Goal: Communication & Community: Answer question/provide support

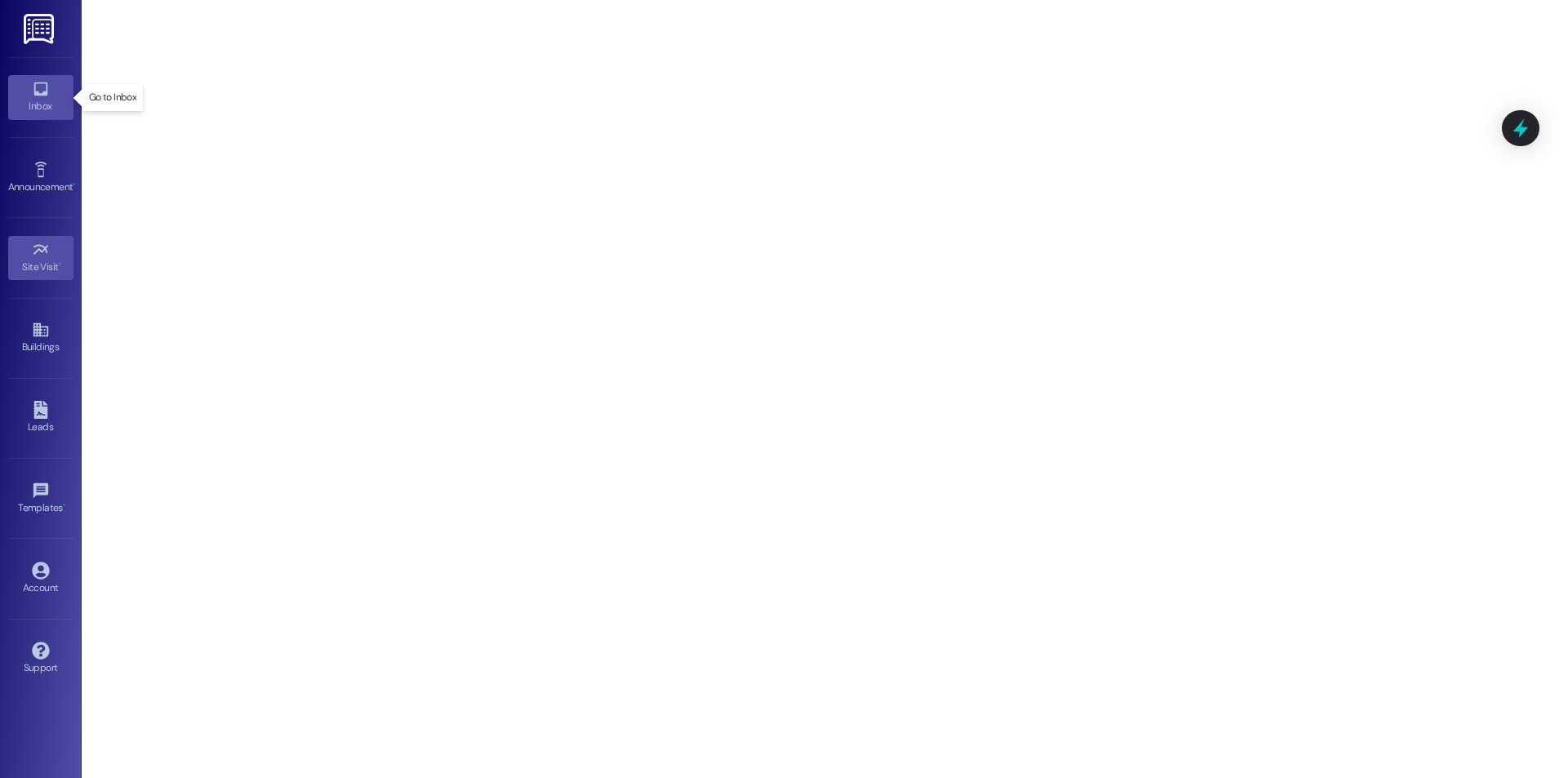
click at [29, 93] on link "Inbox" at bounding box center [41, 97] width 65 height 44
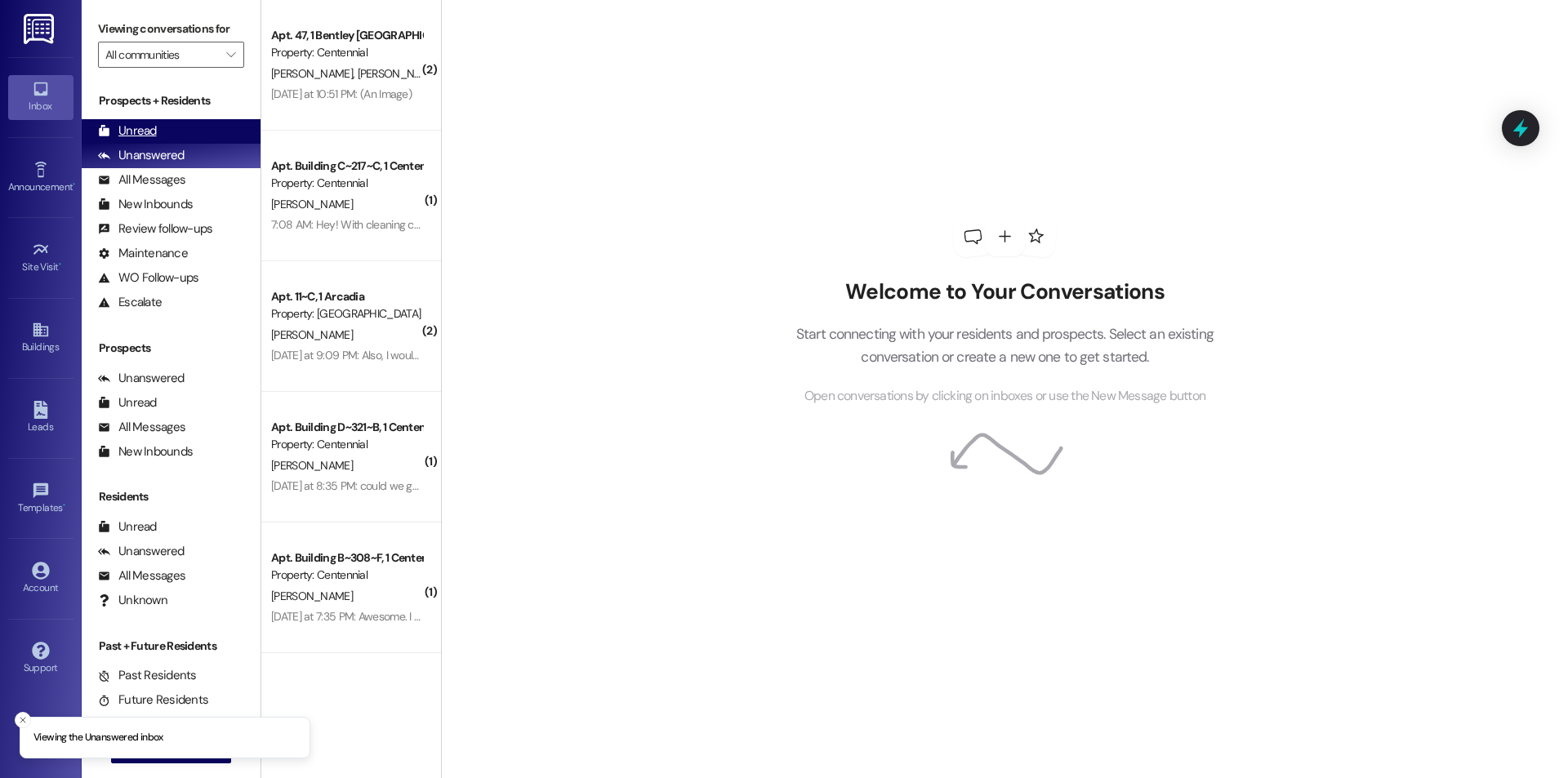
click at [132, 127] on div "Unread" at bounding box center [127, 131] width 59 height 17
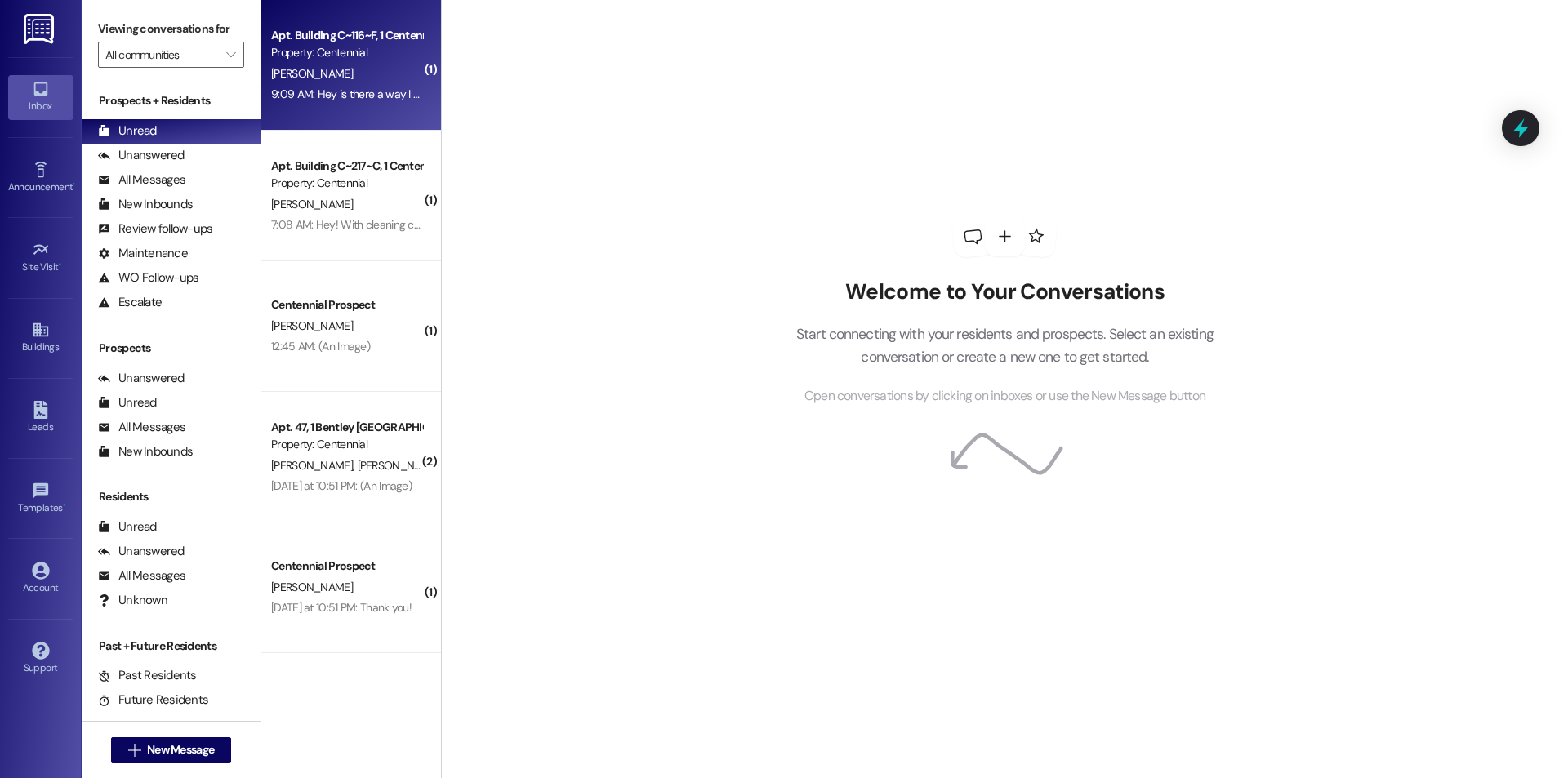
click at [312, 65] on div "J. Lowe" at bounding box center [346, 74] width 154 height 21
click at [313, 57] on div "Property: Centennial" at bounding box center [347, 52] width 151 height 17
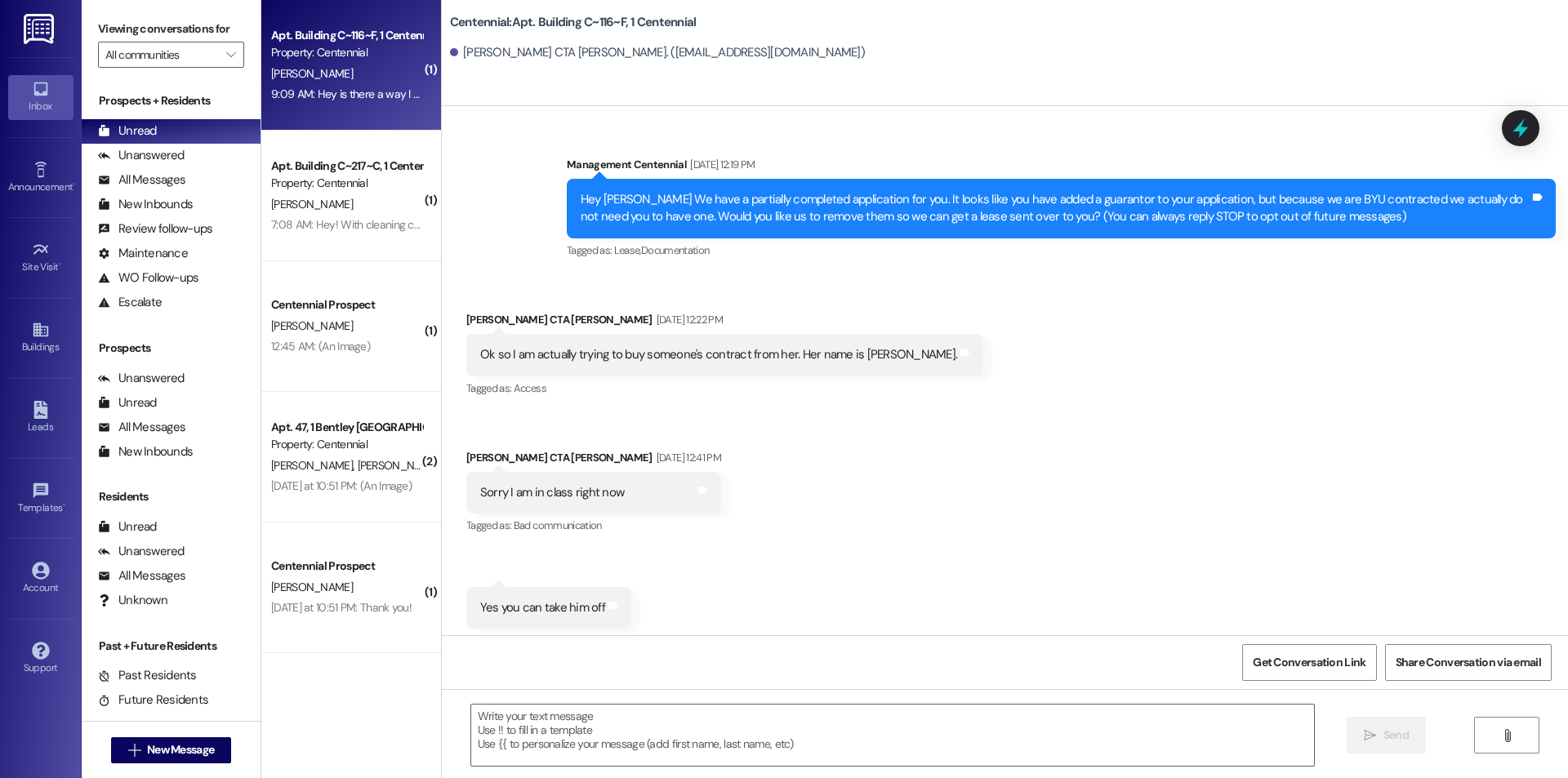
scroll to position [8347, 0]
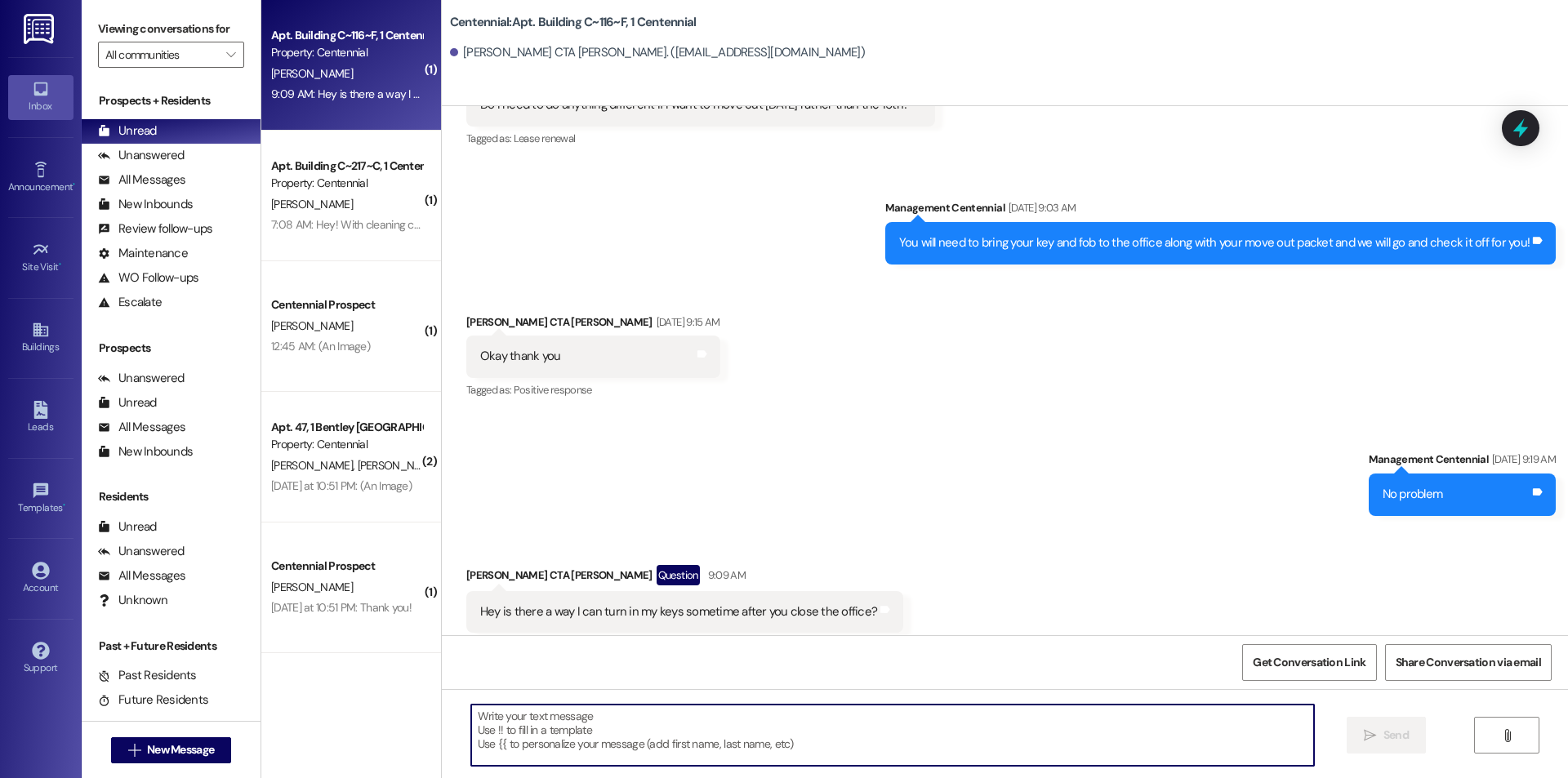
click at [849, 736] on textarea at bounding box center [892, 736] width 843 height 62
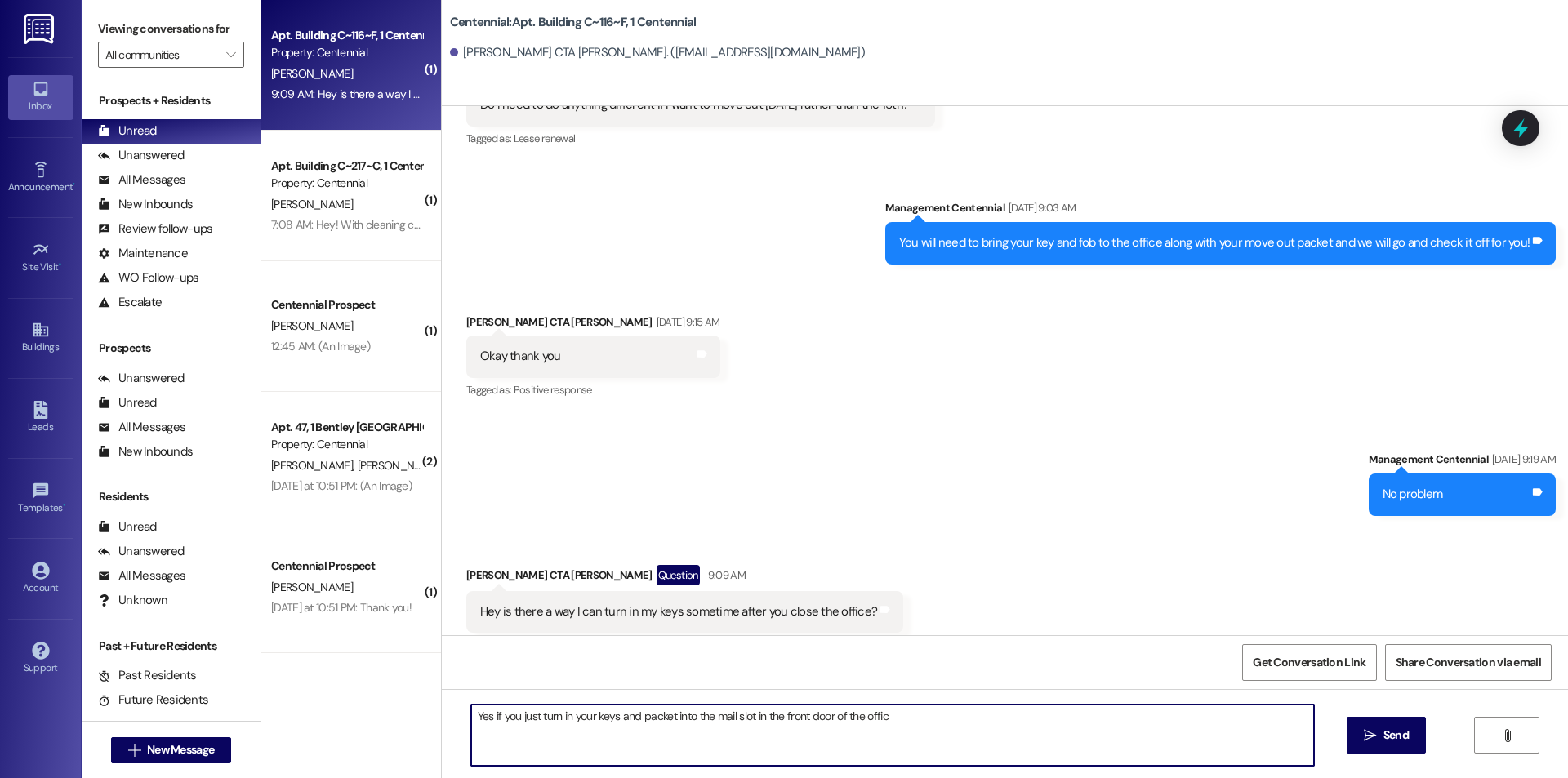
type textarea "Yes if you just turn in your keys and packet into the mail slot in the front do…"
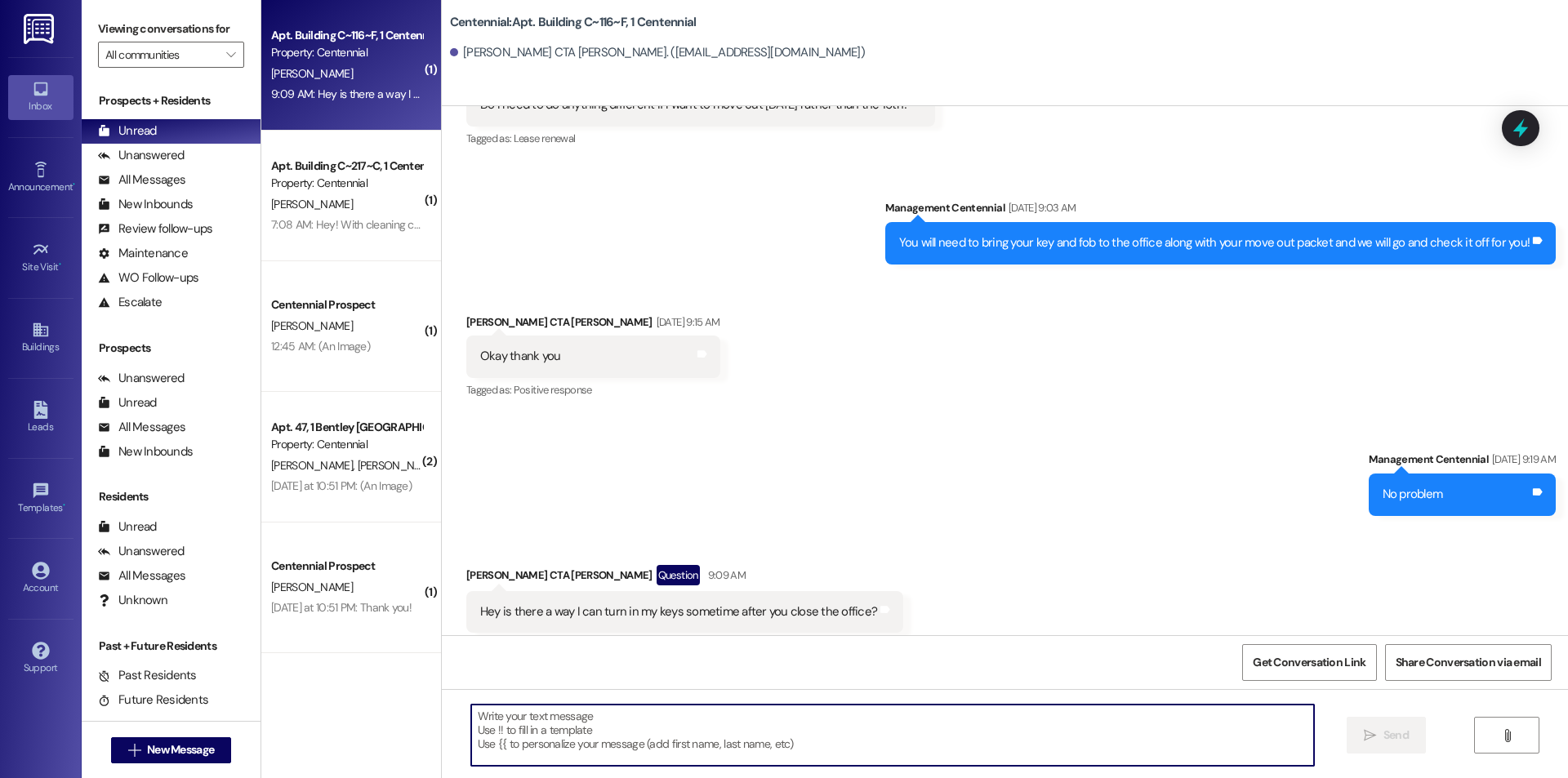
scroll to position [8346, 0]
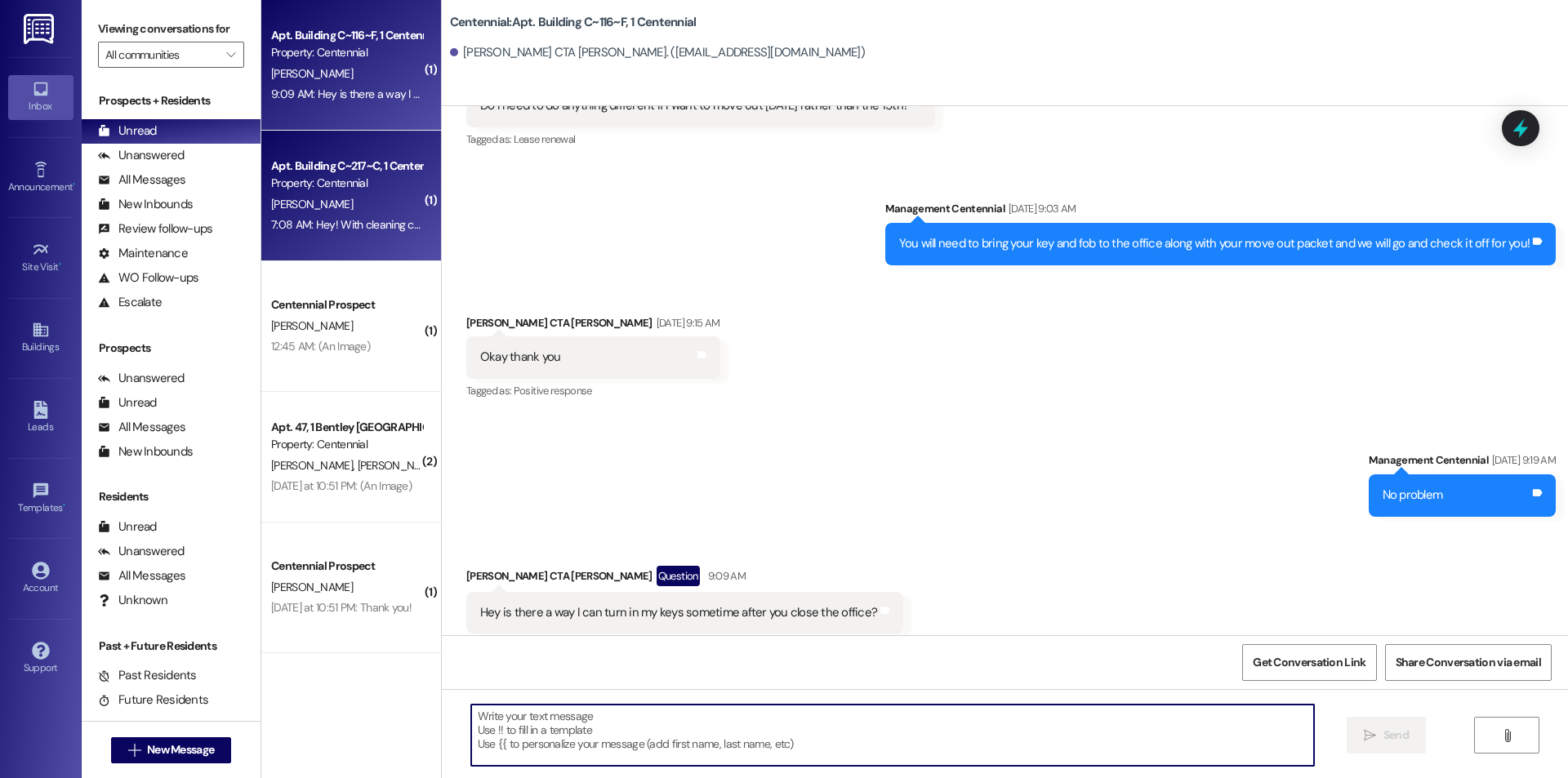
click at [347, 174] on div "Apt. Building C~217~C, 1 Centennial" at bounding box center [347, 166] width 151 height 17
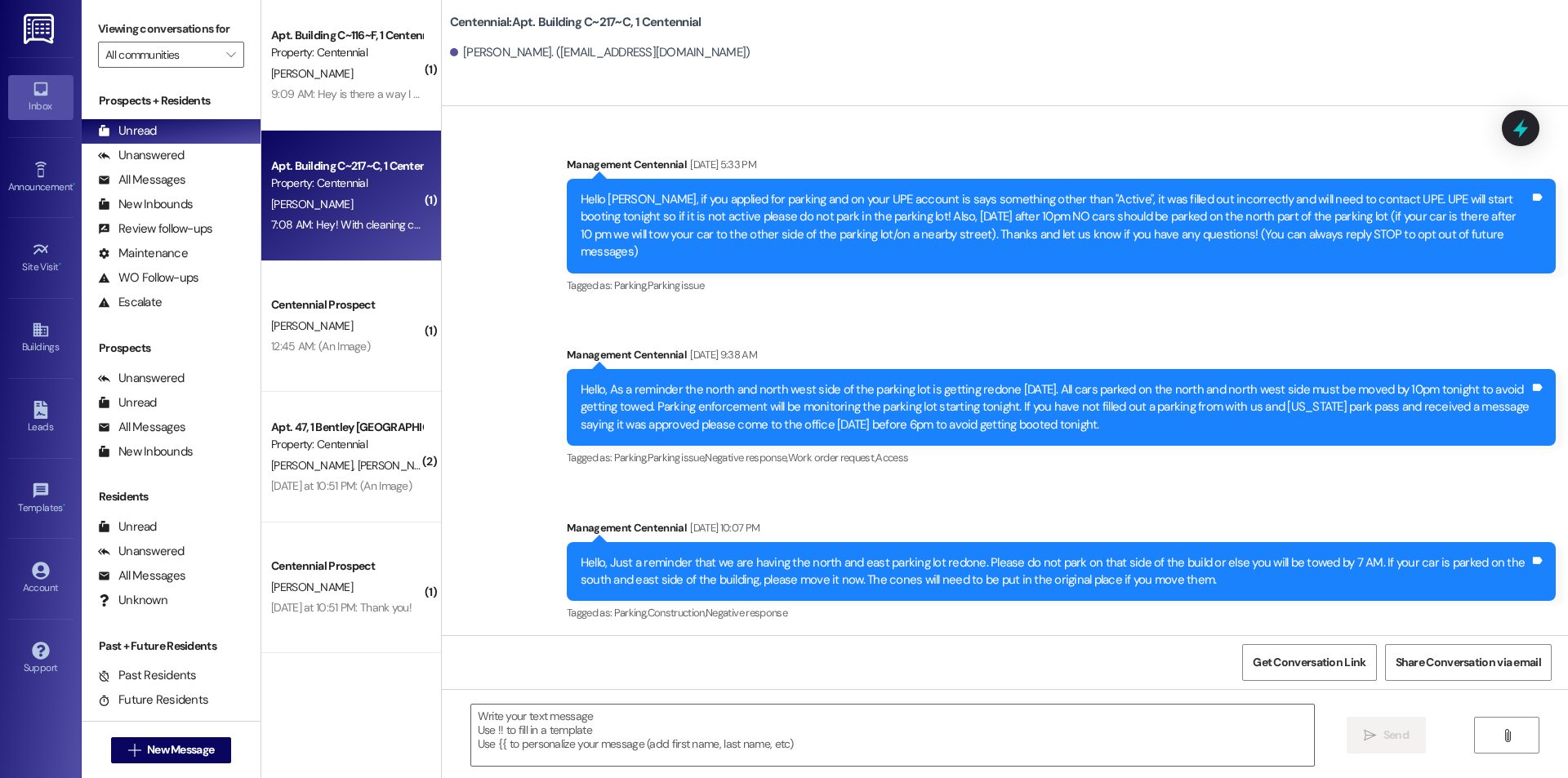
scroll to position [38917, 0]
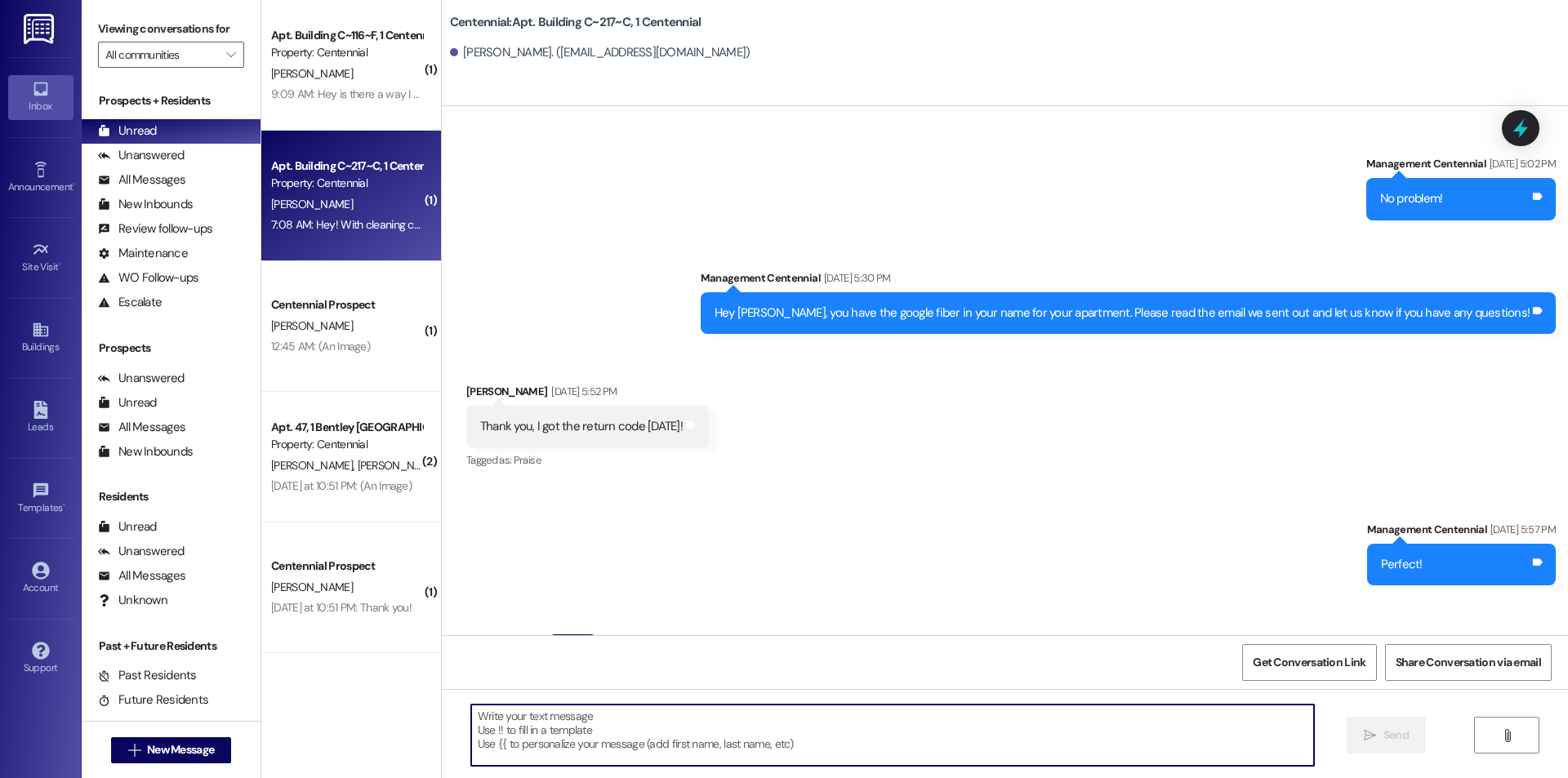
click at [841, 736] on textarea at bounding box center [892, 736] width 843 height 62
click at [899, 717] on textarea at bounding box center [892, 736] width 843 height 62
click at [920, 722] on textarea at bounding box center [892, 736] width 843 height 62
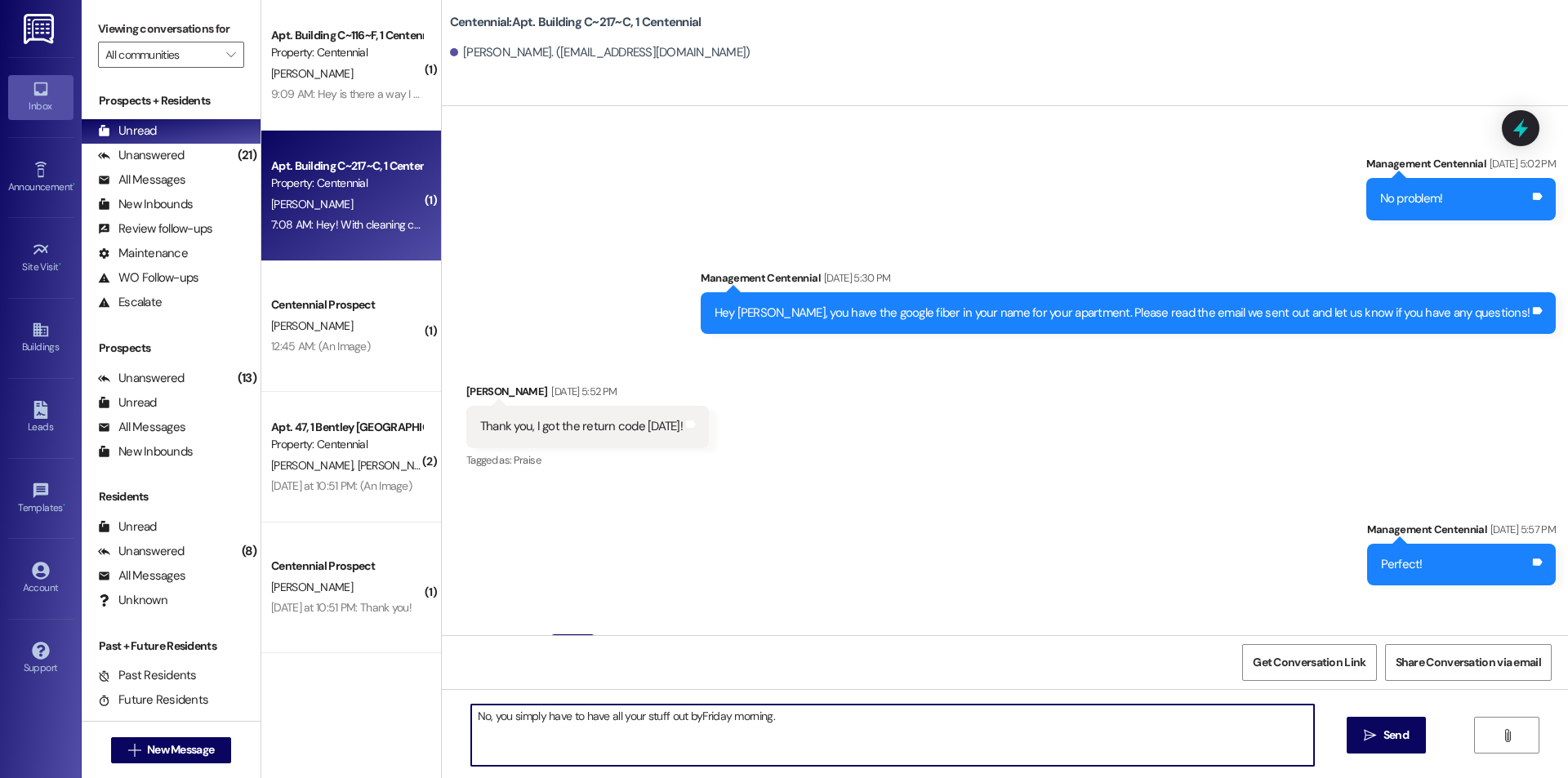
type textarea "No, you simply have to have all your stuff out by Friday morning."
click at [913, 729] on textarea "No, you simply have to have all your stuff out by Friday morning." at bounding box center [892, 736] width 843 height 62
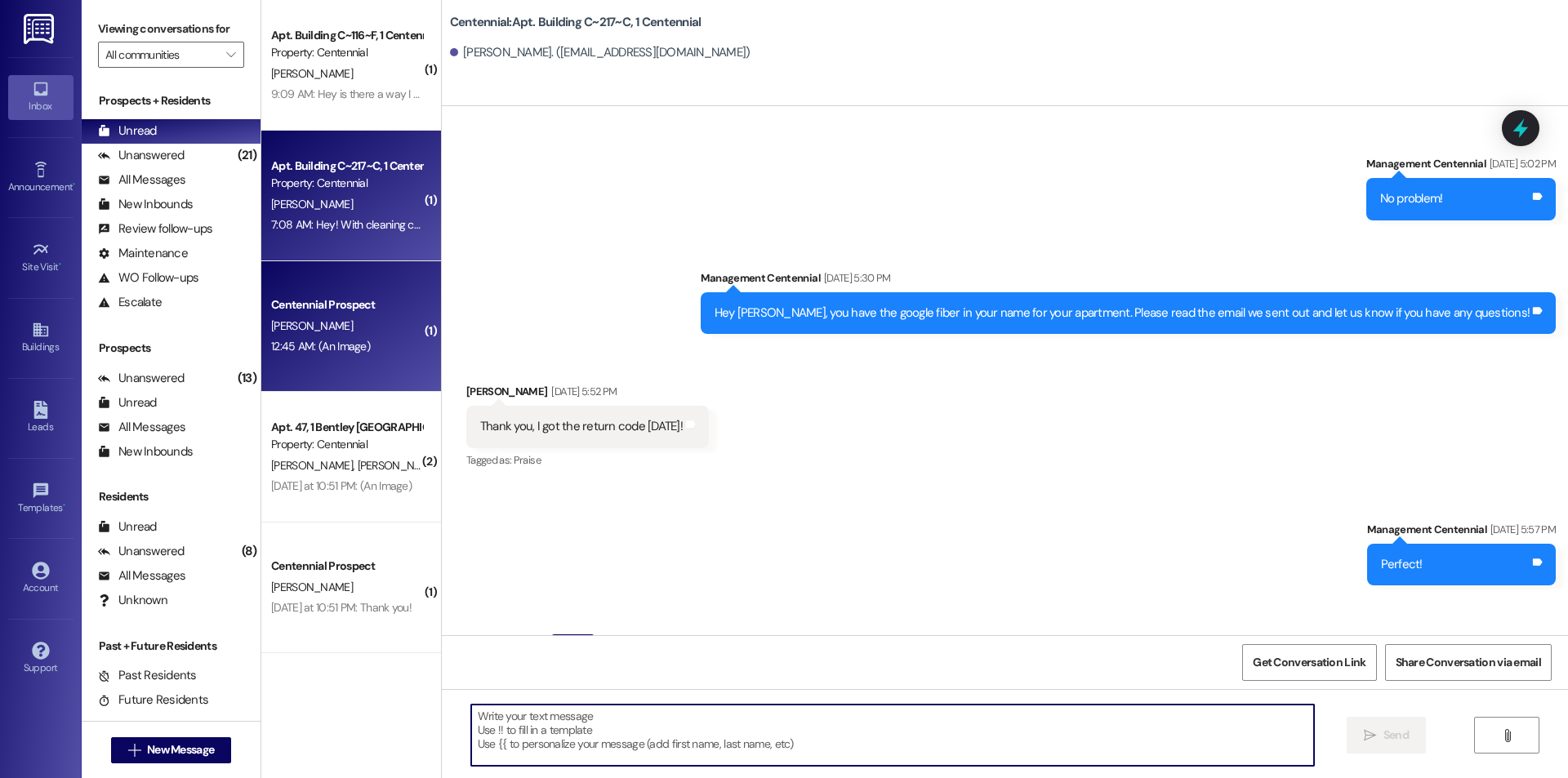
scroll to position [38917, 0]
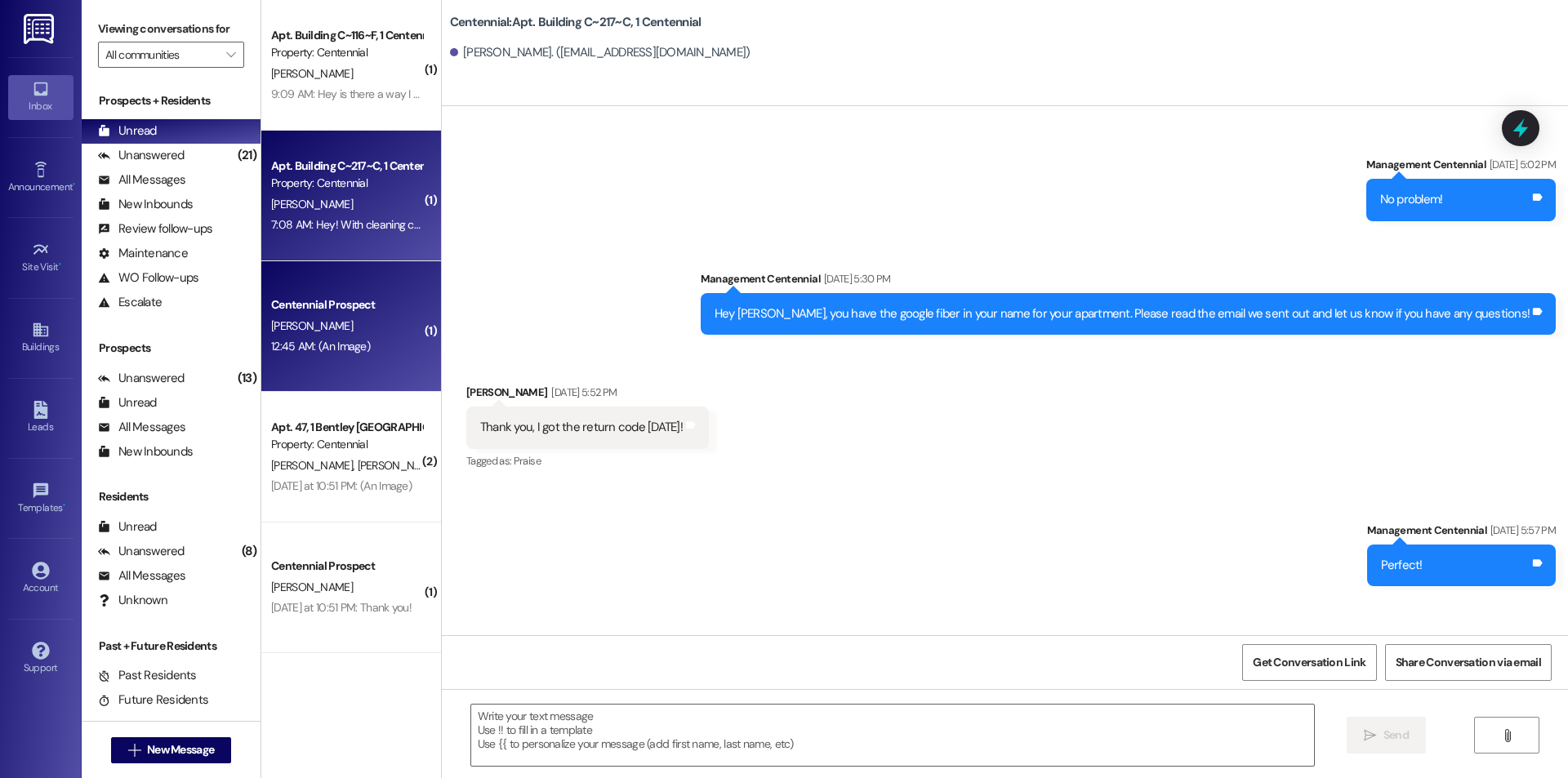
click at [380, 347] on div "12:45 AM: (An Image) 12:45 AM: (An Image)" at bounding box center [346, 346] width 154 height 21
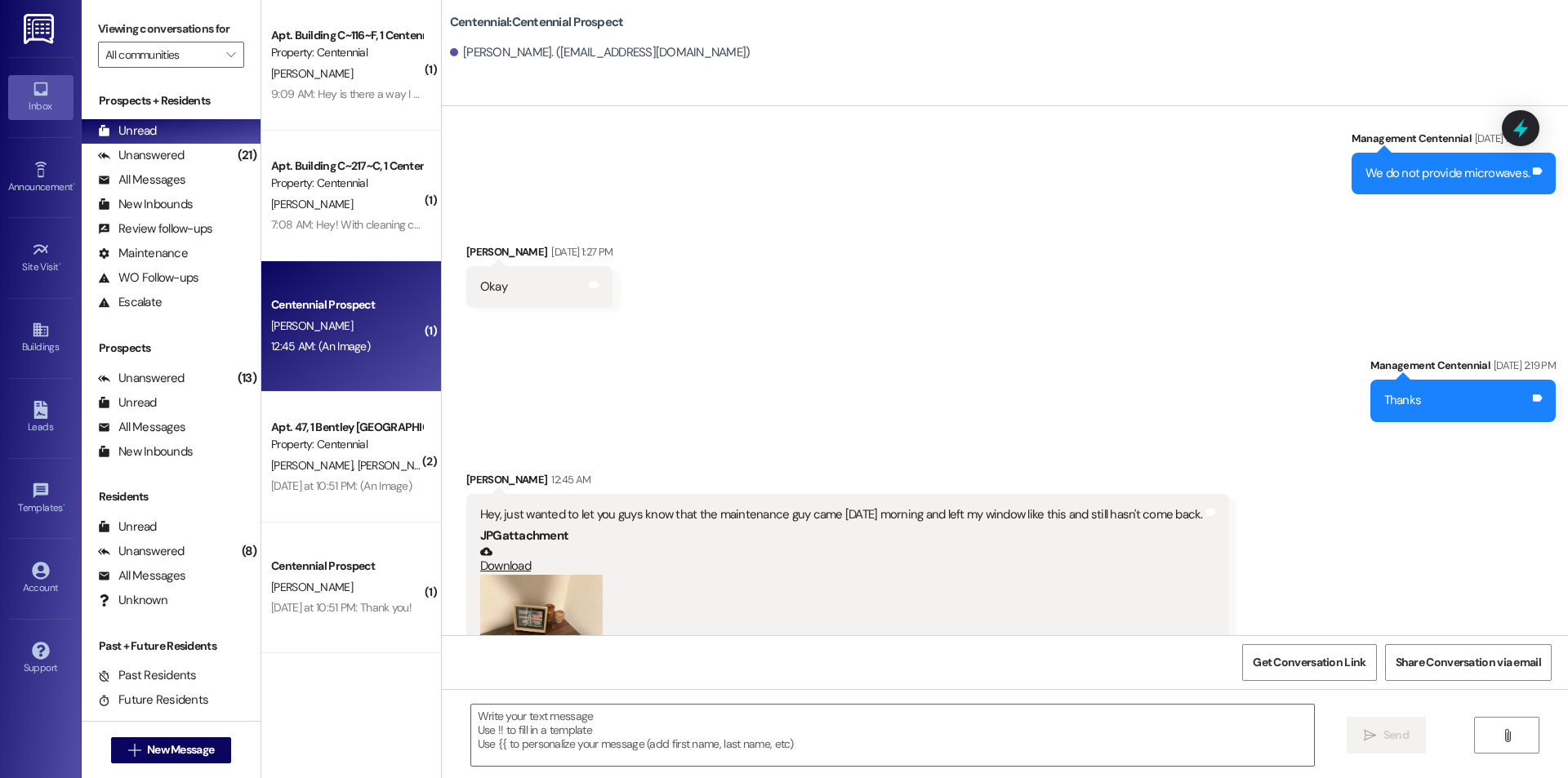
scroll to position [2998, 0]
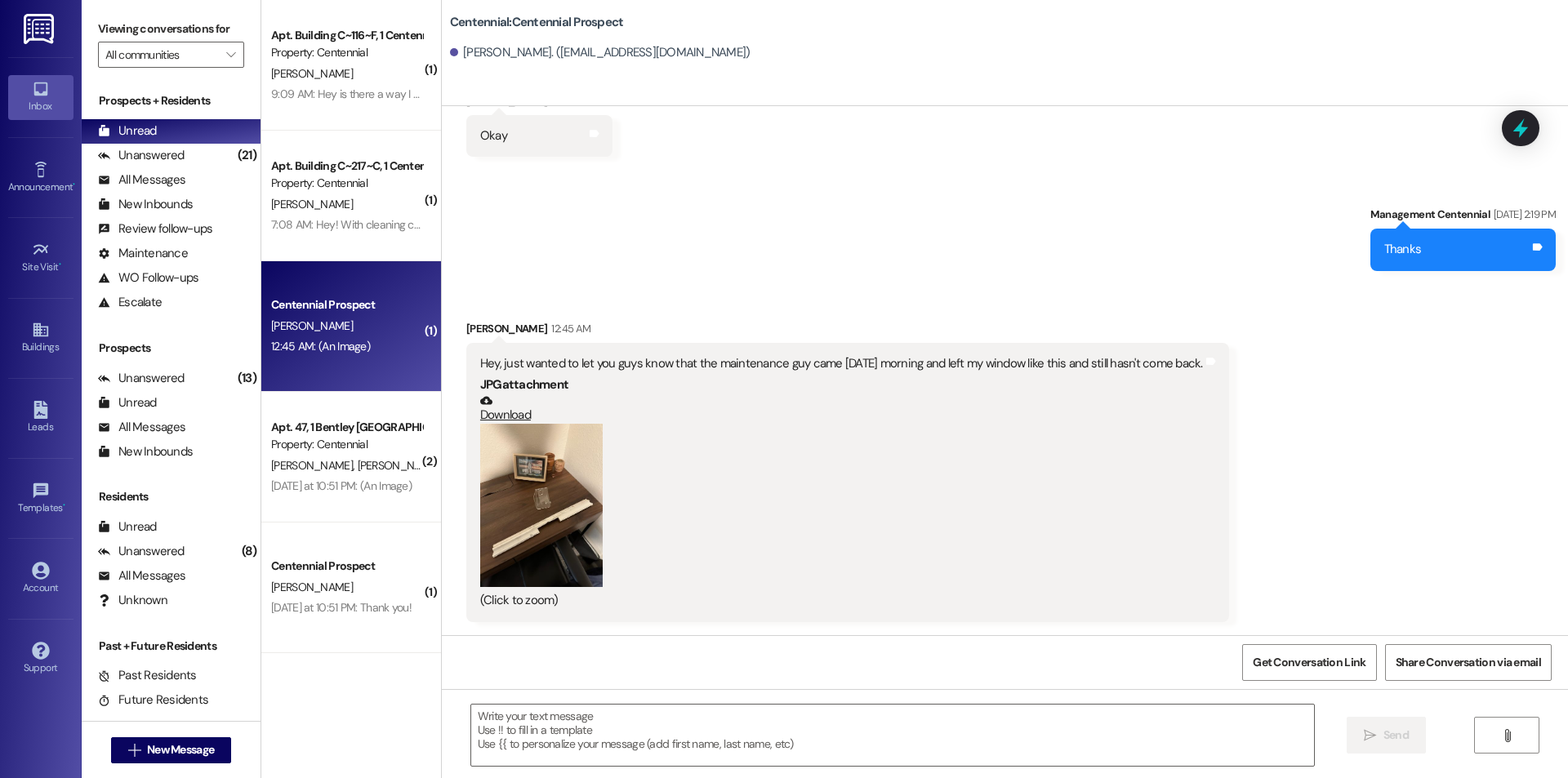
click at [545, 528] on button "Zoom image" at bounding box center [541, 505] width 122 height 163
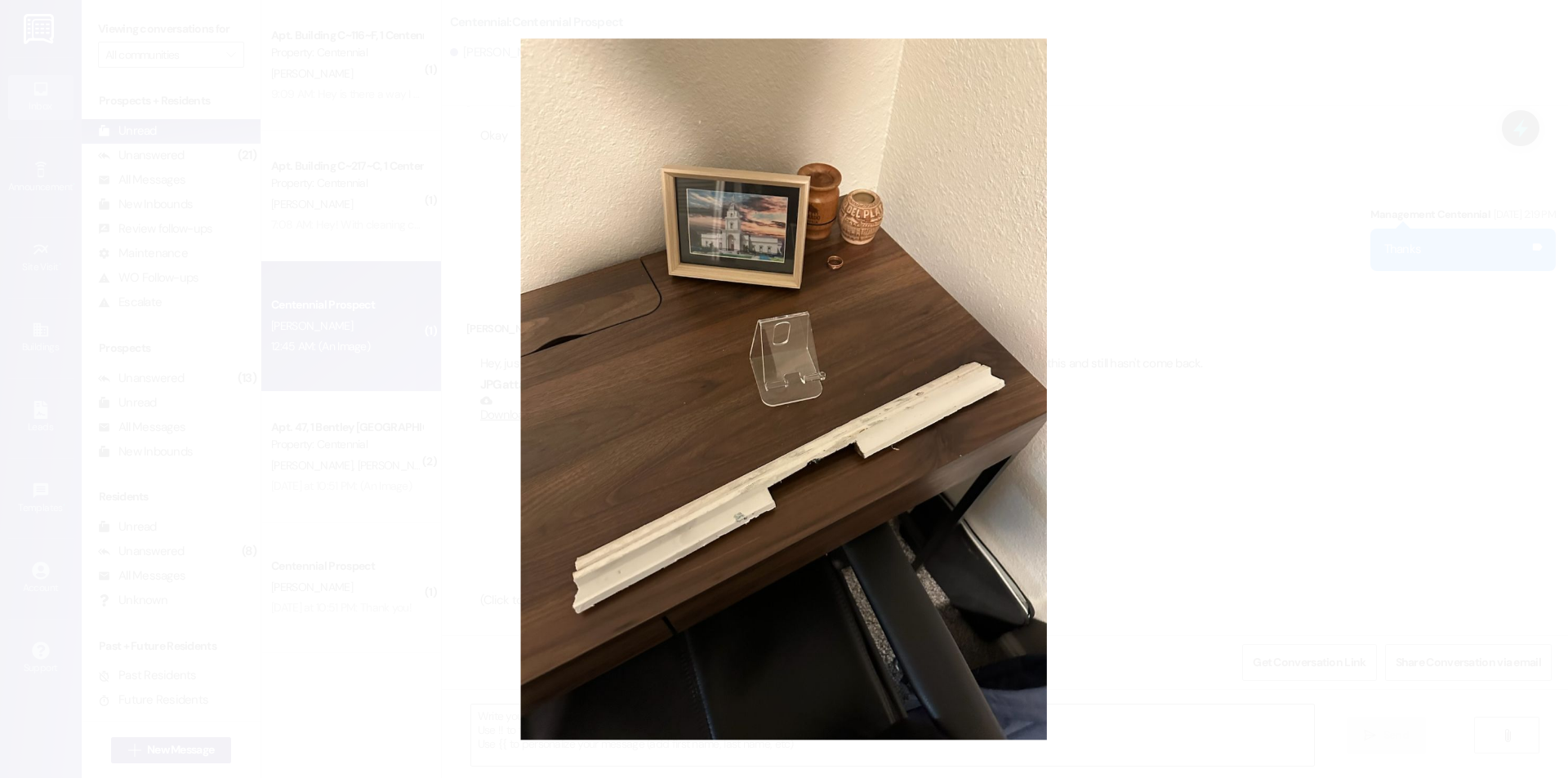
click at [1208, 142] on button "Unzoom image" at bounding box center [784, 389] width 1568 height 778
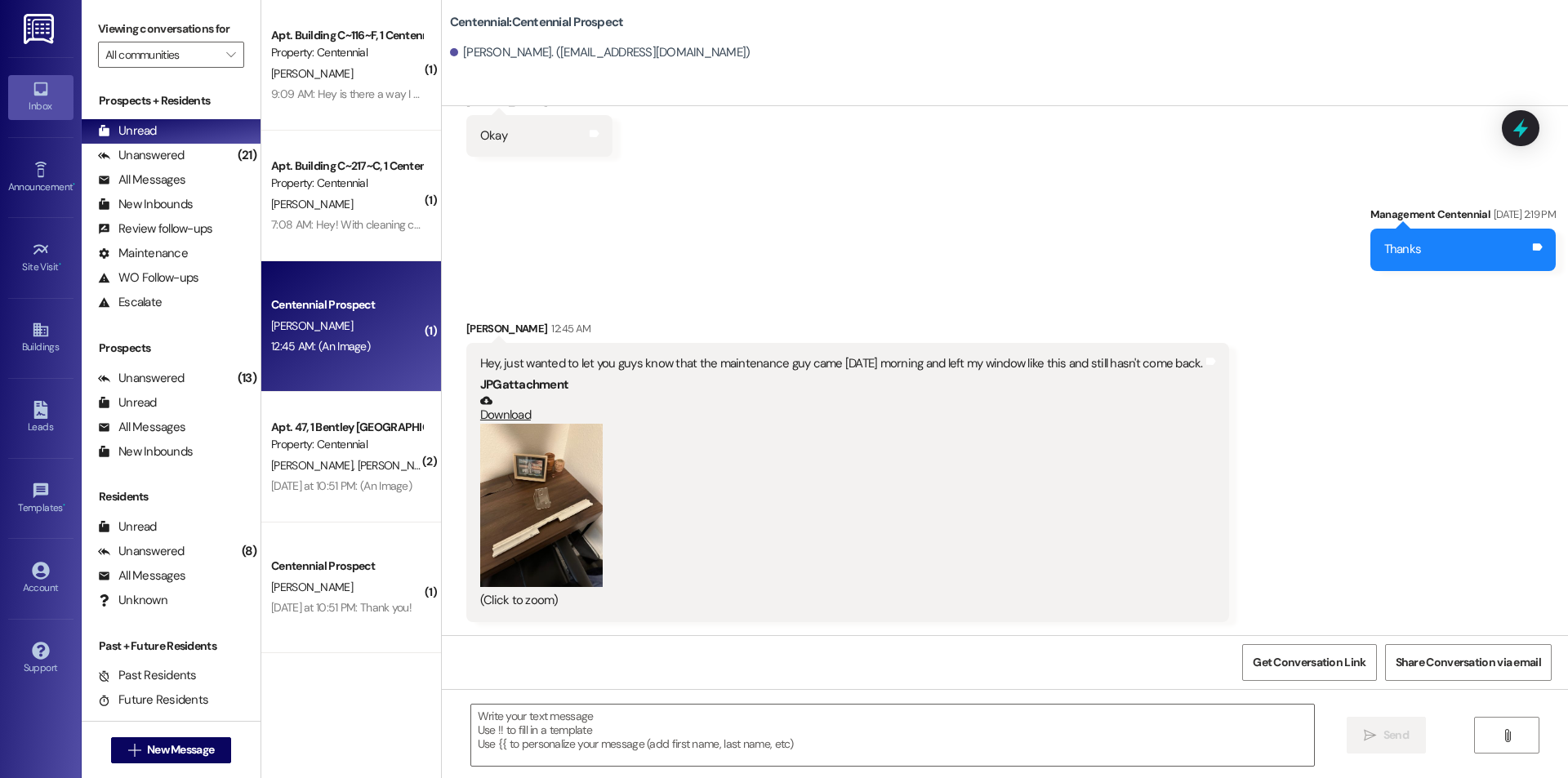
click at [533, 497] on button "Zoom image" at bounding box center [541, 505] width 122 height 163
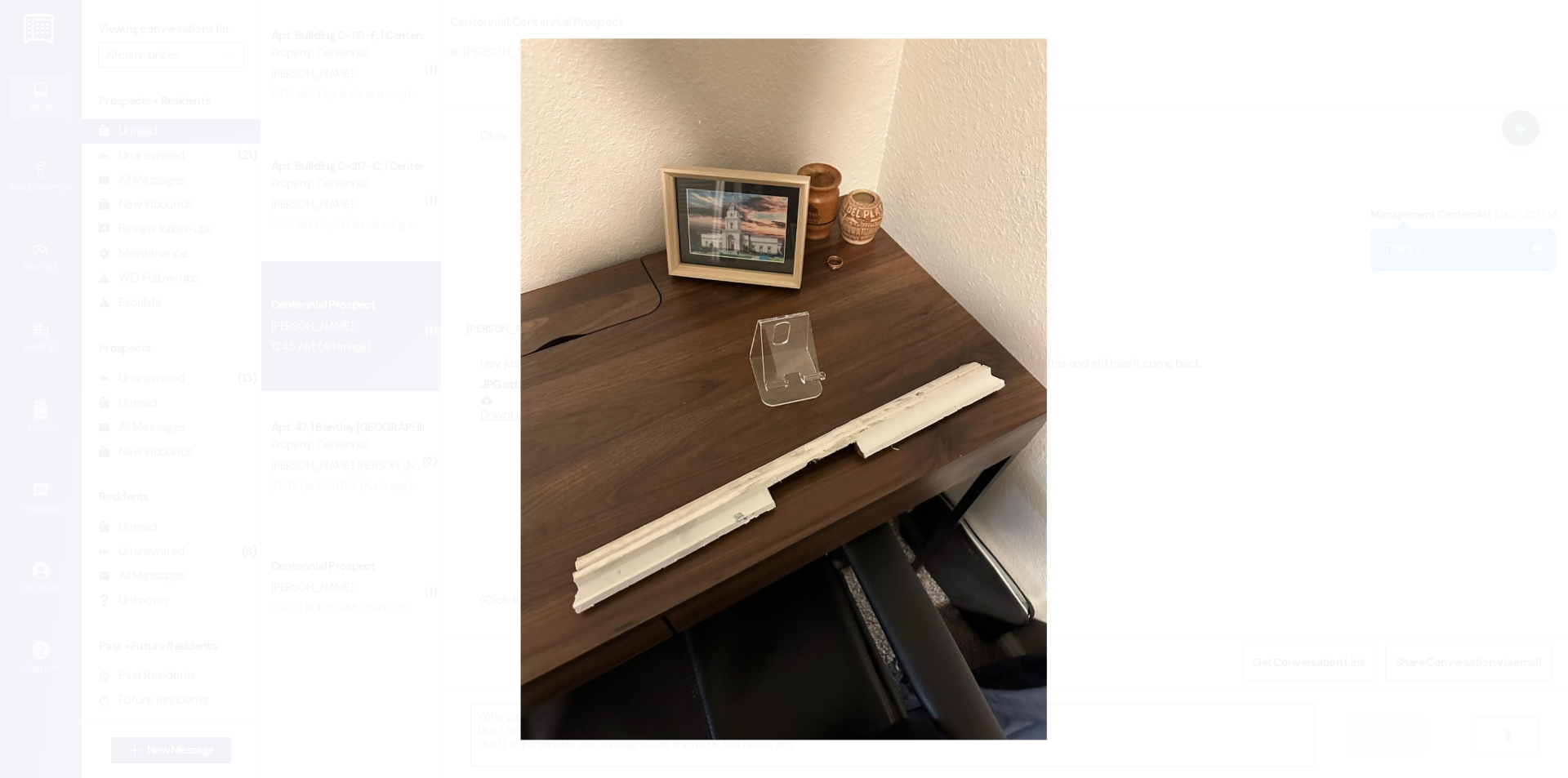
click at [1183, 305] on button "Unzoom image" at bounding box center [784, 389] width 1568 height 778
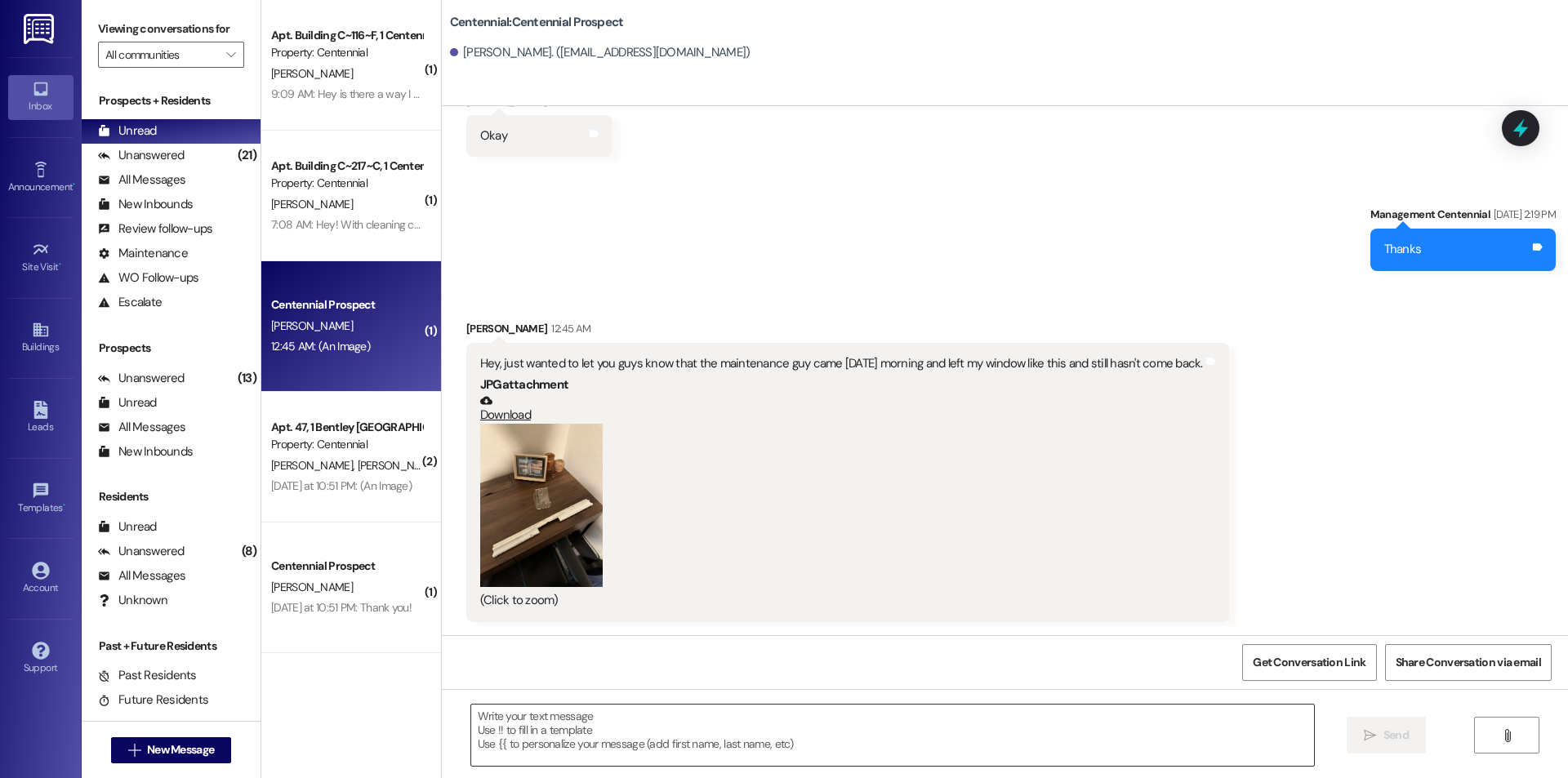
drag, startPoint x: 634, startPoint y: 698, endPoint x: 610, endPoint y: 705, distance: 25.0
click at [621, 700] on div " Send " at bounding box center [1005, 750] width 1126 height 122
click at [604, 700] on div " Send " at bounding box center [1005, 750] width 1126 height 122
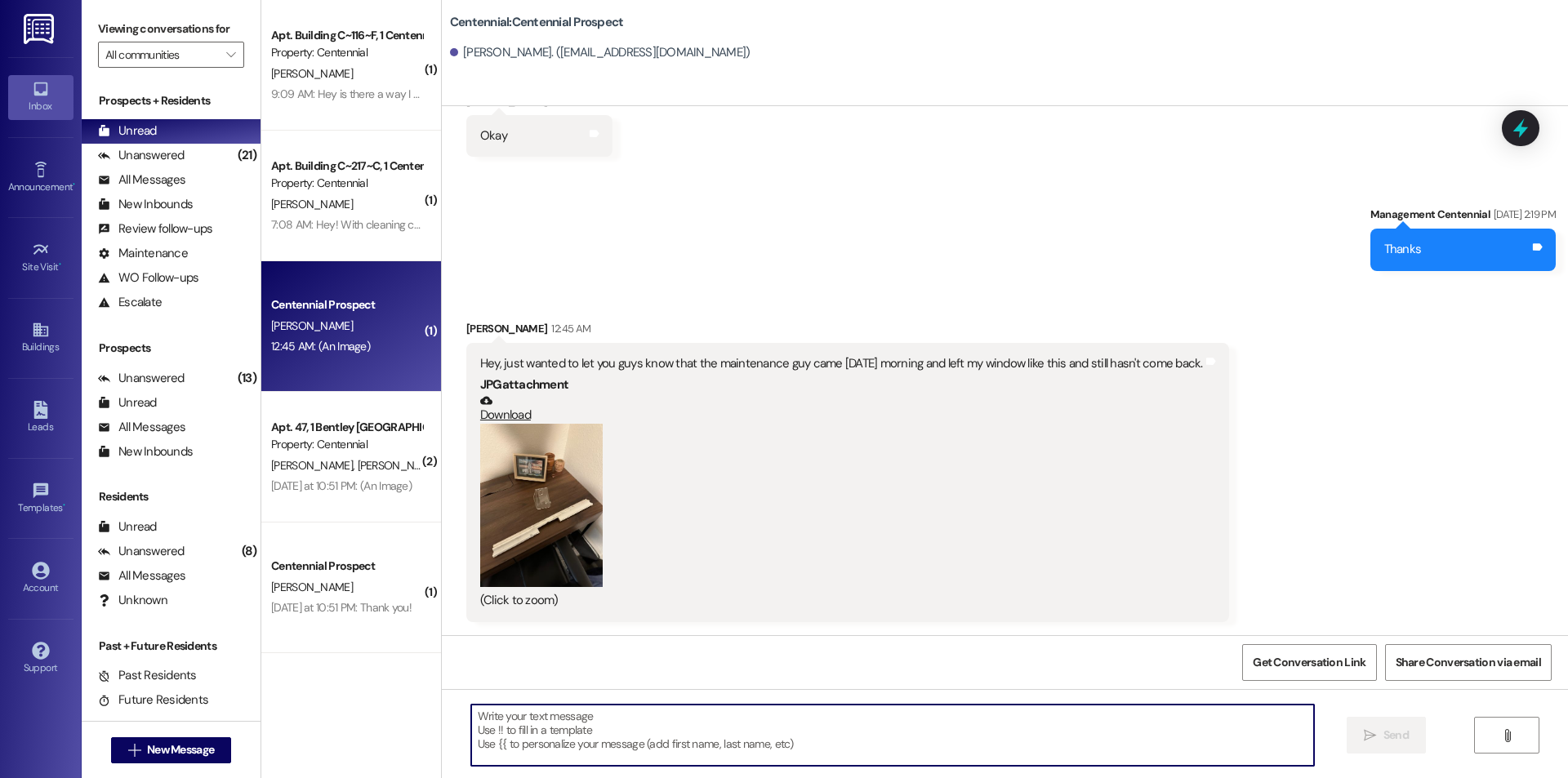
click at [599, 718] on textarea at bounding box center [892, 736] width 843 height 62
type textarea "T"
click at [621, 721] on textarea at bounding box center [892, 736] width 843 height 62
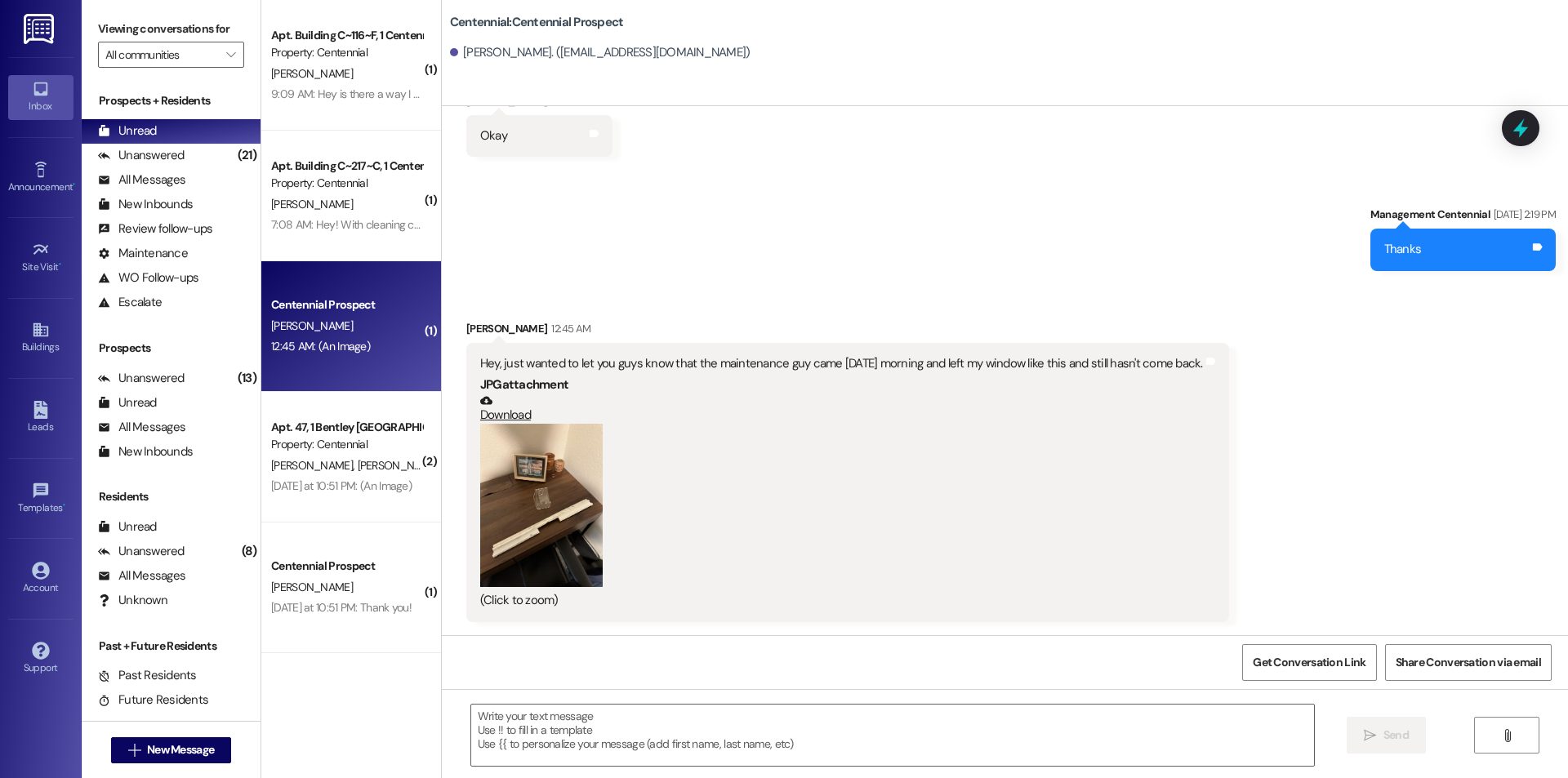
click at [546, 491] on button "Zoom image" at bounding box center [541, 505] width 122 height 163
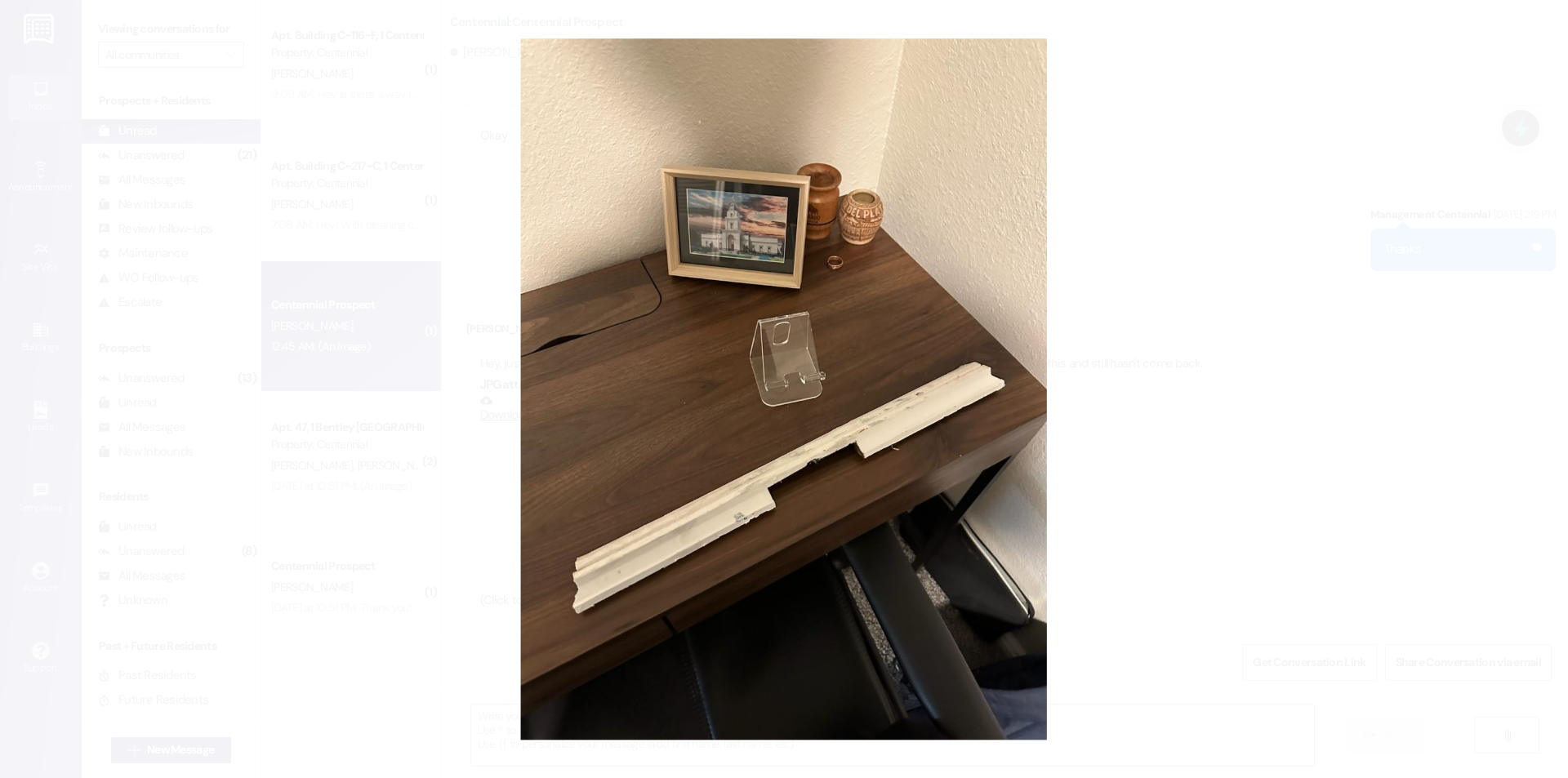
click at [1100, 305] on button "Unzoom image" at bounding box center [784, 389] width 1568 height 778
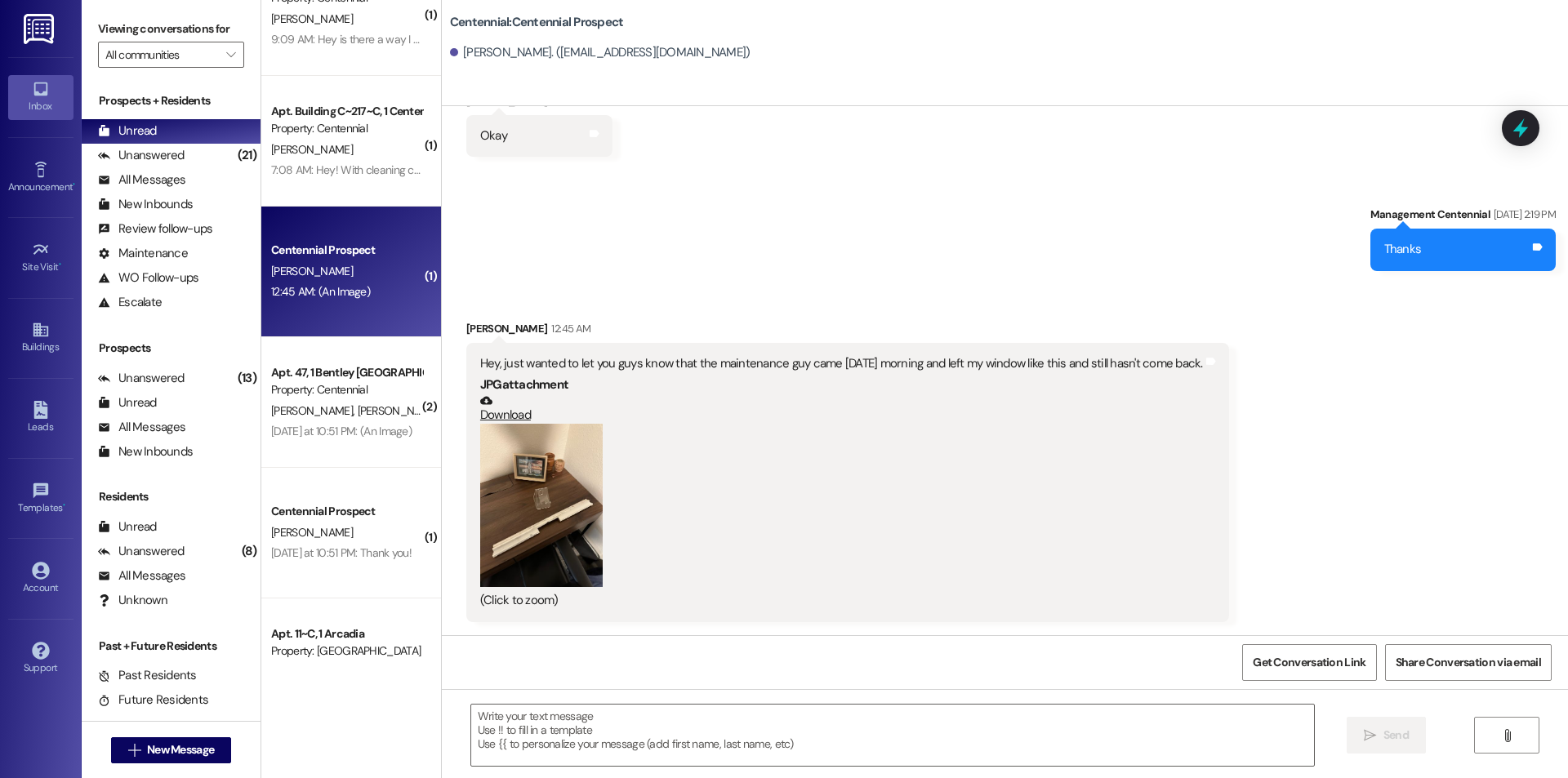
scroll to position [0, 0]
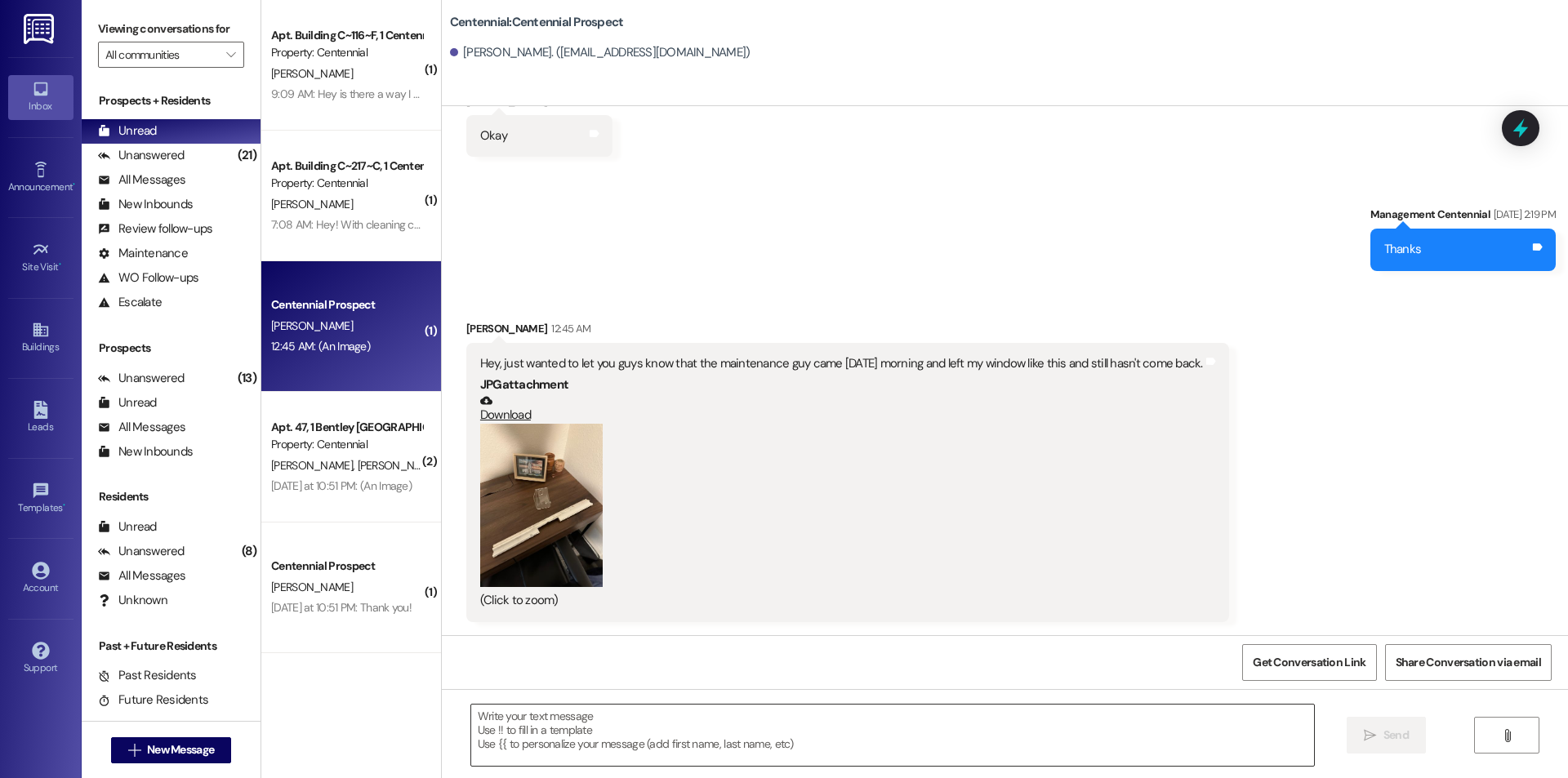
click at [531, 714] on textarea at bounding box center [892, 736] width 843 height 62
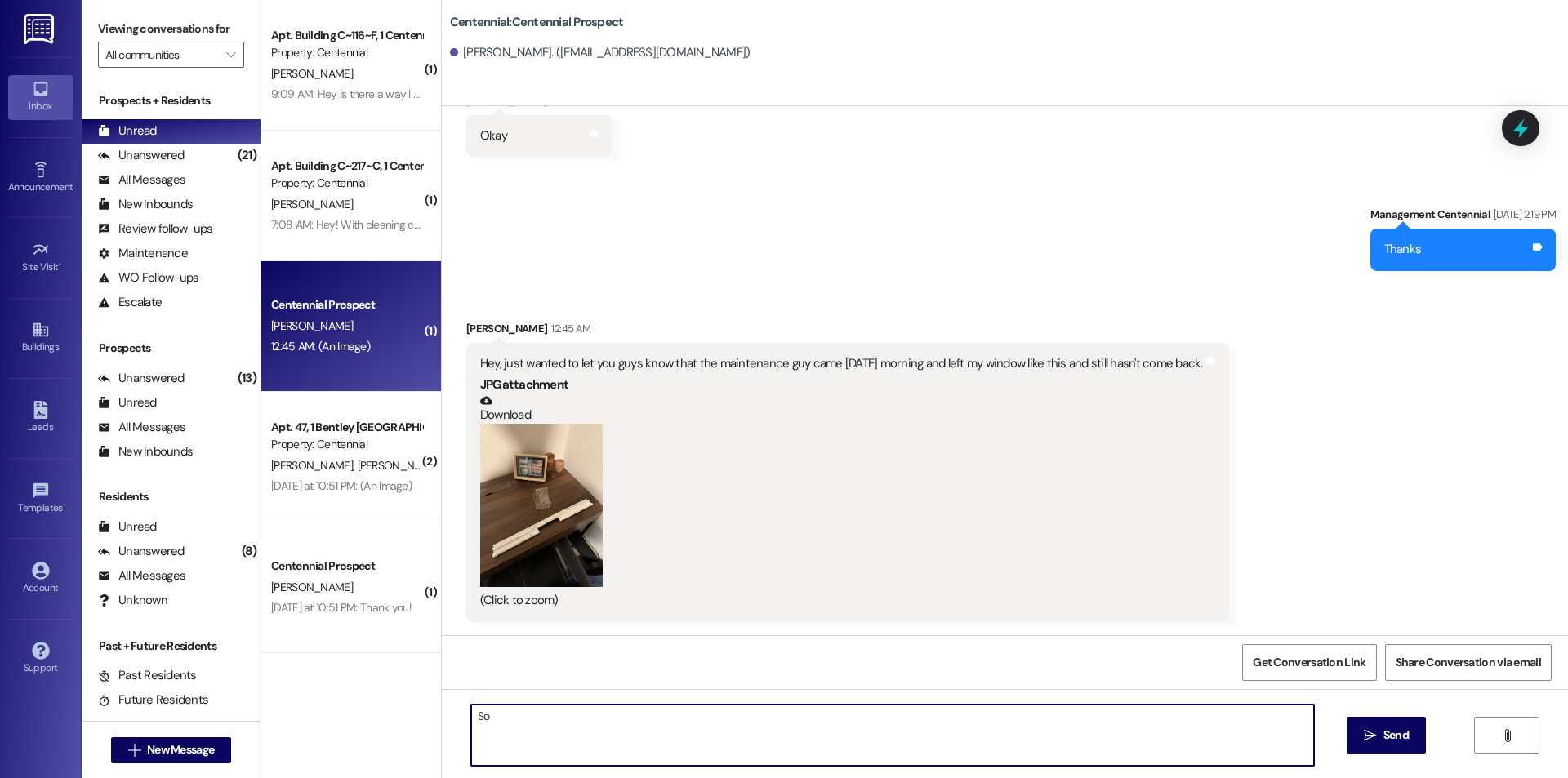
type textarea "S"
drag, startPoint x: 483, startPoint y: 717, endPoint x: 493, endPoint y: 723, distance: 11.7
click at [484, 716] on textarea "Hi maxwell, we will let maiatnce know! Sorry about that!" at bounding box center [892, 736] width 843 height 62
drag, startPoint x: 608, startPoint y: 716, endPoint x: 584, endPoint y: 723, distance: 25.0
click at [584, 723] on textarea "Hi Maxwell, we will let maiatnce know! Sorry about that!" at bounding box center [892, 736] width 843 height 62
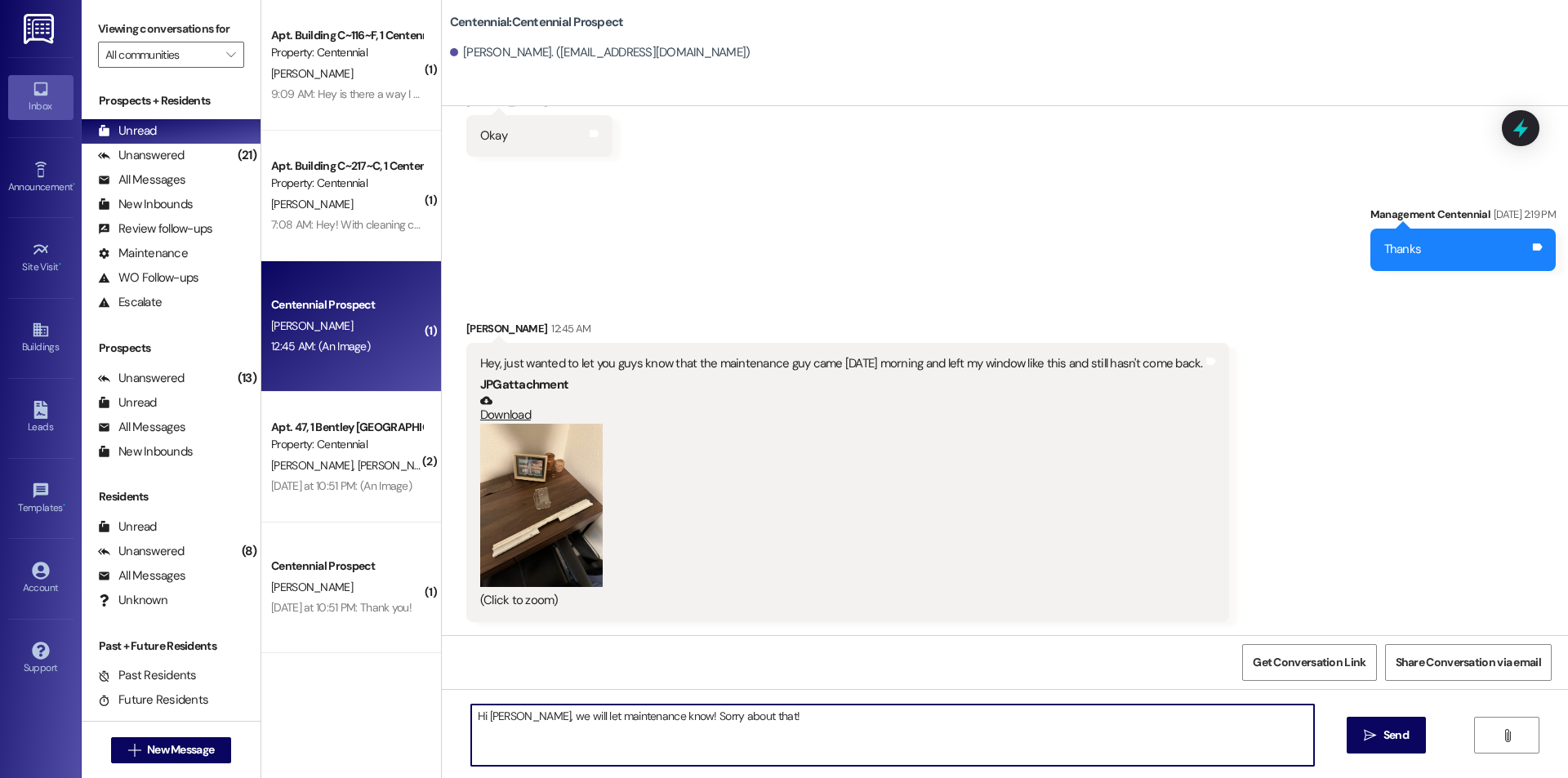
click at [796, 712] on textarea "Hi Maxwell, we will let maintenance know! Sorry about that!" at bounding box center [892, 736] width 843 height 62
type textarea "Hi Maxwell, we will let maintenance know! Sorry about that!"
click at [1354, 729] on button " Send" at bounding box center [1386, 735] width 79 height 37
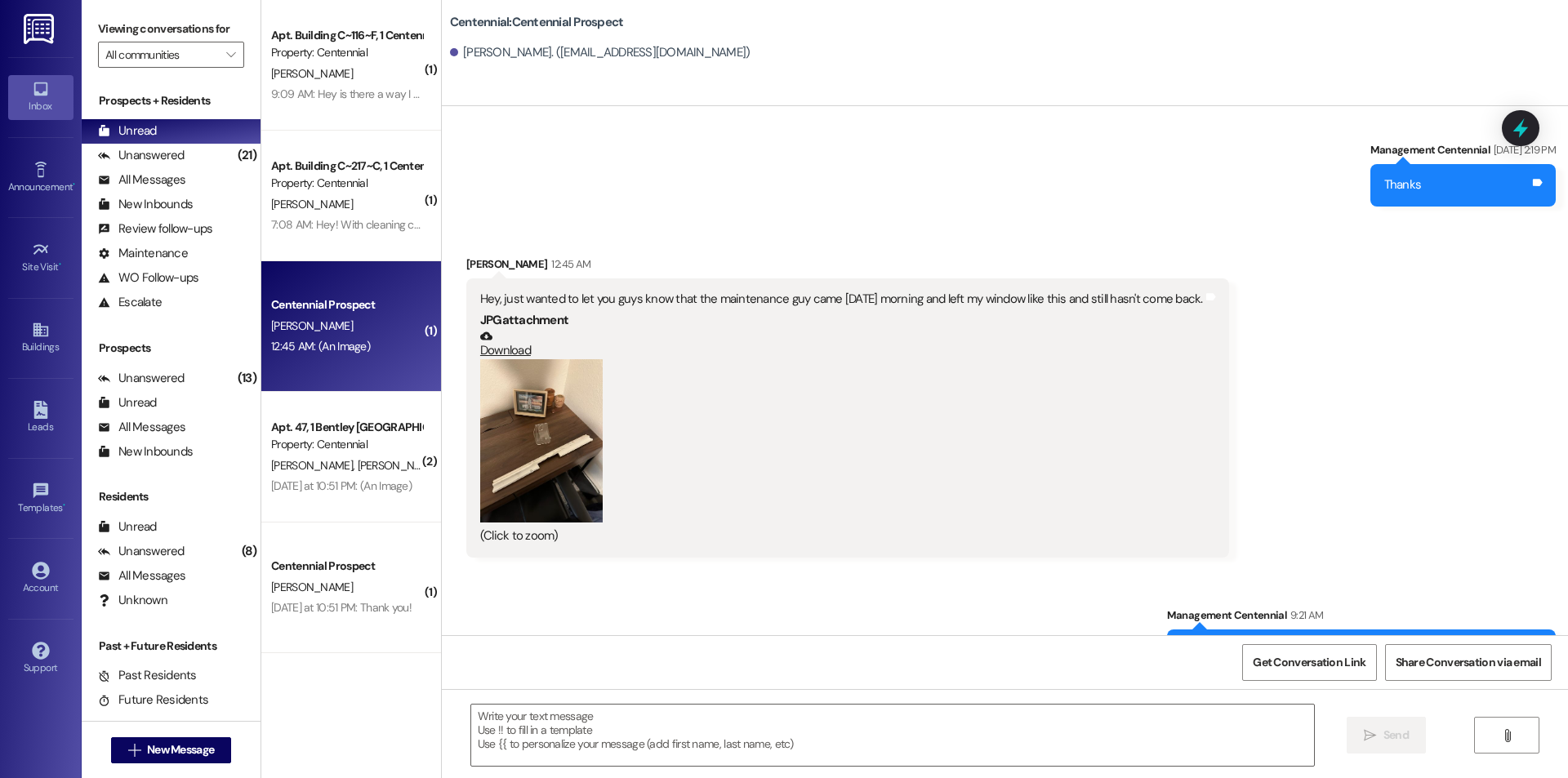
scroll to position [3111, 0]
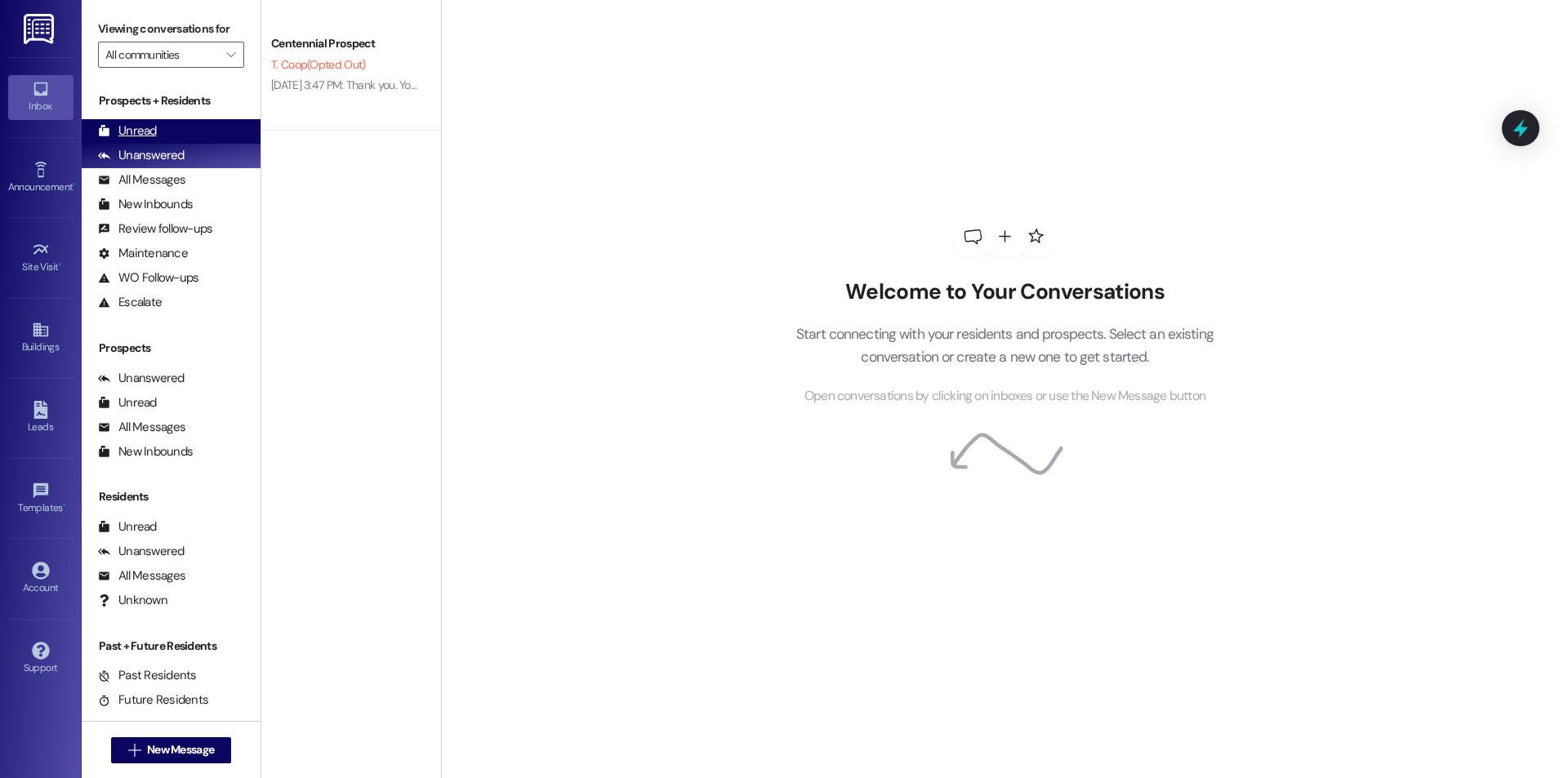
click at [163, 125] on div "Unread (0)" at bounding box center [171, 131] width 179 height 24
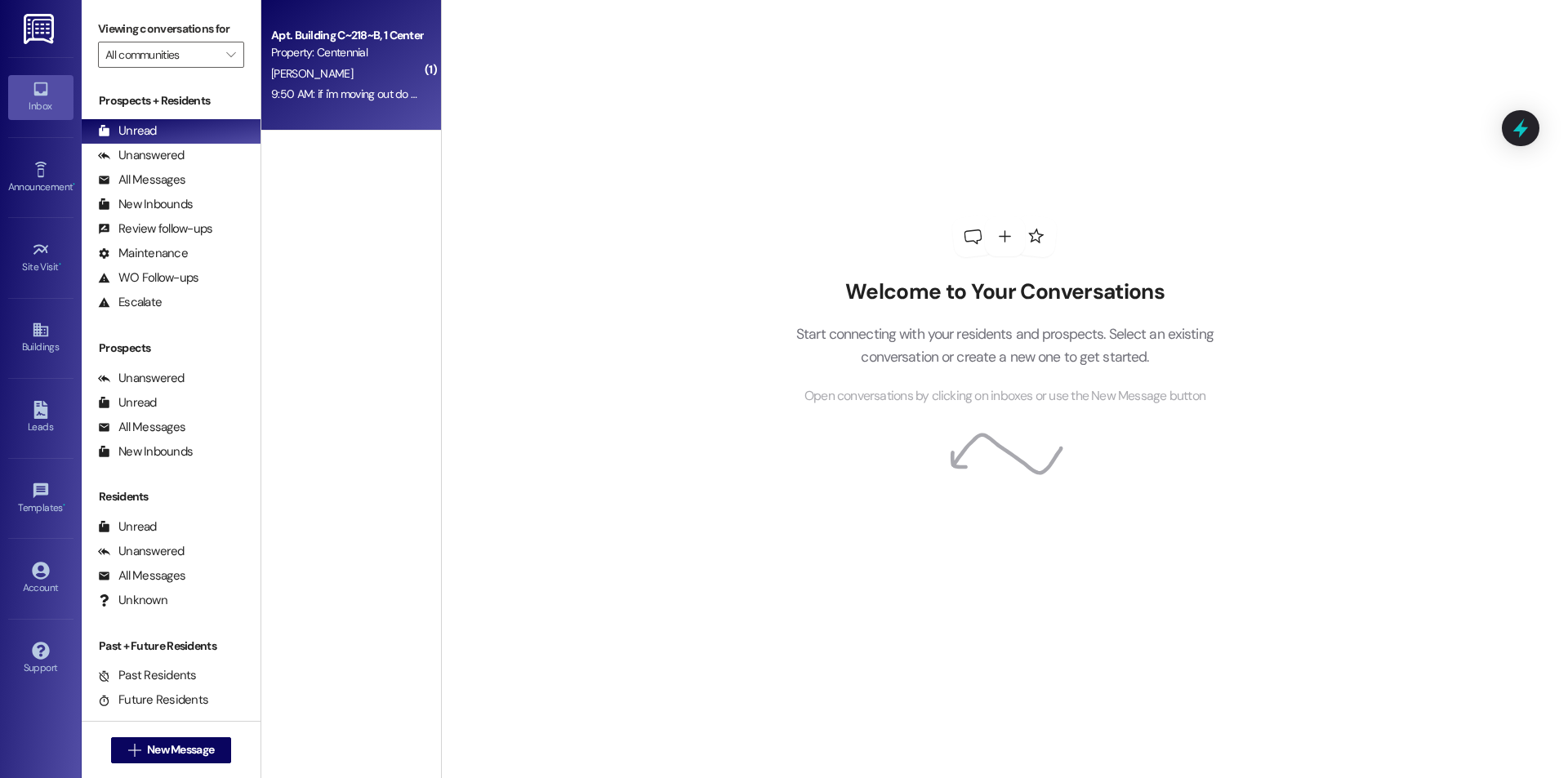
click at [371, 110] on div "Apt. Building C~218~B, 1 Centennial Property: Centennial E. Peterson 9:50 AM: i…" at bounding box center [351, 65] width 180 height 131
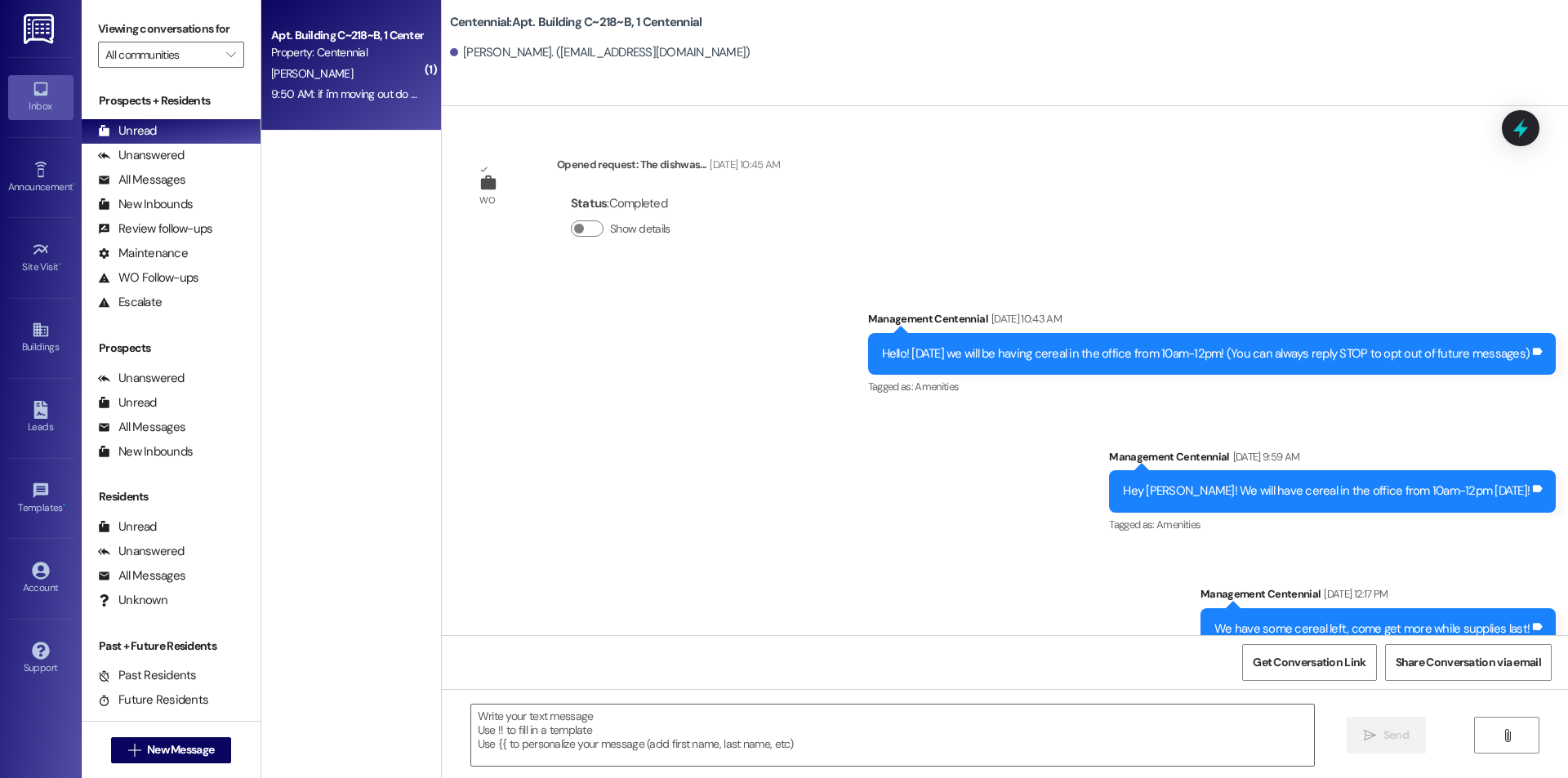
scroll to position [45050, 0]
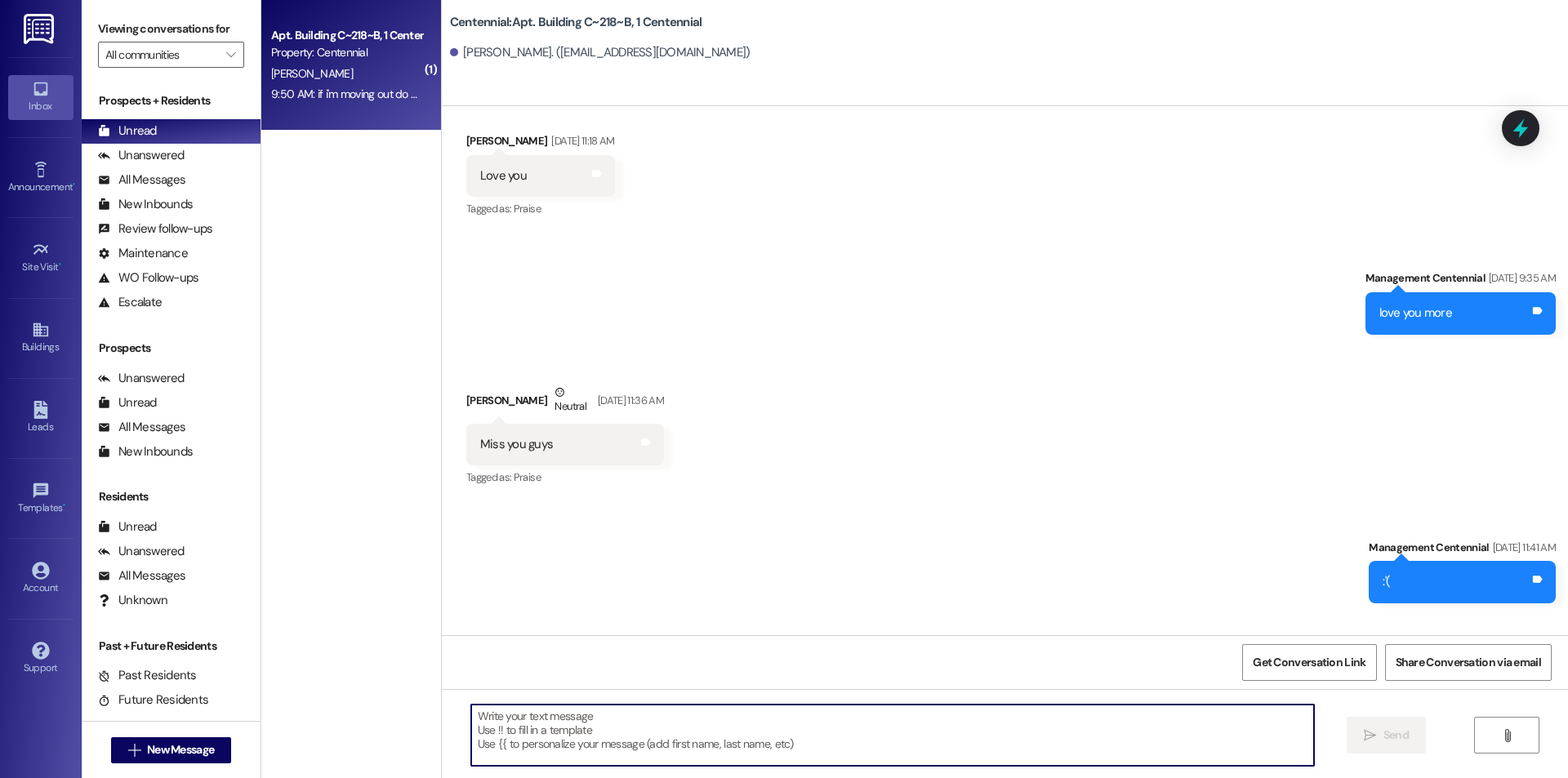
click at [675, 751] on textarea at bounding box center [892, 736] width 843 height 62
click at [666, 723] on textarea at bounding box center [892, 736] width 843 height 62
click at [580, 721] on textarea at bounding box center [892, 736] width 843 height 62
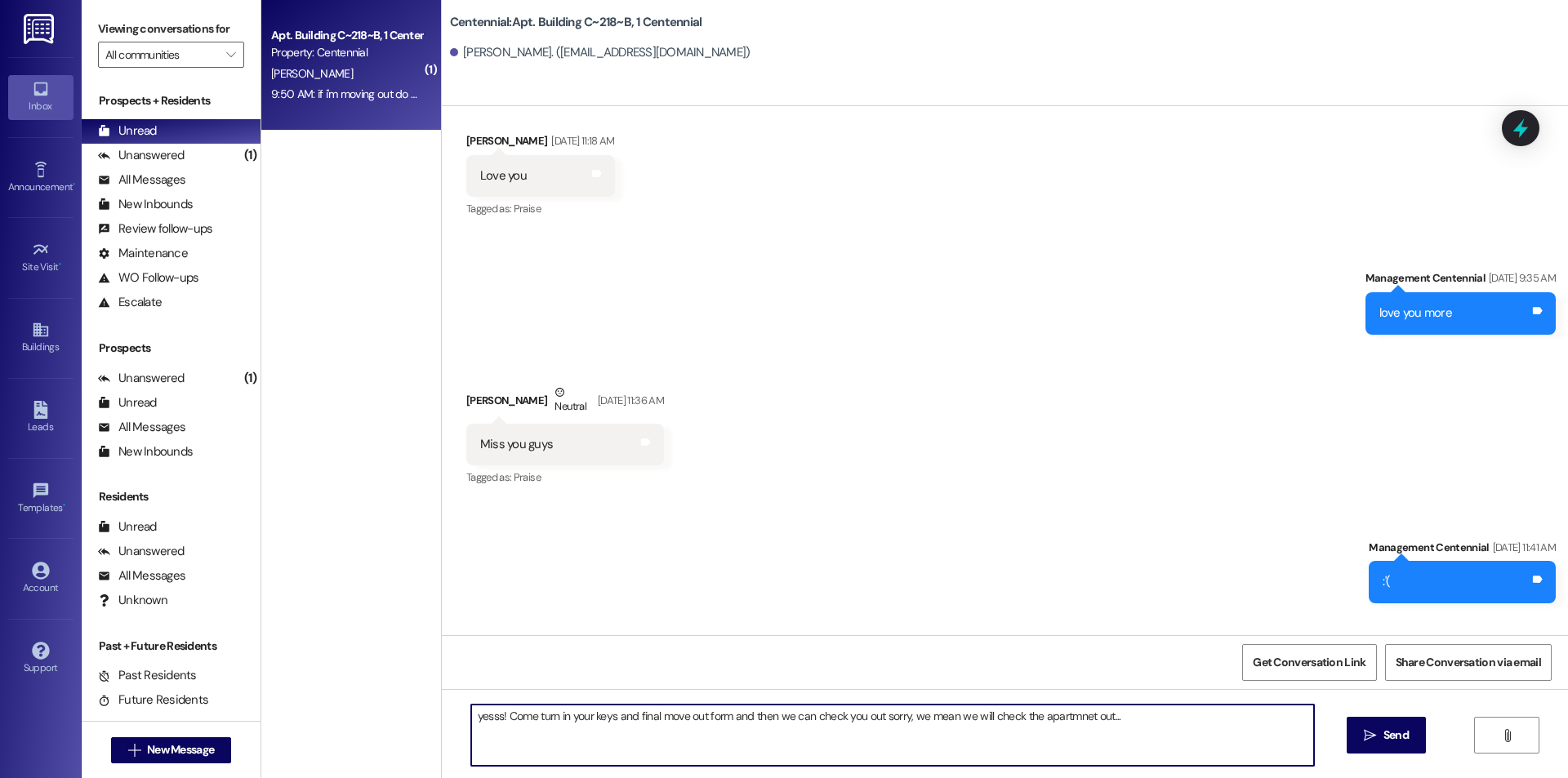
click at [1112, 721] on textarea "yesss! Come turn in your keys and final move out form and then we can check you…" at bounding box center [892, 736] width 843 height 62
click at [1079, 720] on textarea "yesss! Come turn in your keys and final move out form and then we can check you…" at bounding box center [892, 736] width 843 height 62
drag, startPoint x: 582, startPoint y: 686, endPoint x: 503, endPoint y: 707, distance: 81.7
click at [503, 707] on textarea "yesss! Come turn in your keys and final move out form and then we can check you…" at bounding box center [892, 736] width 843 height 62
drag, startPoint x: 873, startPoint y: 715, endPoint x: 1218, endPoint y: 719, distance: 345.0
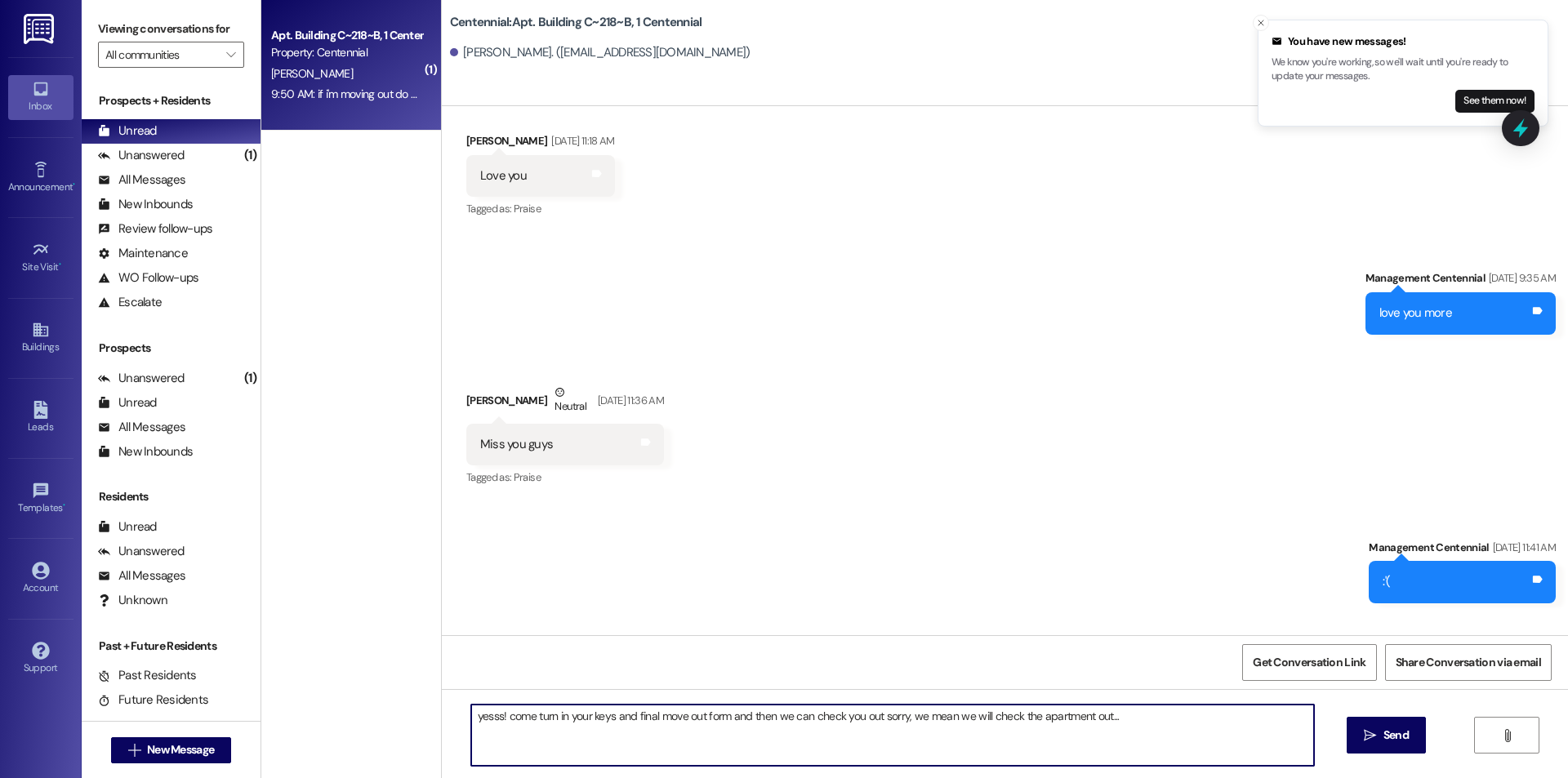
click at [1218, 719] on textarea "yesss! come turn in your keys and final move out form and then we can check you…" at bounding box center [892, 736] width 843 height 62
type textarea "yesss! come turn in your keys and final move out form and then we can check you…"
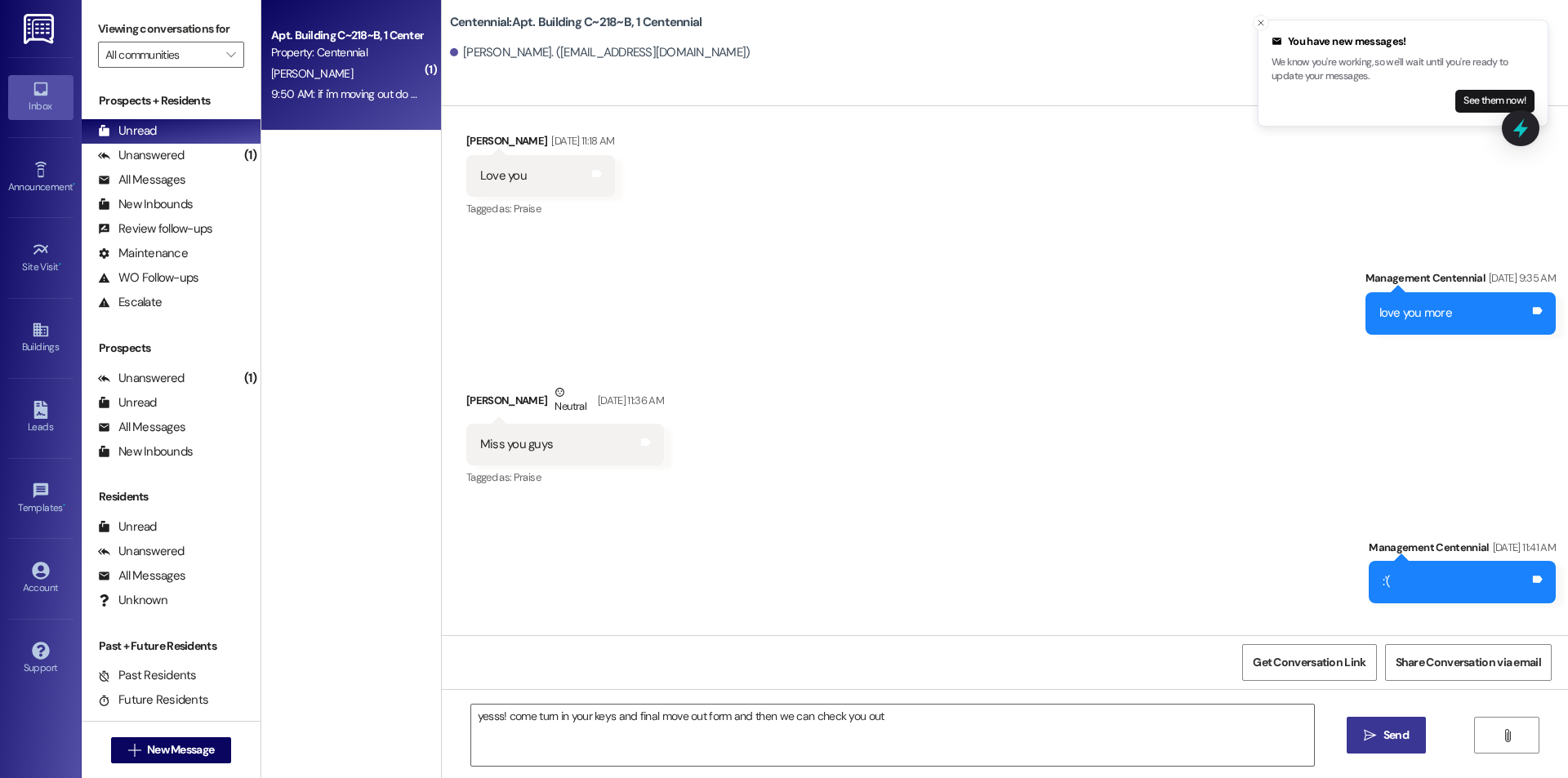
click at [1374, 727] on span " Send" at bounding box center [1387, 735] width 52 height 17
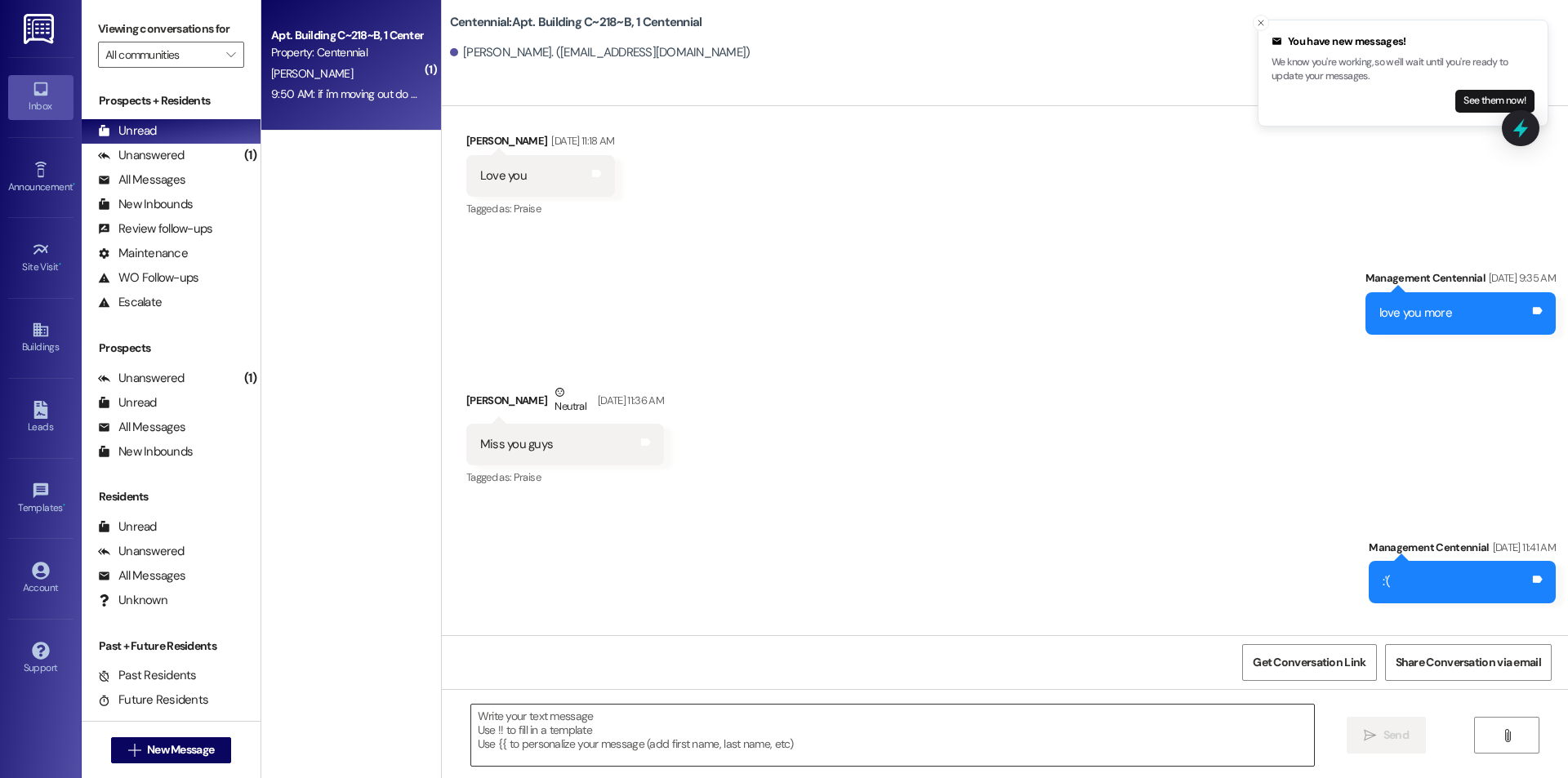
scroll to position [45049, 0]
click at [935, 739] on textarea at bounding box center [892, 736] width 843 height 62
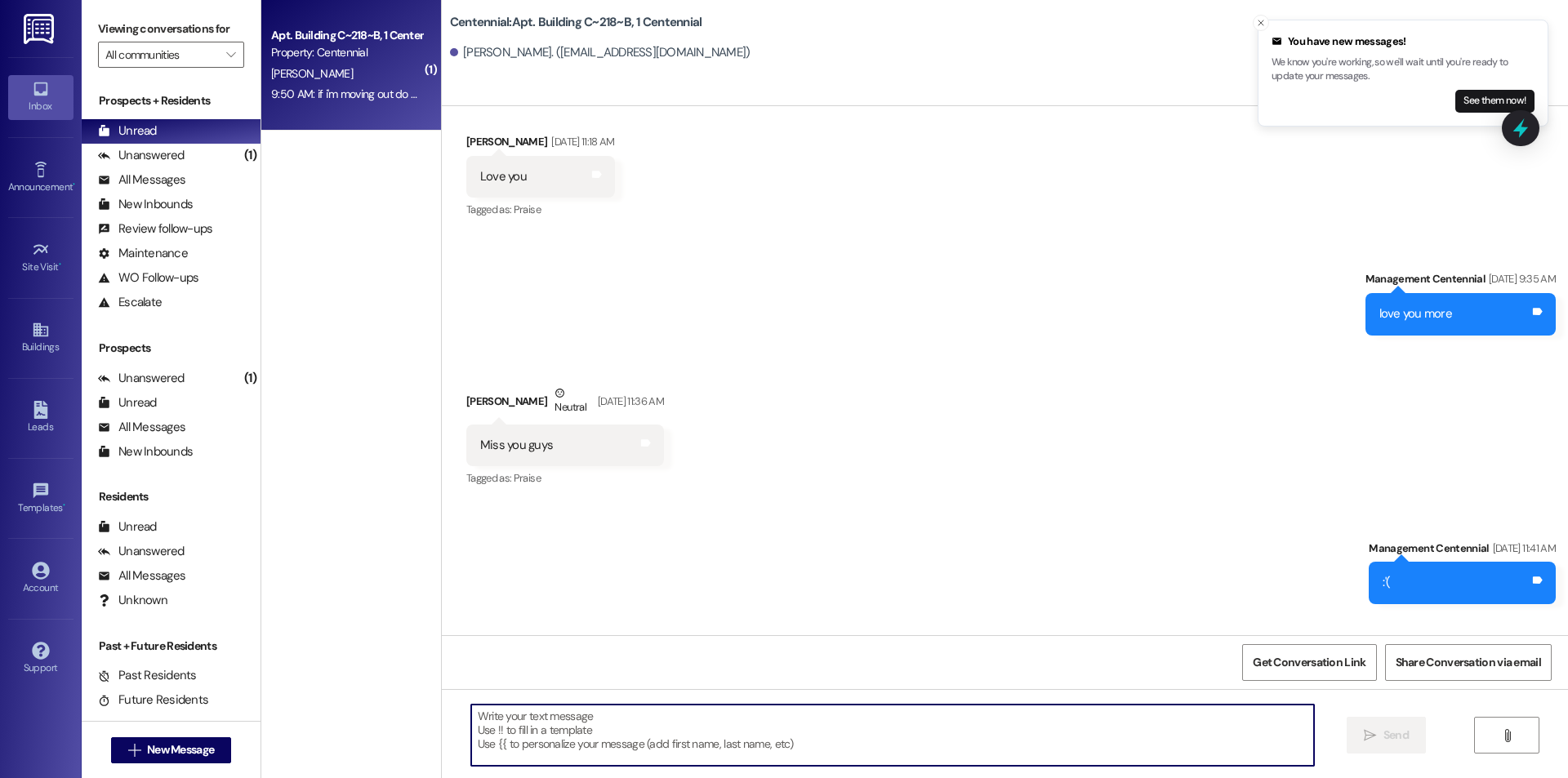
paste textarea "sorry, we mean we will check the apartment out..."
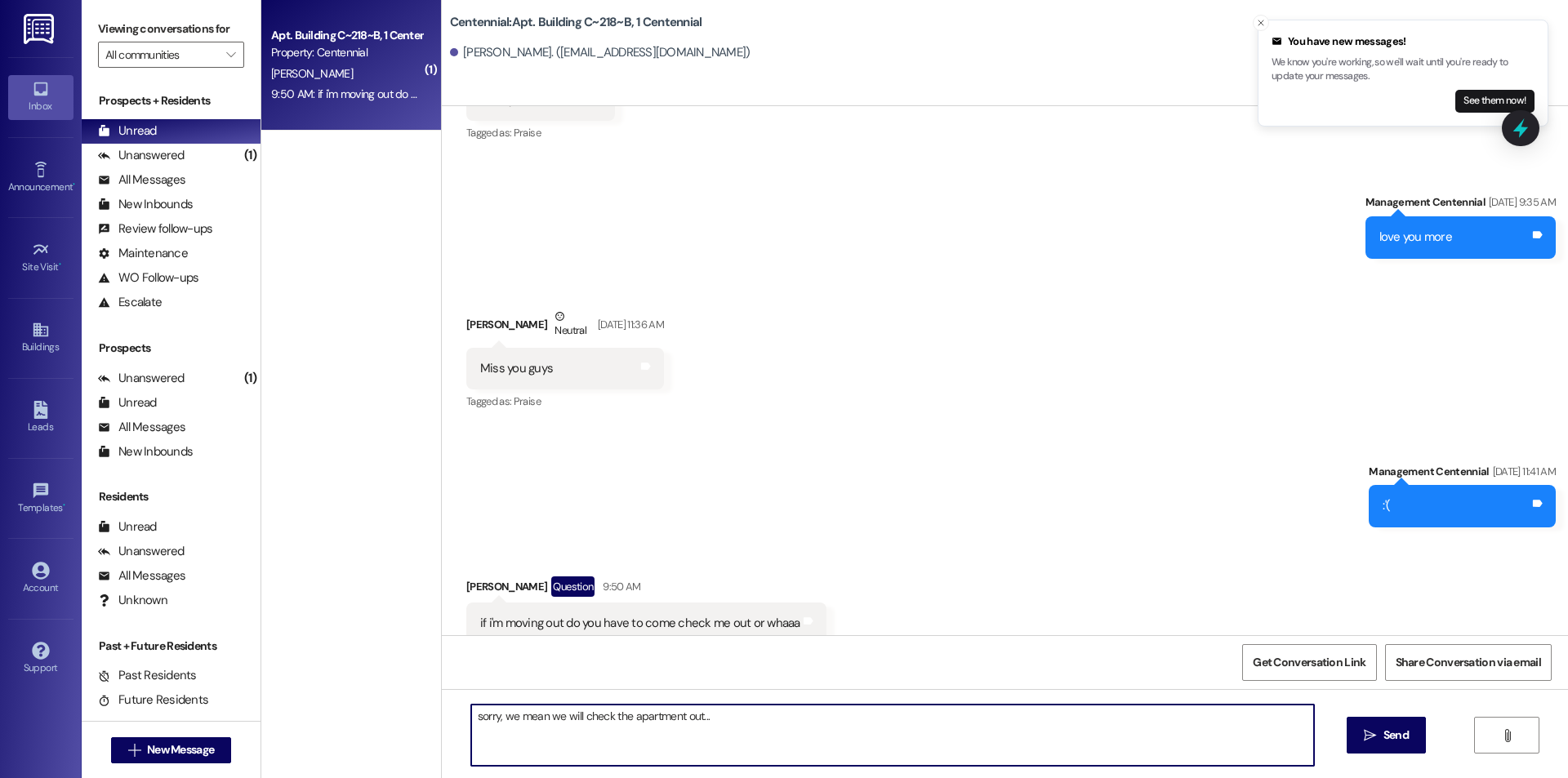
scroll to position [45164, 0]
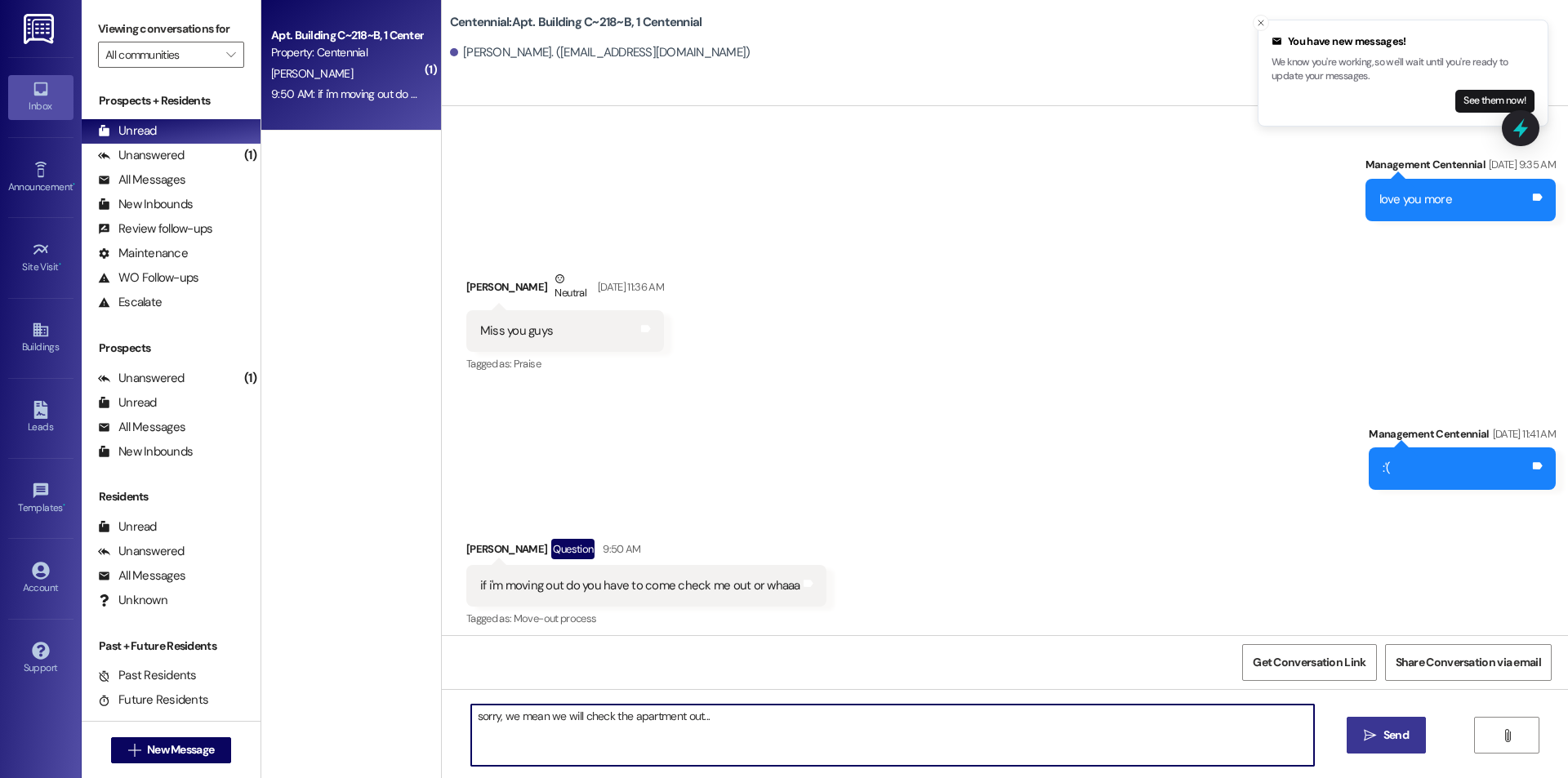
type textarea "sorry, we mean we will check the apartment out..."
click at [1377, 729] on span " Send" at bounding box center [1387, 735] width 52 height 17
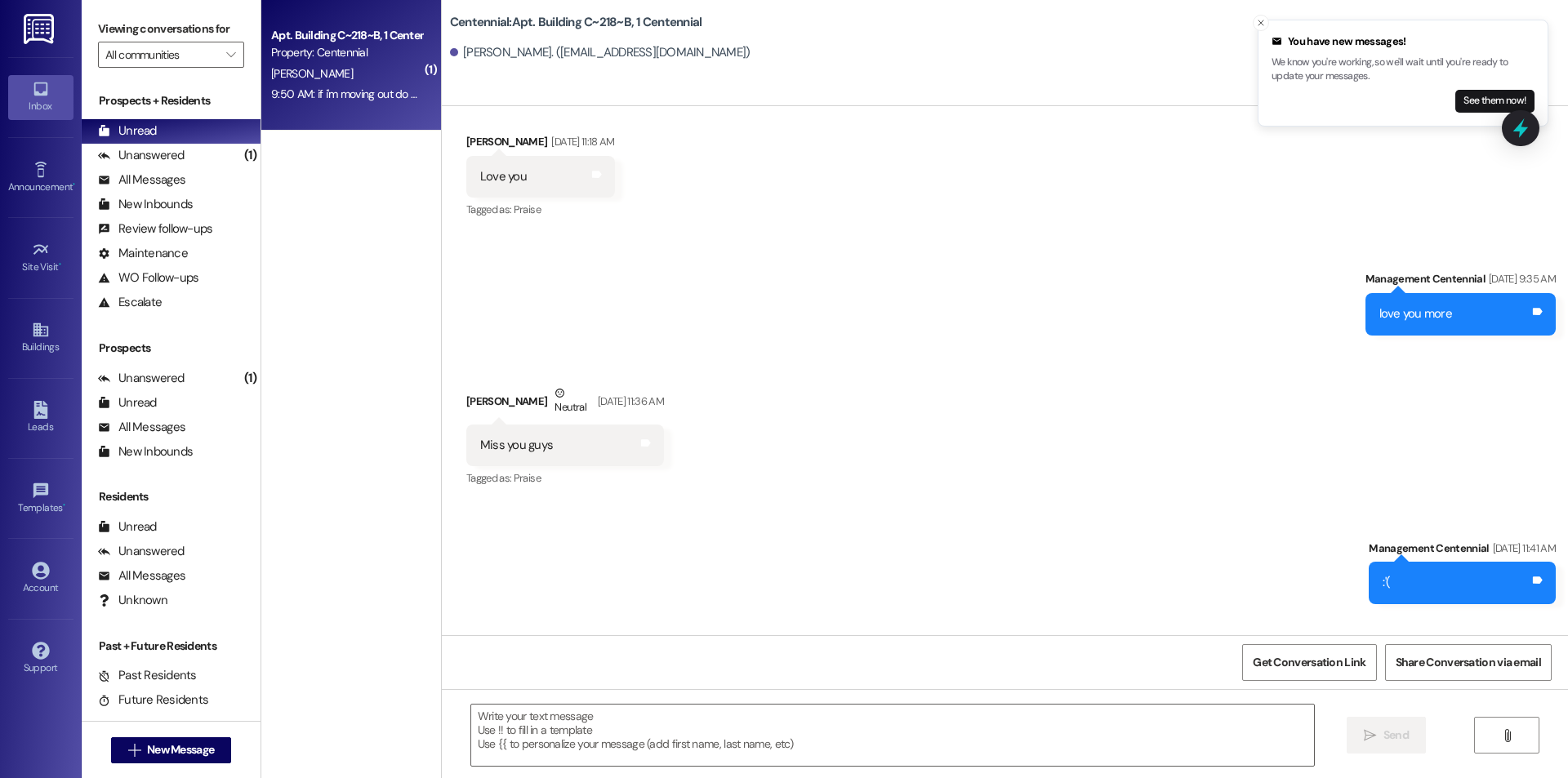
scroll to position [45277, 0]
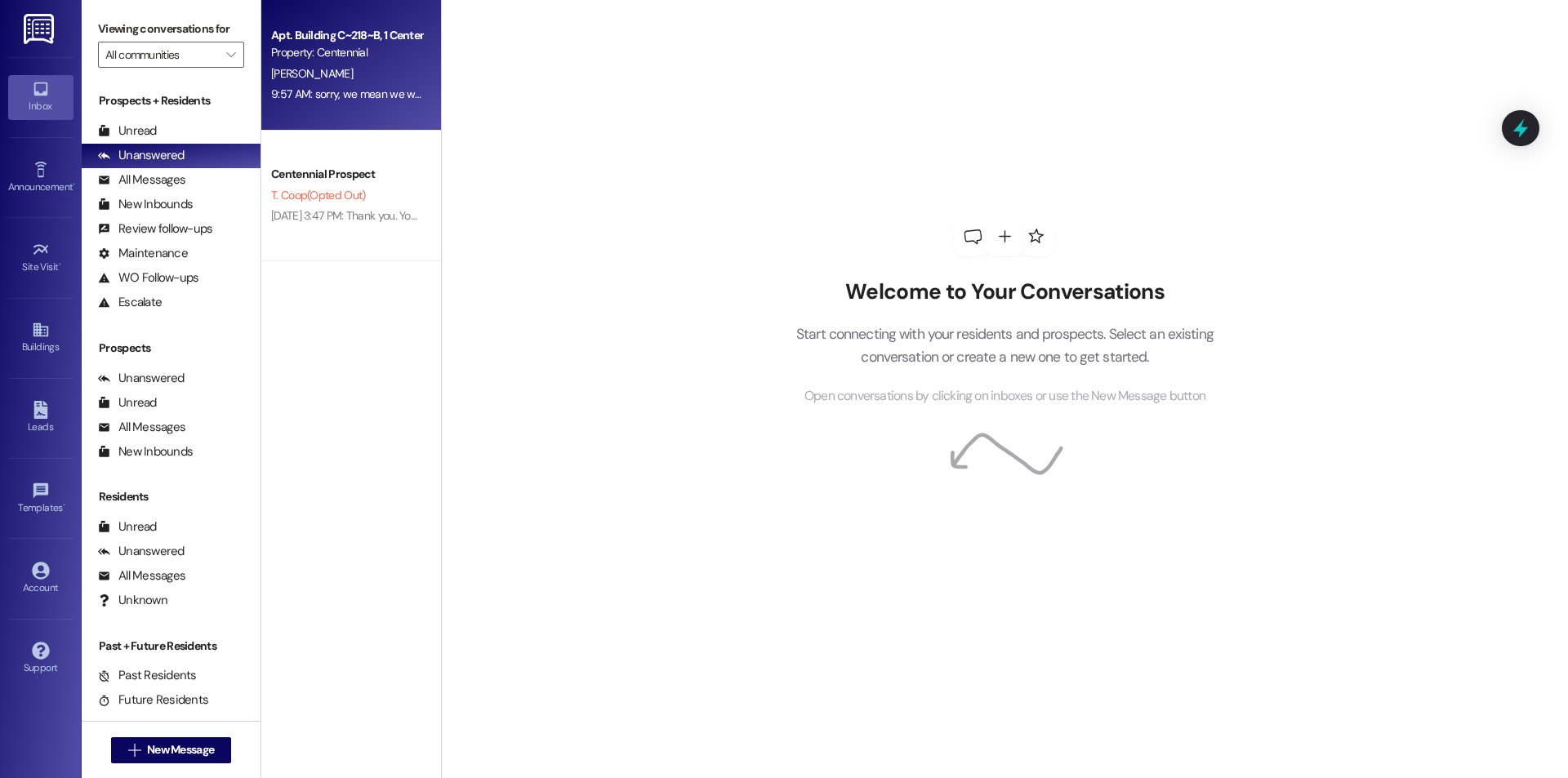
click at [338, 35] on div "Apt. Building C~218~B, 1 Centennial" at bounding box center [347, 35] width 151 height 17
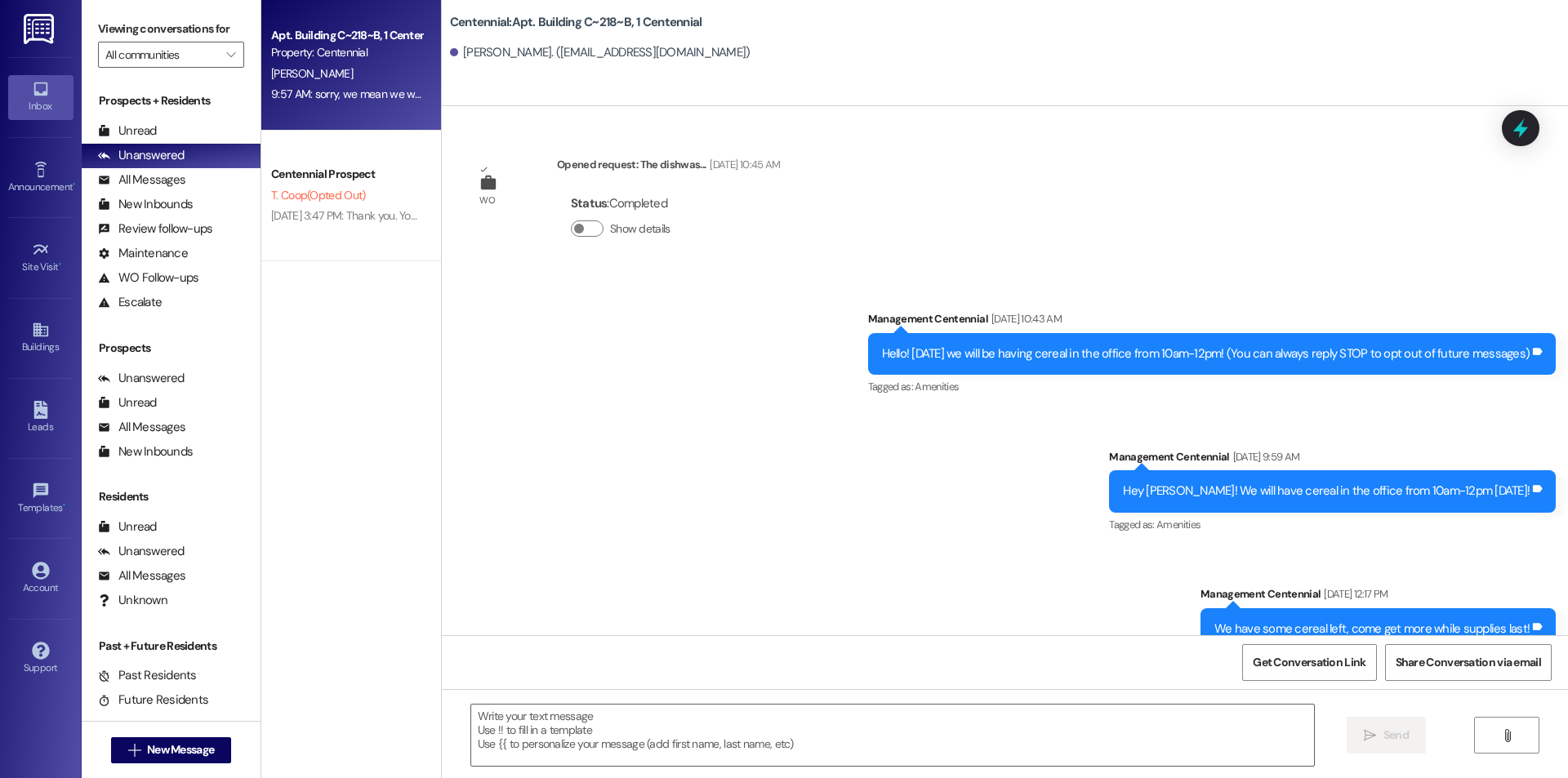
scroll to position [45255, 0]
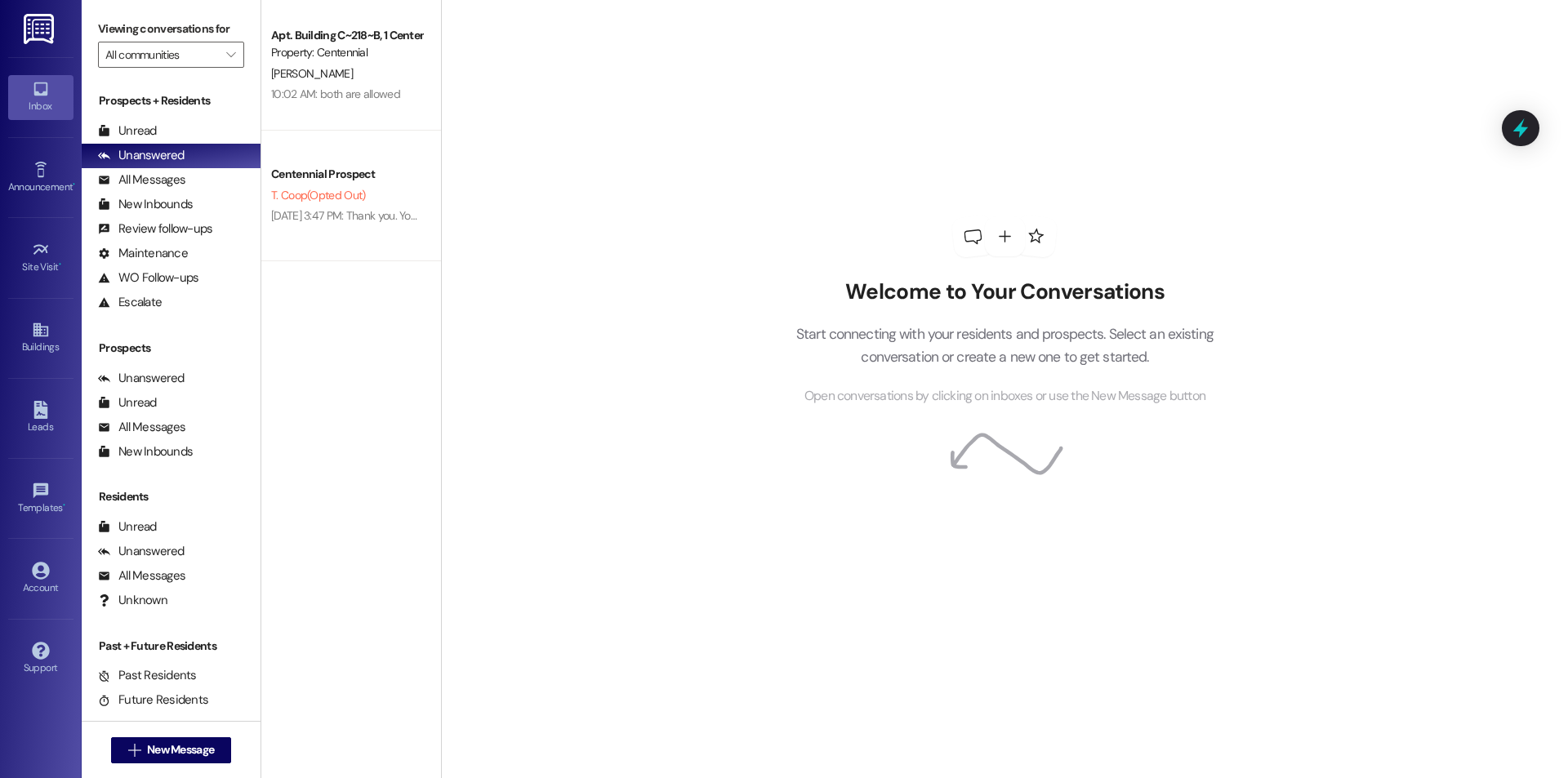
click at [472, 269] on div "Welcome to Your Conversations Start connecting with your residents and prospect…" at bounding box center [1005, 389] width 1127 height 778
click at [220, 136] on div "Unread (0)" at bounding box center [171, 131] width 179 height 24
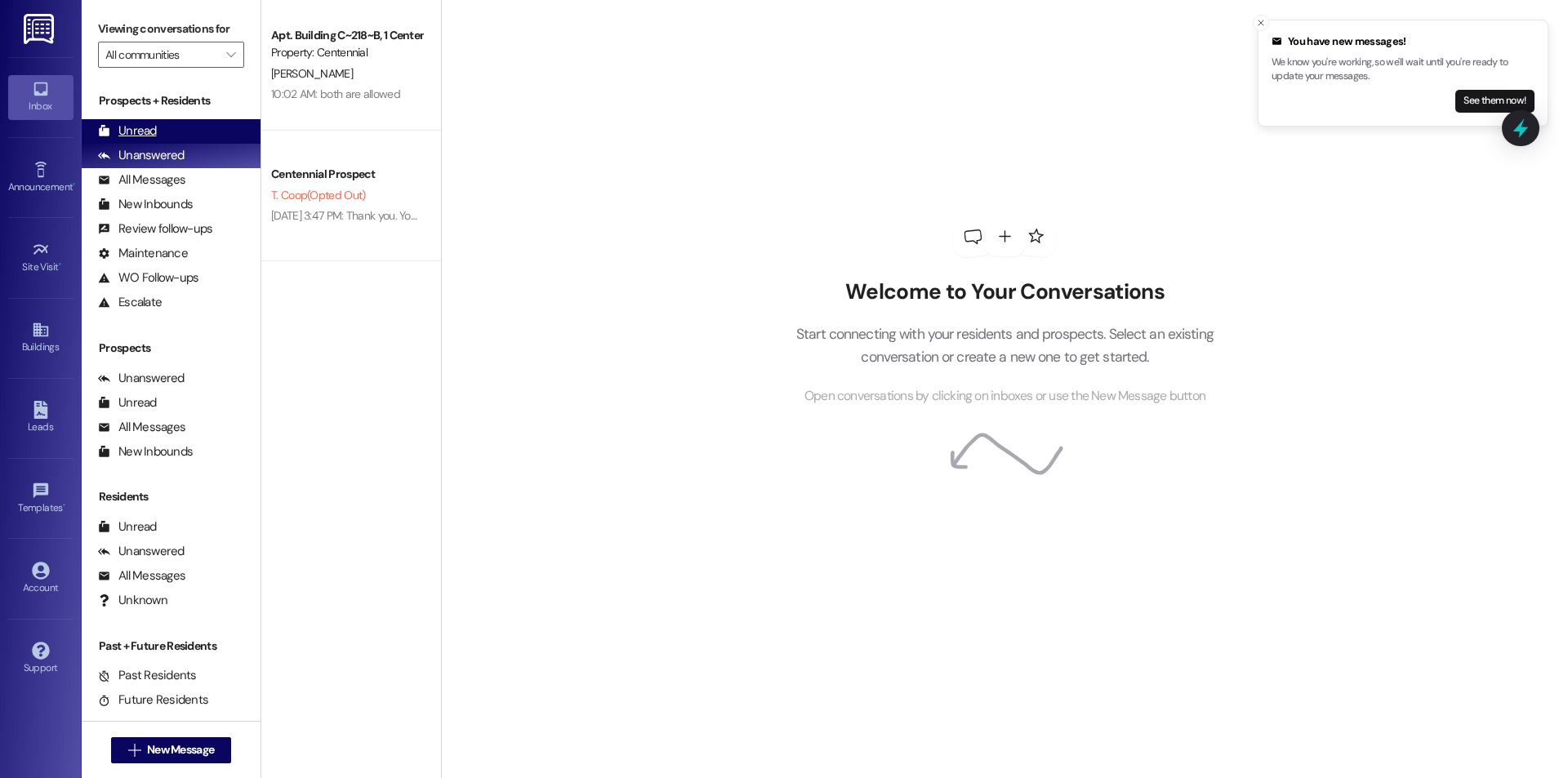
click at [157, 132] on div "Unread (0)" at bounding box center [171, 131] width 179 height 24
click at [177, 135] on div "Unread (0)" at bounding box center [171, 131] width 179 height 24
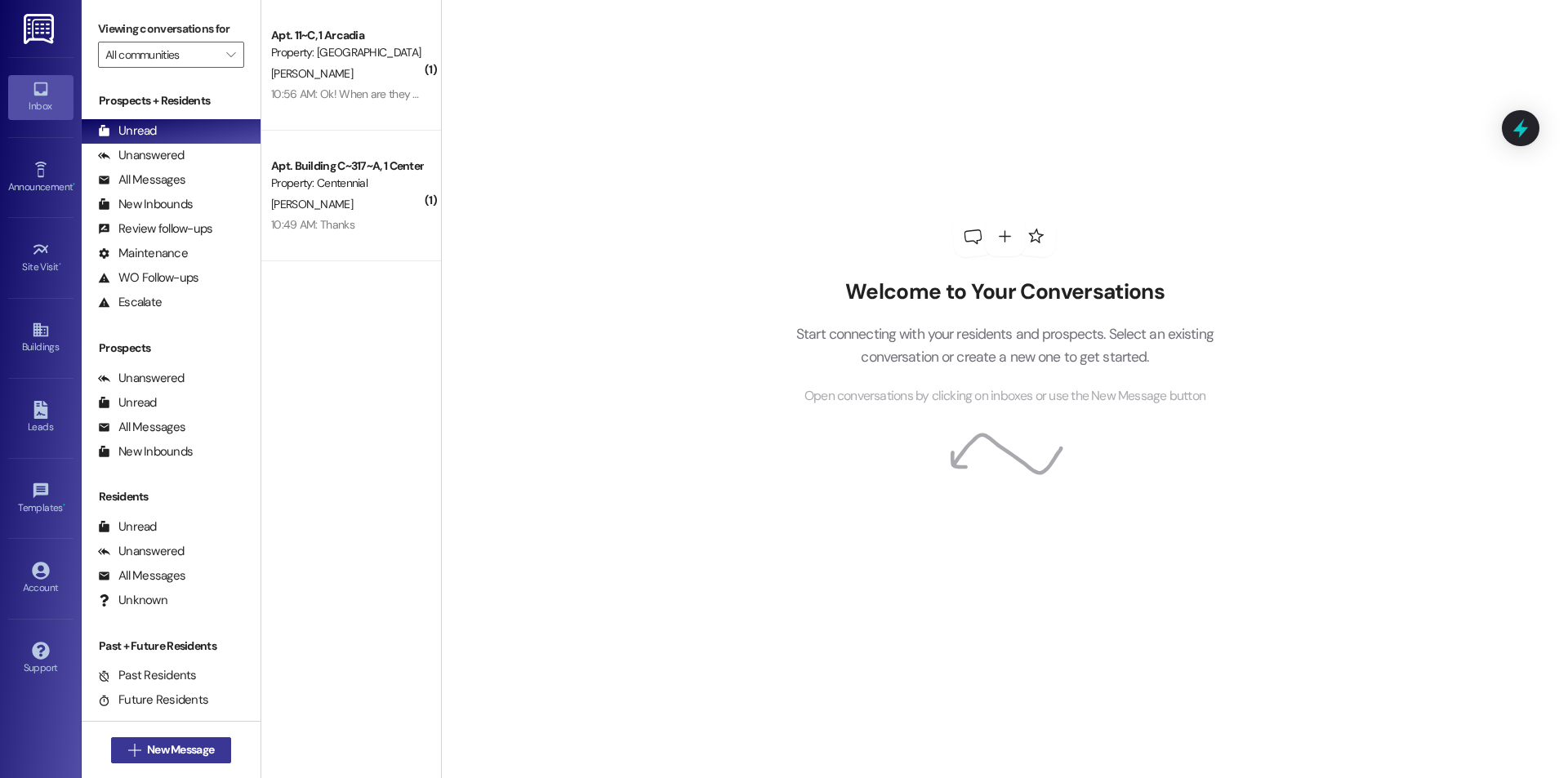
click at [173, 758] on button " New Message" at bounding box center [171, 750] width 121 height 26
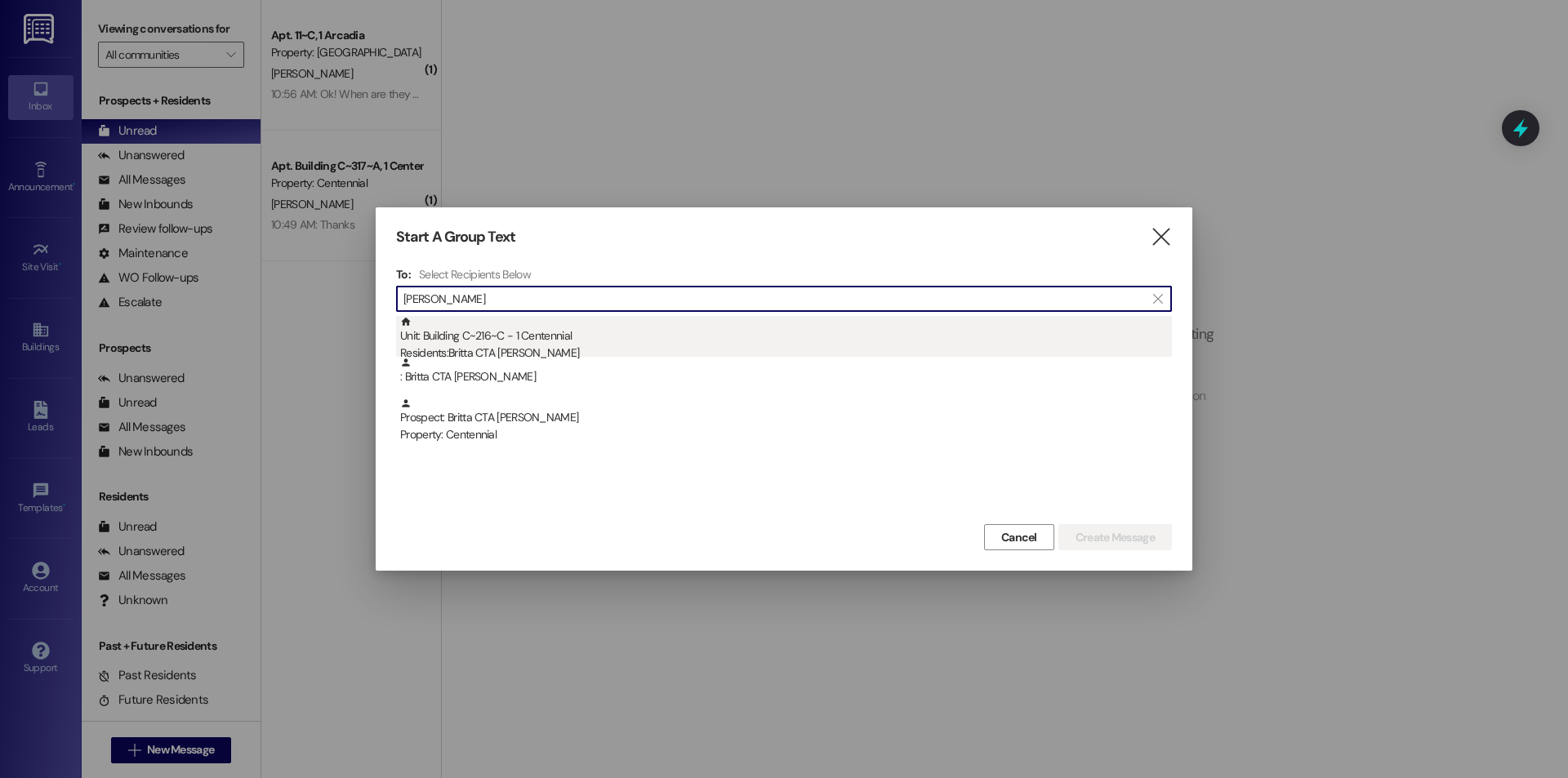
type input "[PERSON_NAME]"
click at [698, 330] on div "Unit: Building C~216~C - 1 Centennial Residents: Britta CTA Cholodowski" at bounding box center [786, 339] width 772 height 47
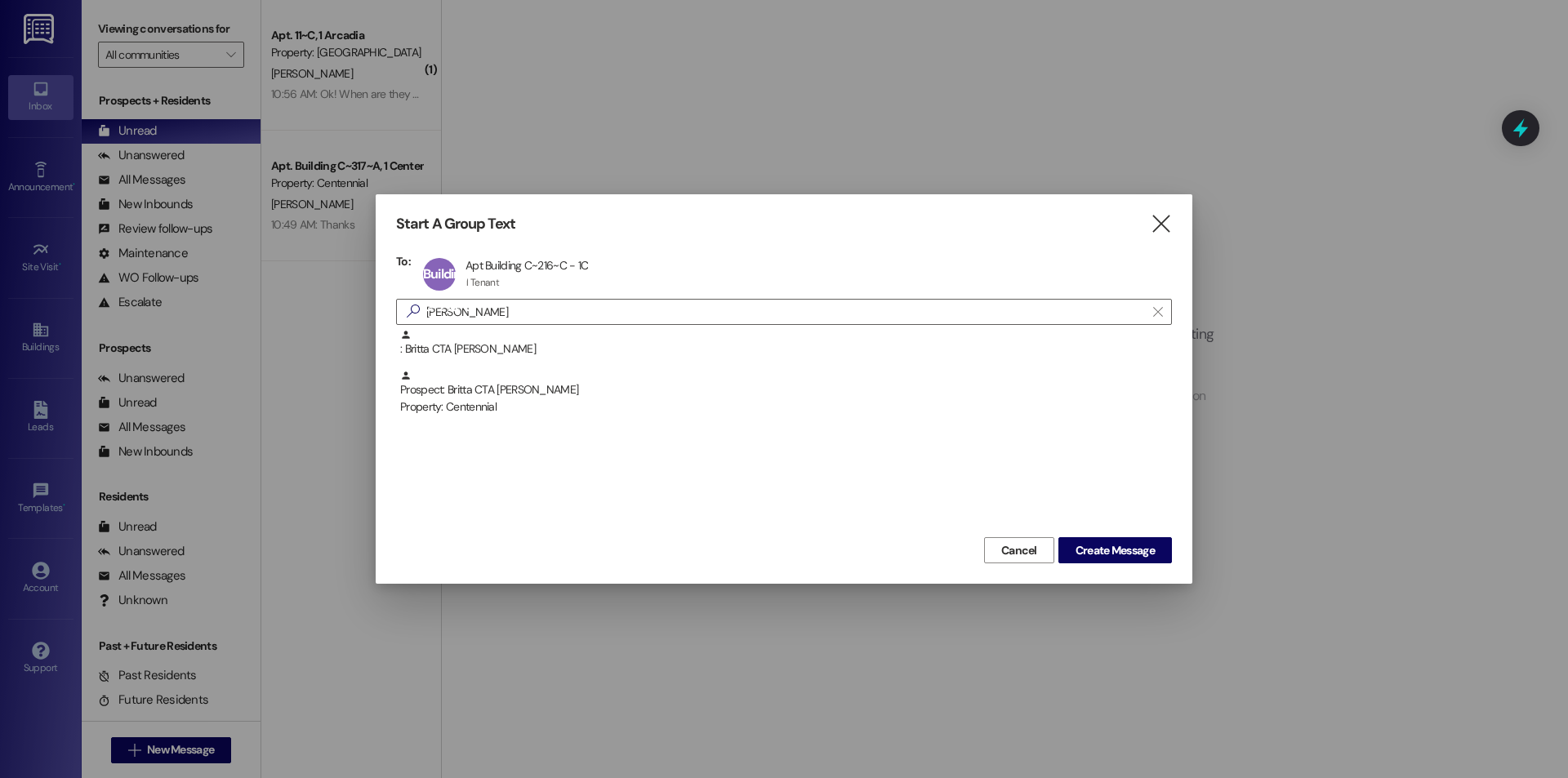
click at [1083, 537] on div "Cancel Create Message" at bounding box center [784, 548] width 776 height 30
click at [1084, 543] on span "Create Message" at bounding box center [1114, 550] width 79 height 17
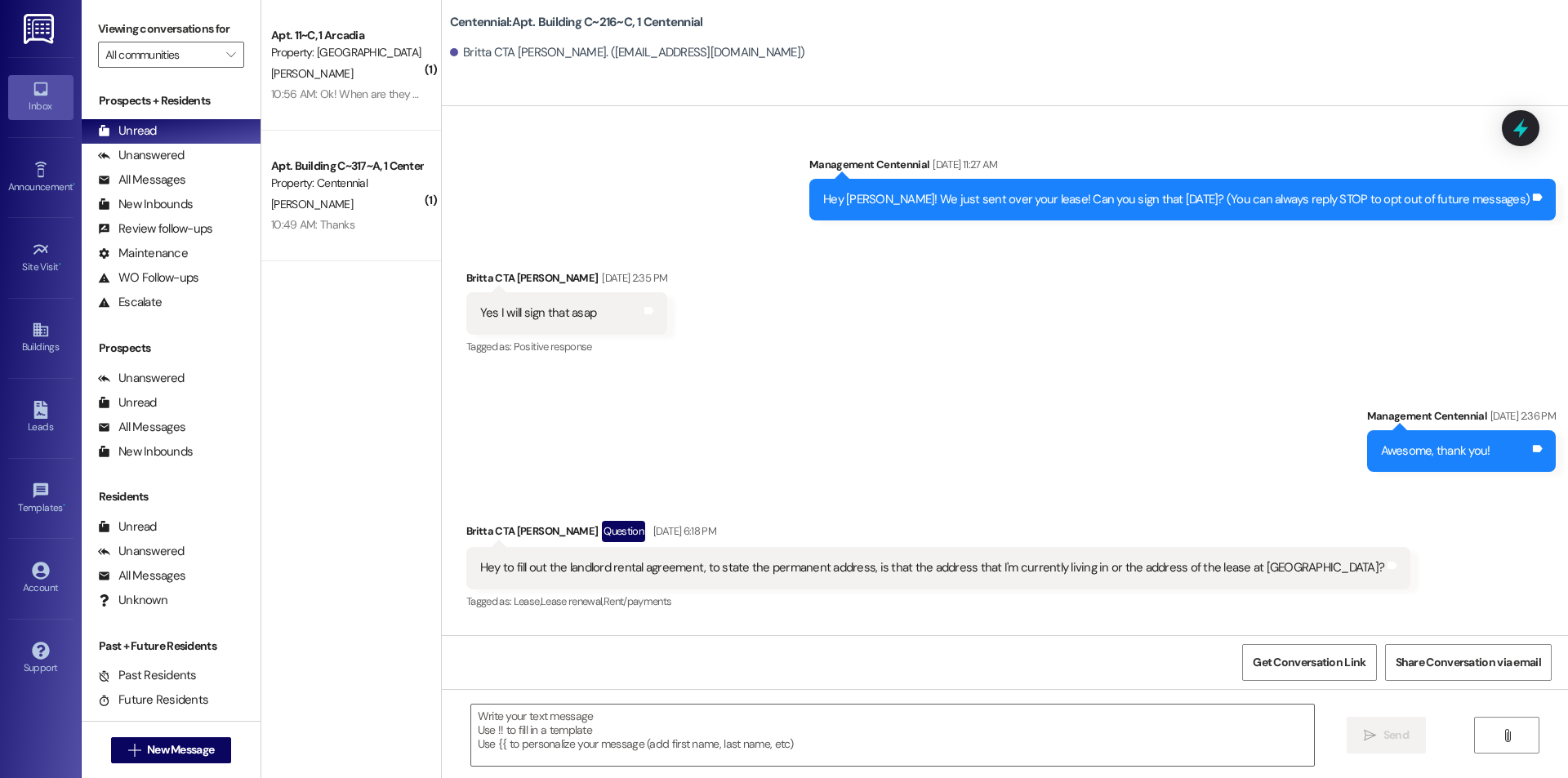
scroll to position [6844, 0]
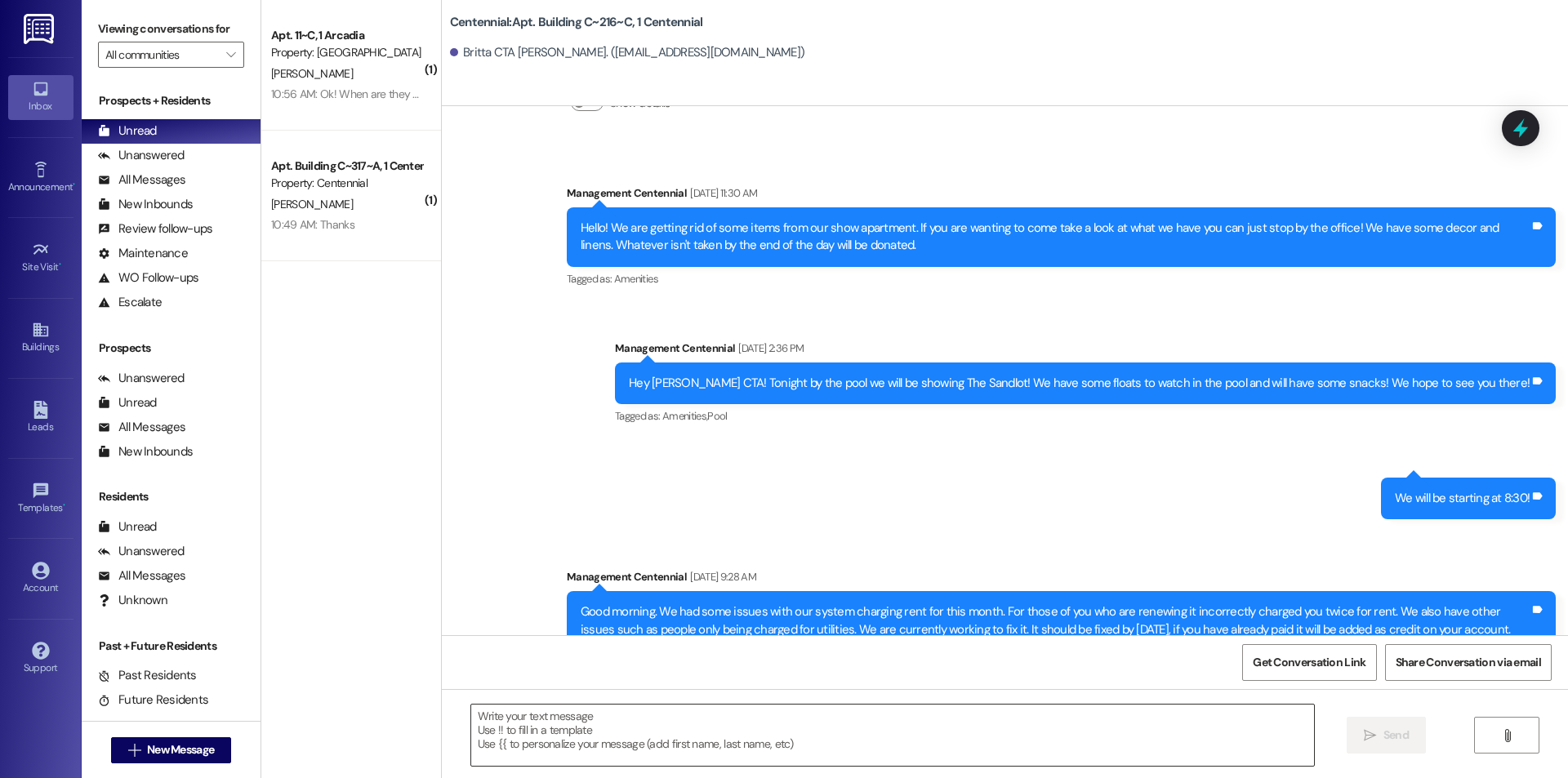
click at [727, 741] on textarea at bounding box center [892, 736] width 843 height 62
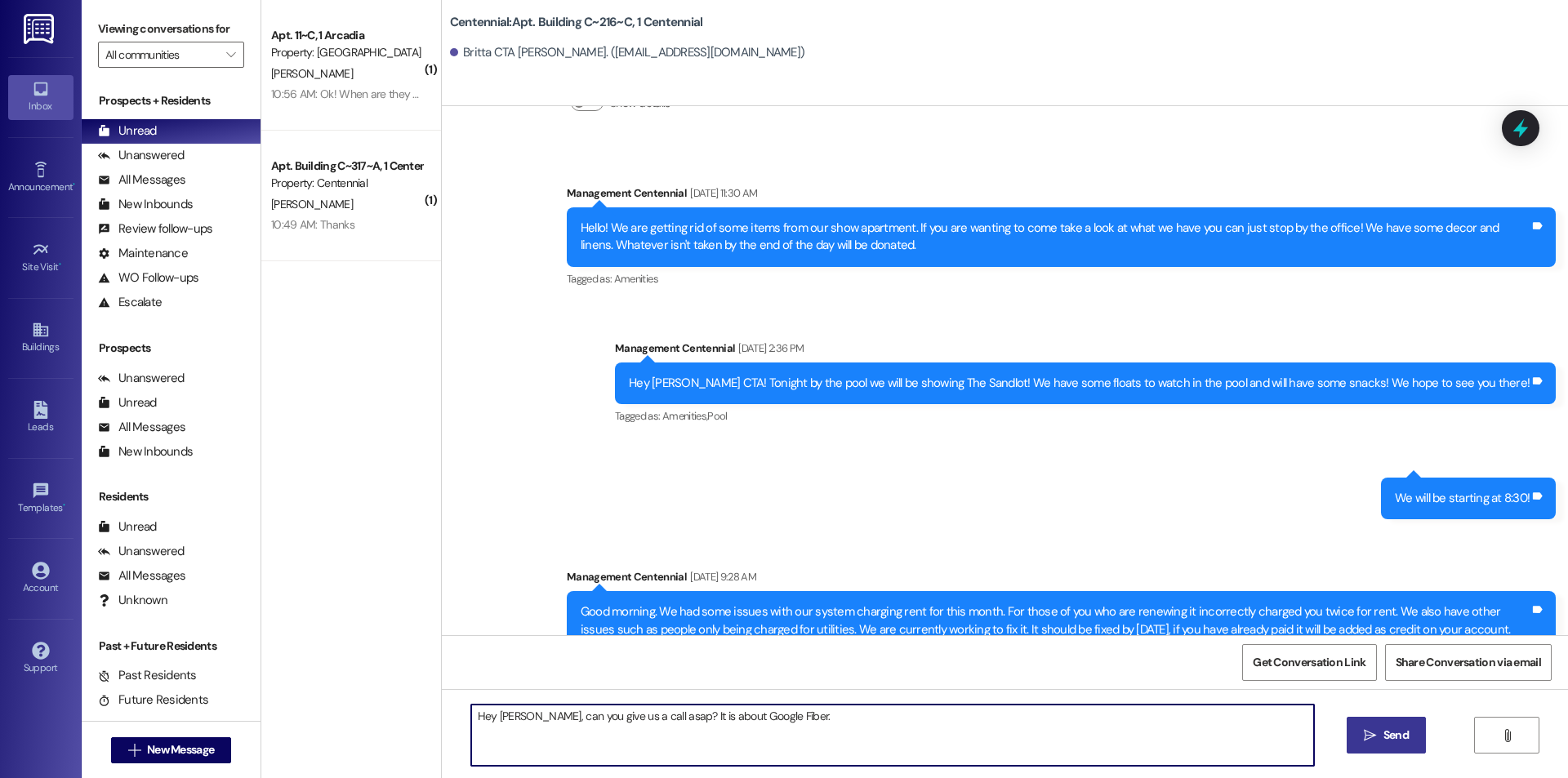
type textarea "Hey Britta, can you give us a call asap? It is about Google Fiber."
click at [1412, 736] on button " Send" at bounding box center [1386, 735] width 79 height 37
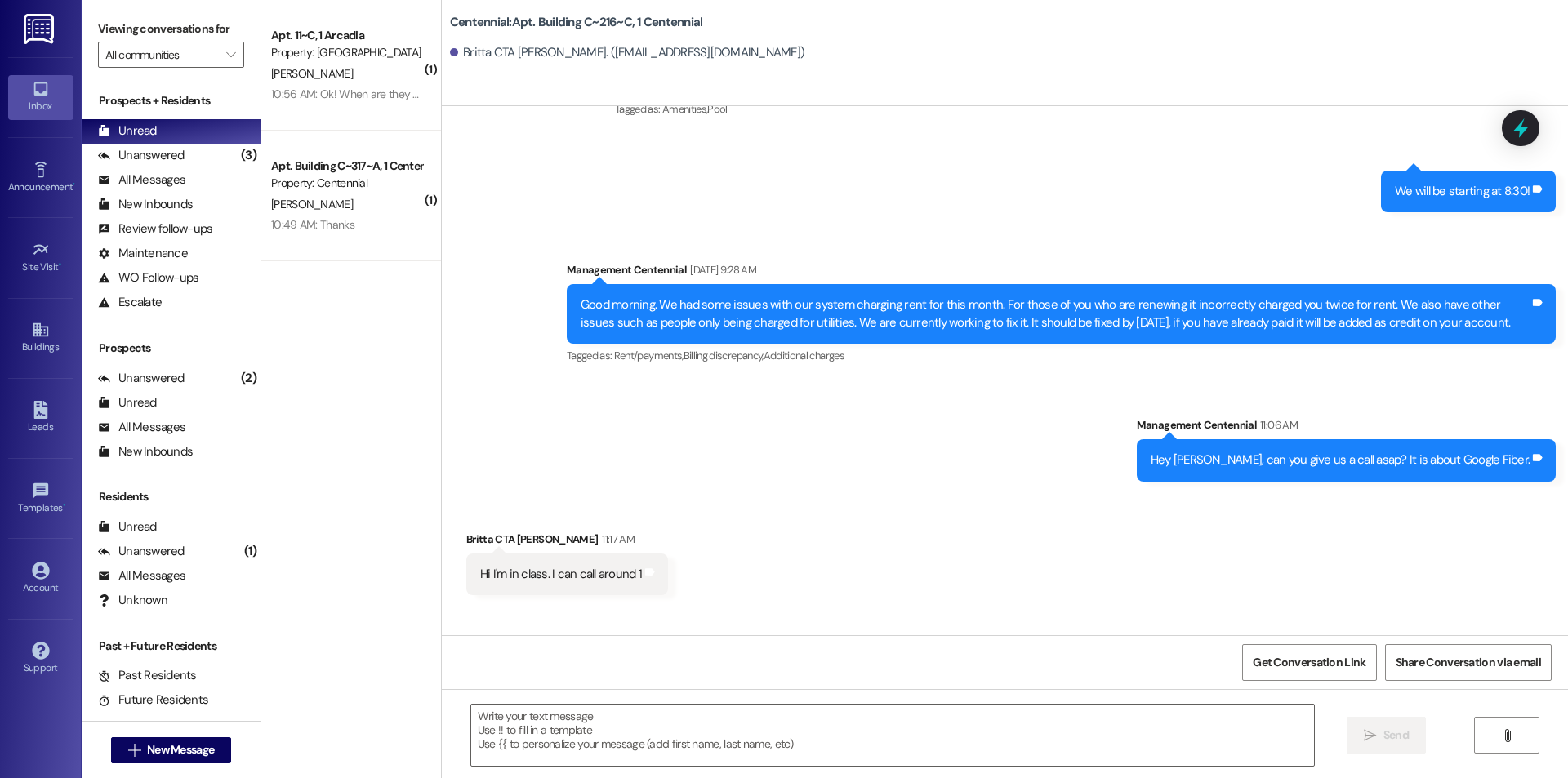
scroll to position [7185, 0]
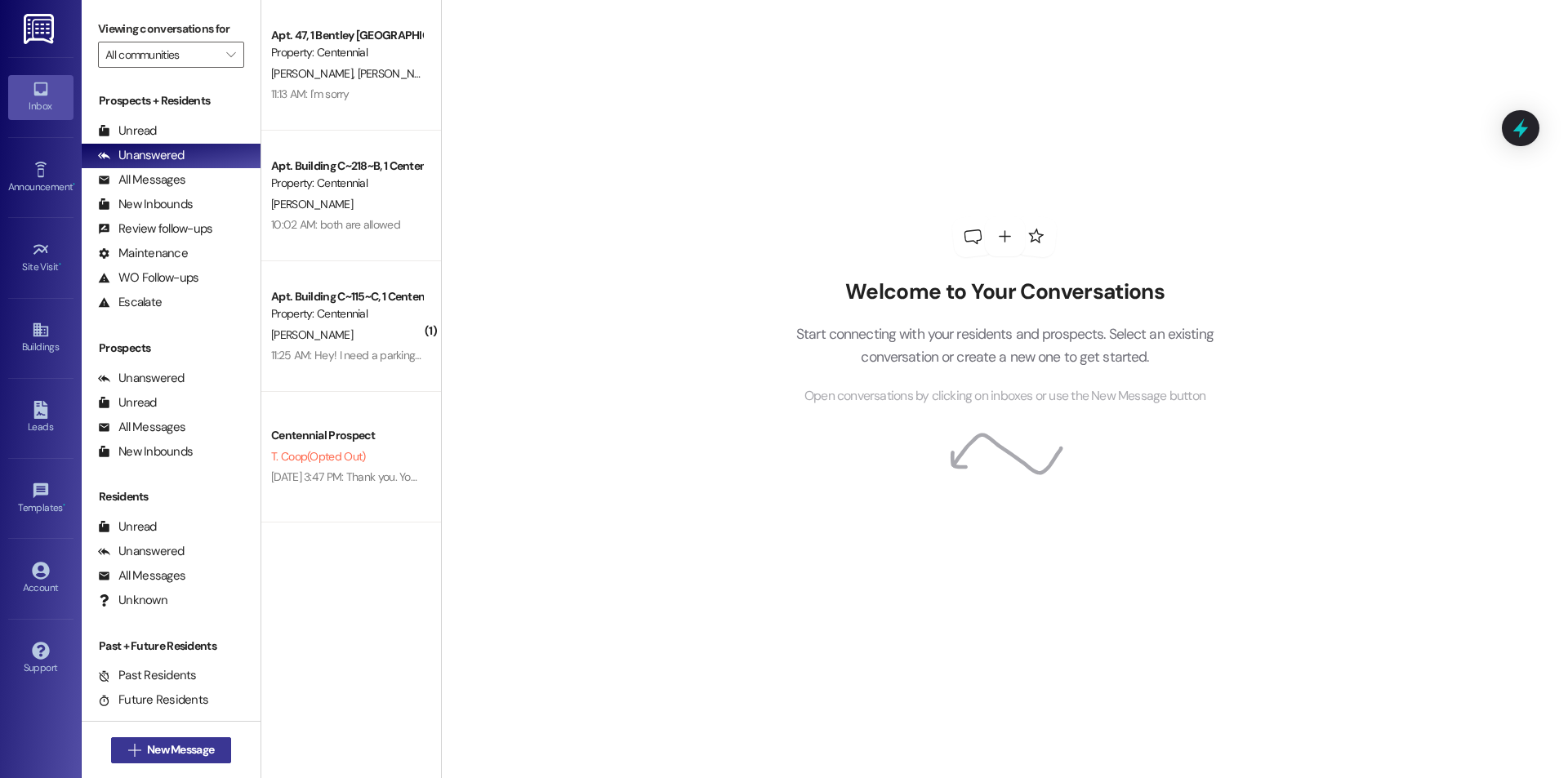
click at [212, 748] on span "New Message" at bounding box center [181, 750] width 73 height 17
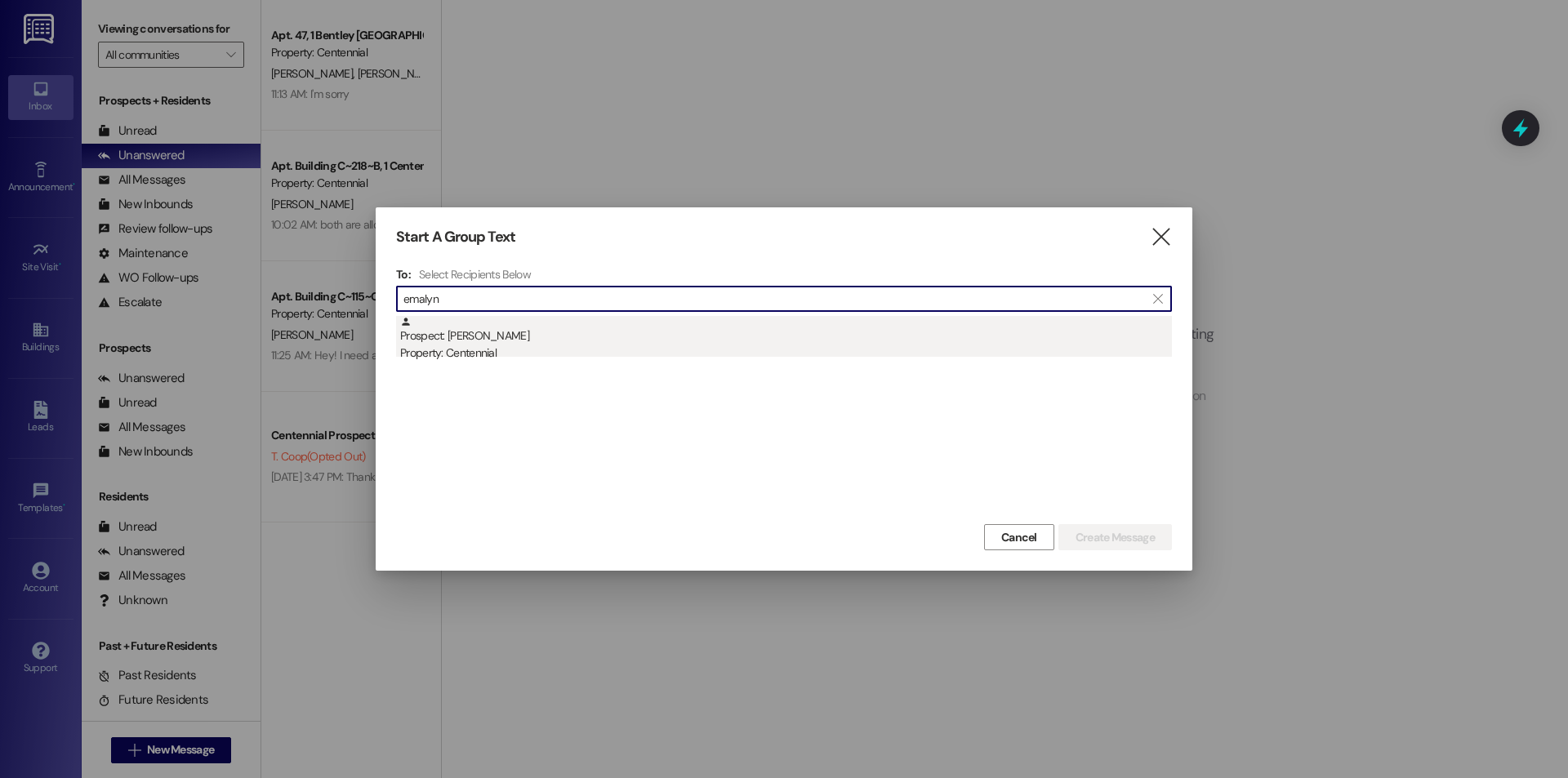
type input "emalyn"
click at [545, 337] on div "Prospect: [PERSON_NAME] Property: Centennial" at bounding box center [786, 339] width 772 height 47
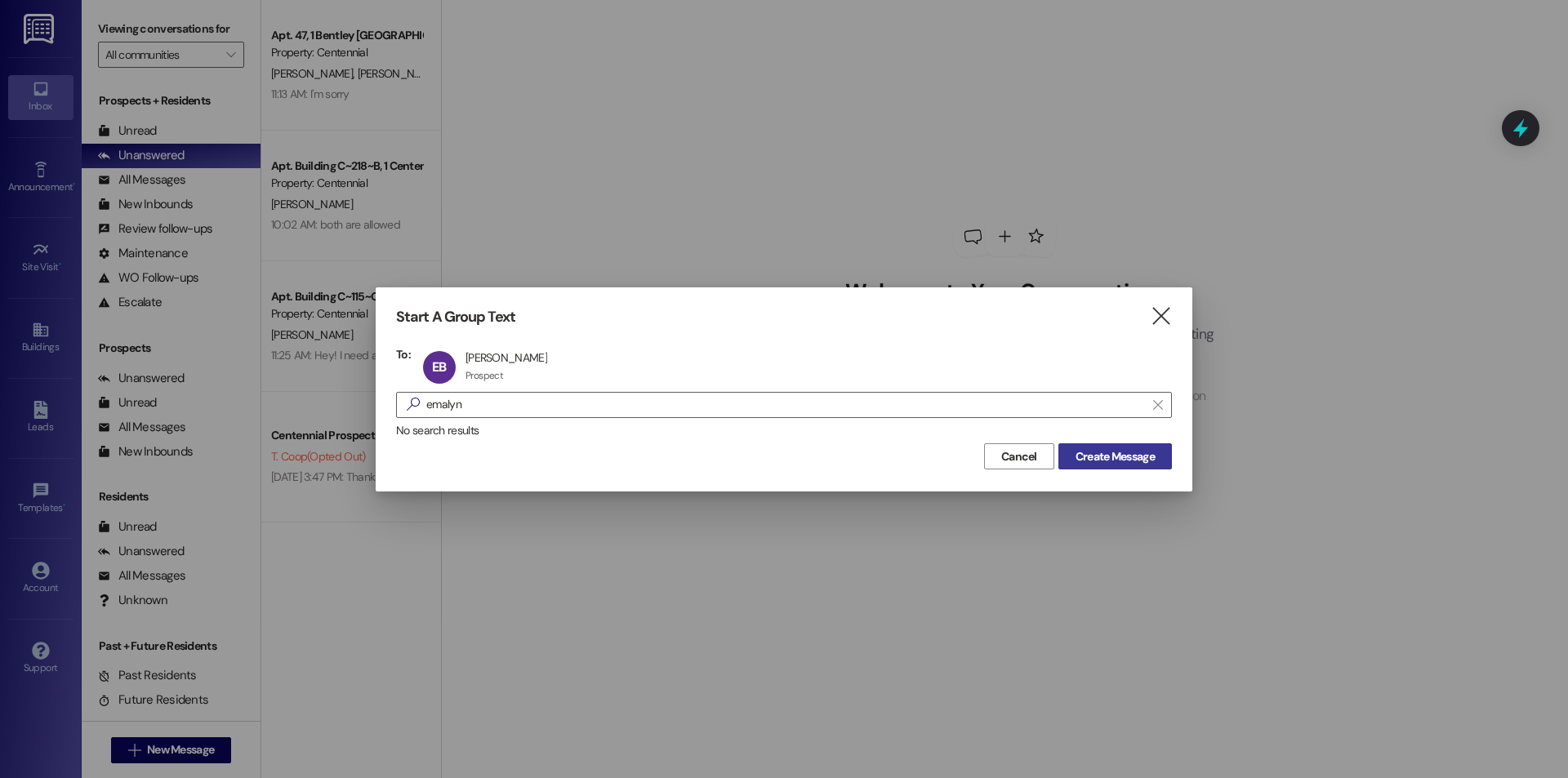
click at [1096, 459] on span "Create Message" at bounding box center [1114, 457] width 79 height 17
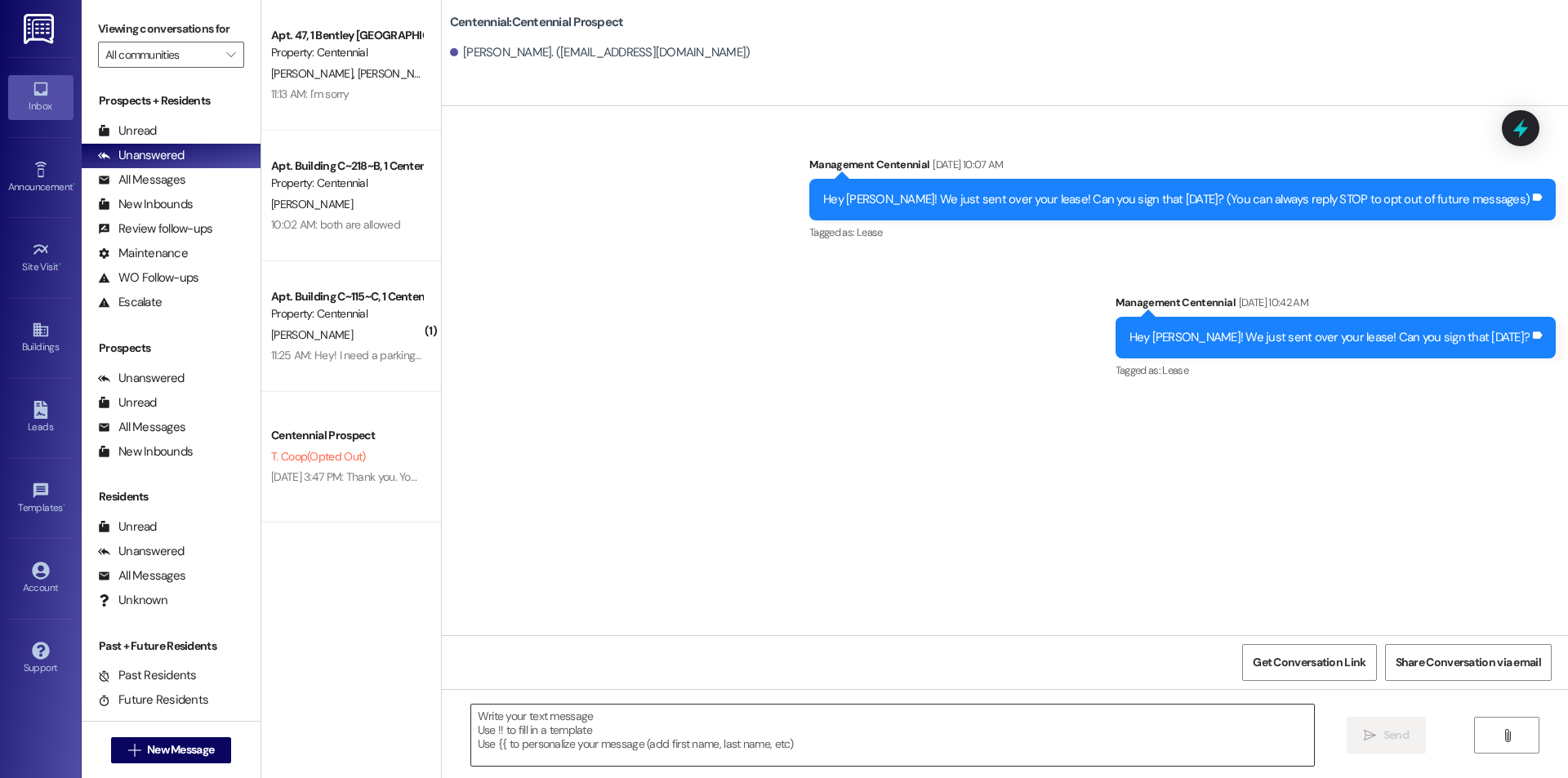
click at [847, 725] on textarea at bounding box center [892, 736] width 843 height 62
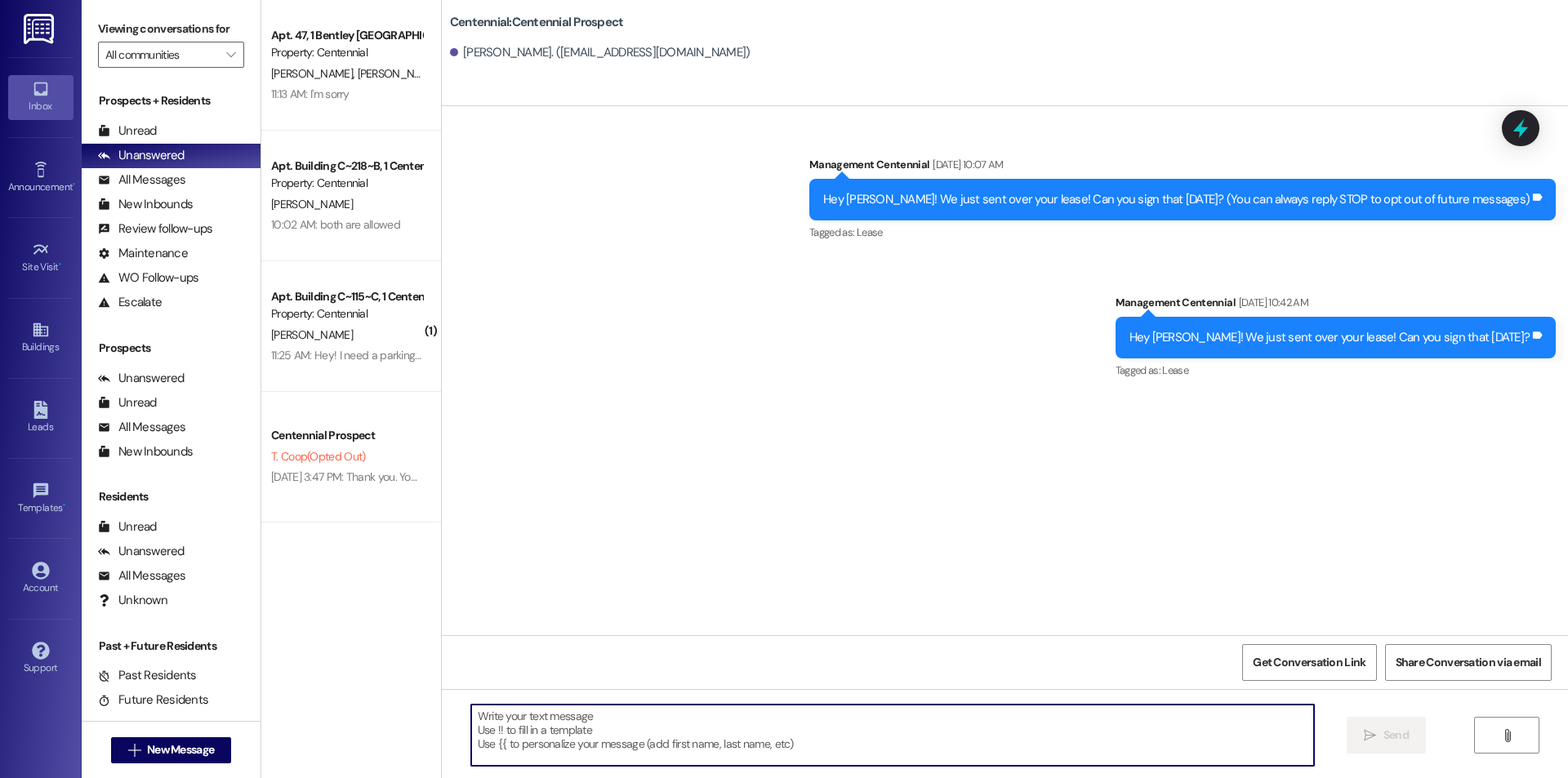
click at [815, 757] on textarea at bounding box center [892, 736] width 843 height 62
type textarea ":)"
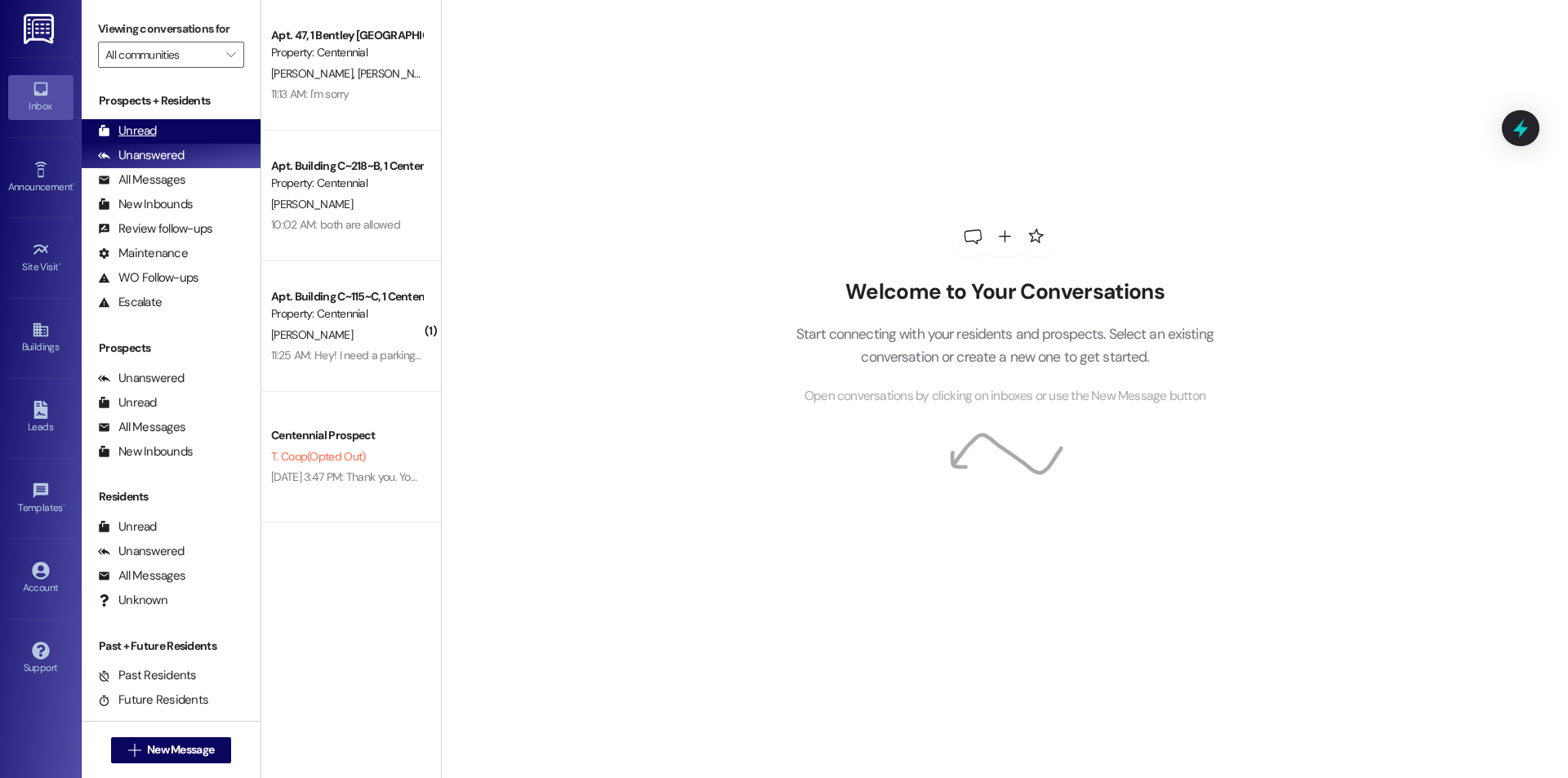
click at [157, 140] on div "Unread (0)" at bounding box center [171, 131] width 179 height 24
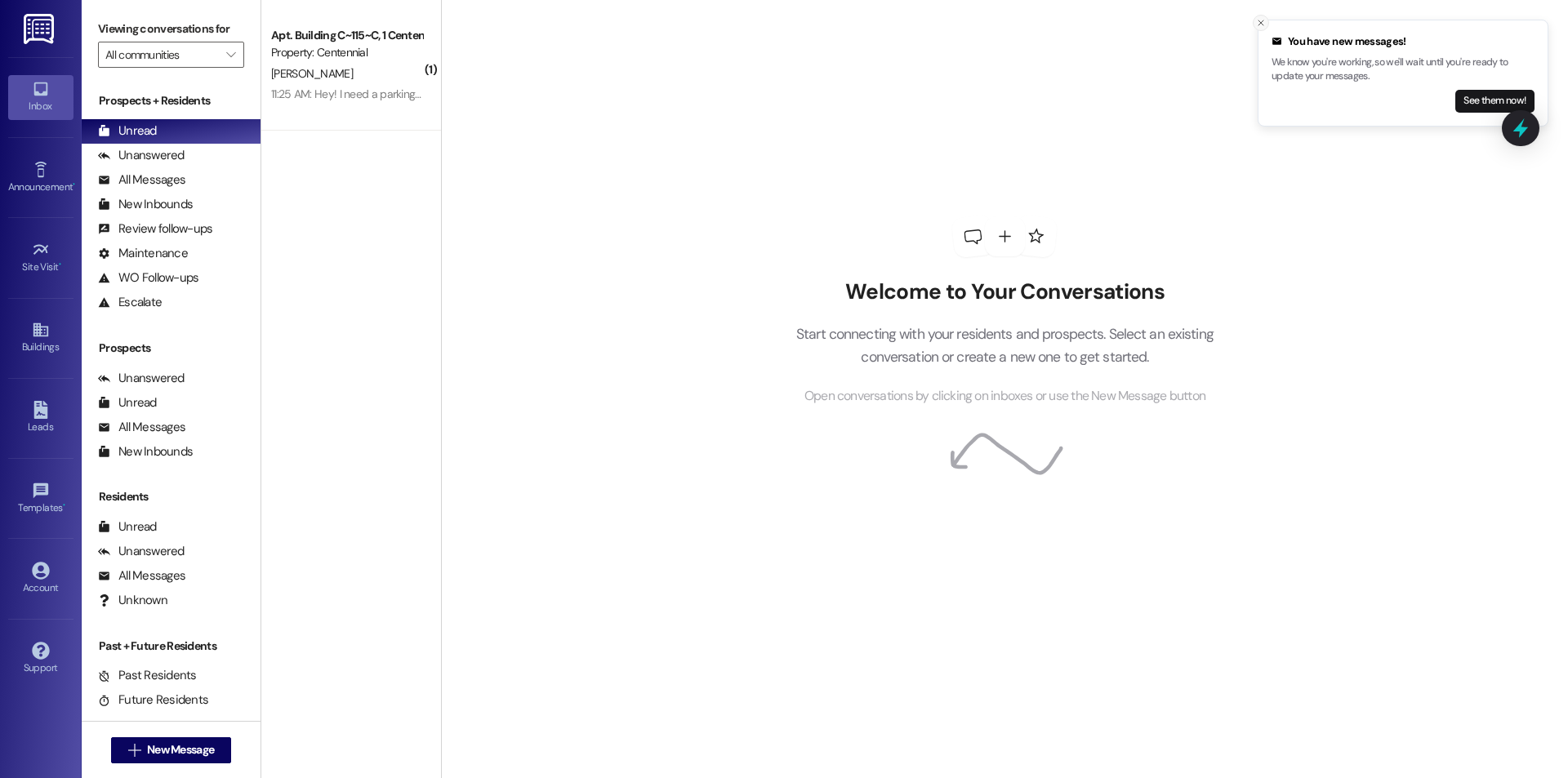
click at [1261, 23] on icon "Close toast" at bounding box center [1261, 23] width 10 height 10
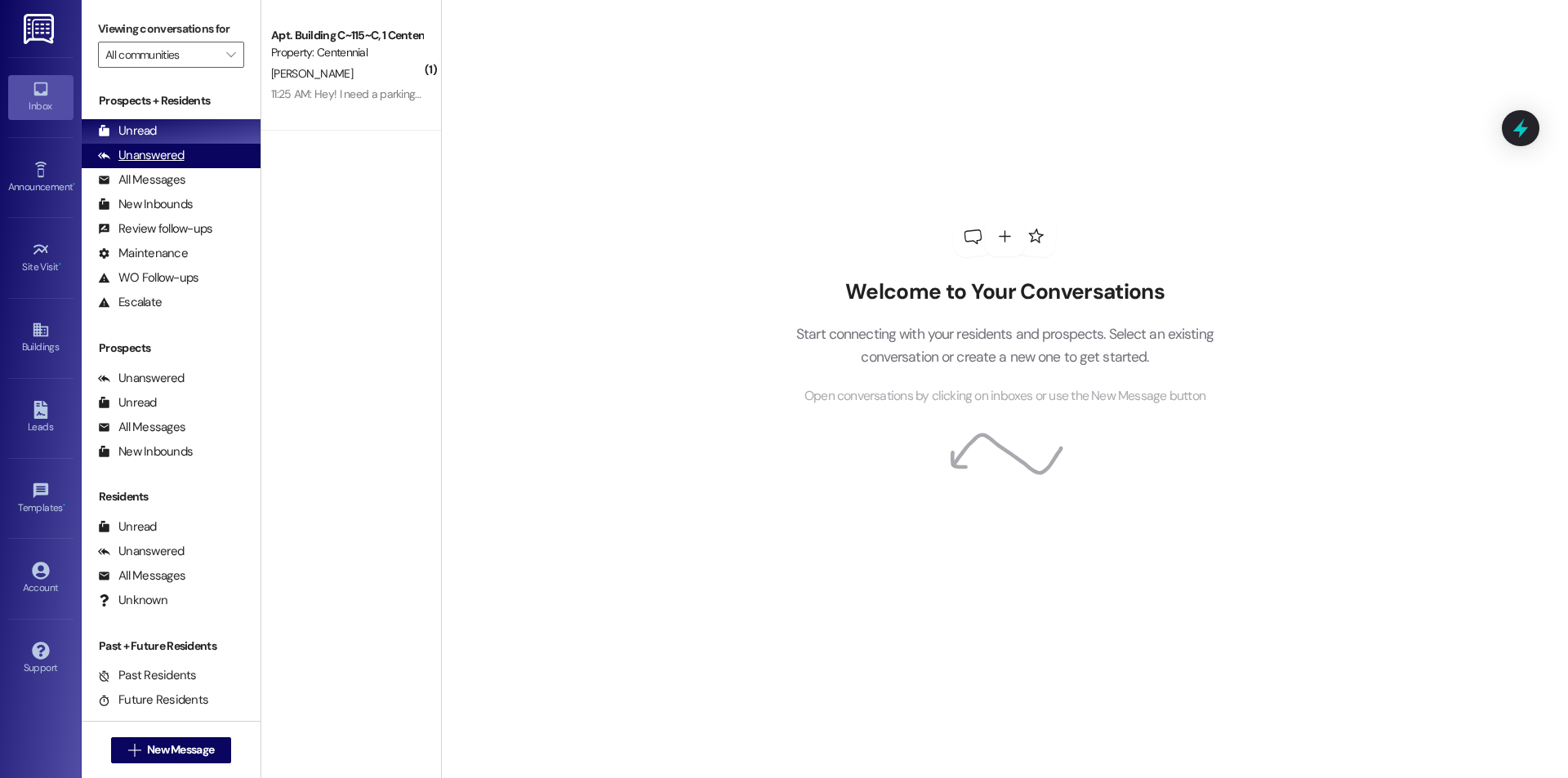
click at [217, 159] on div "Unanswered (0)" at bounding box center [171, 156] width 179 height 24
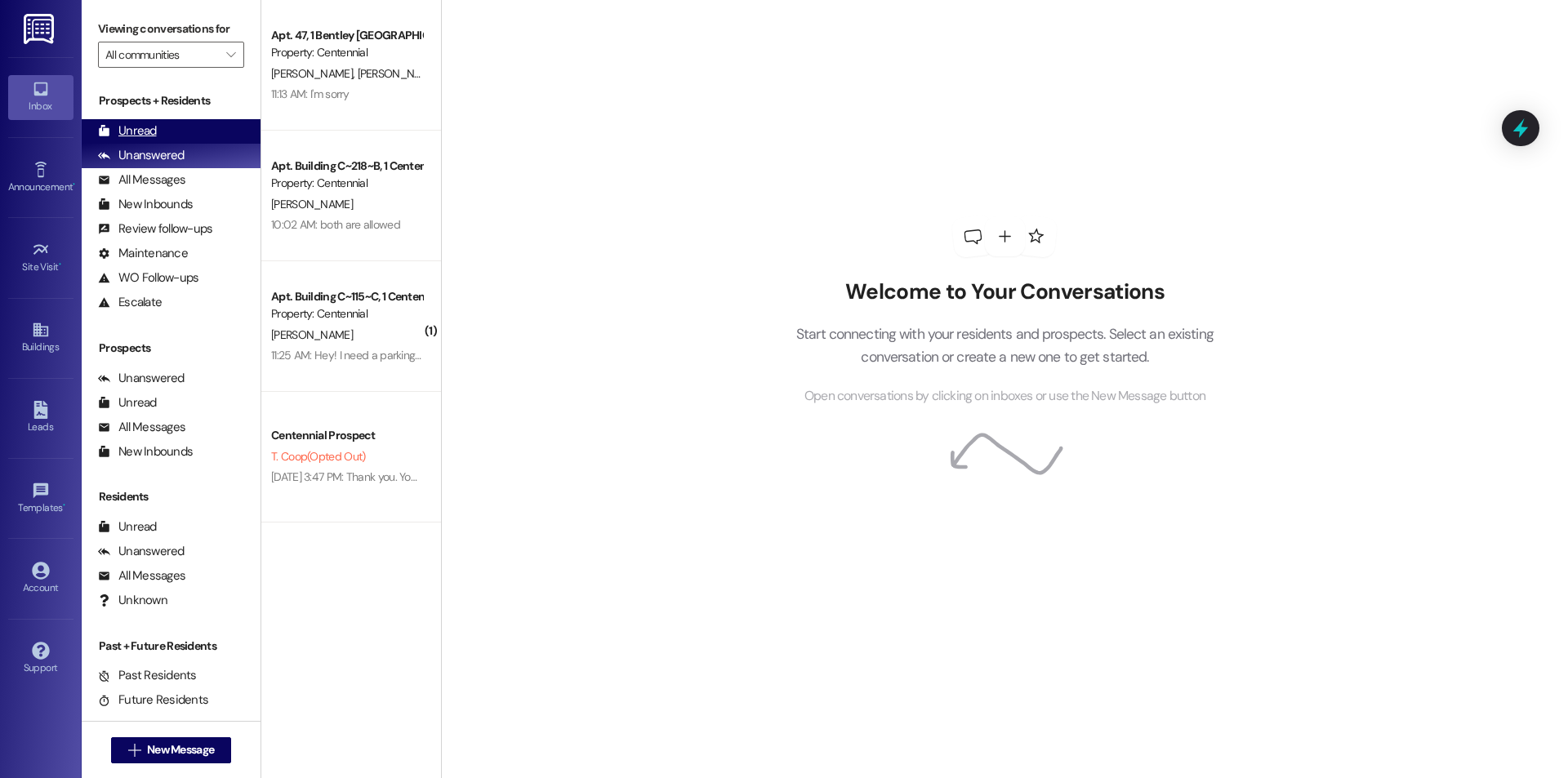
click at [183, 135] on div "Unread (0)" at bounding box center [171, 131] width 179 height 24
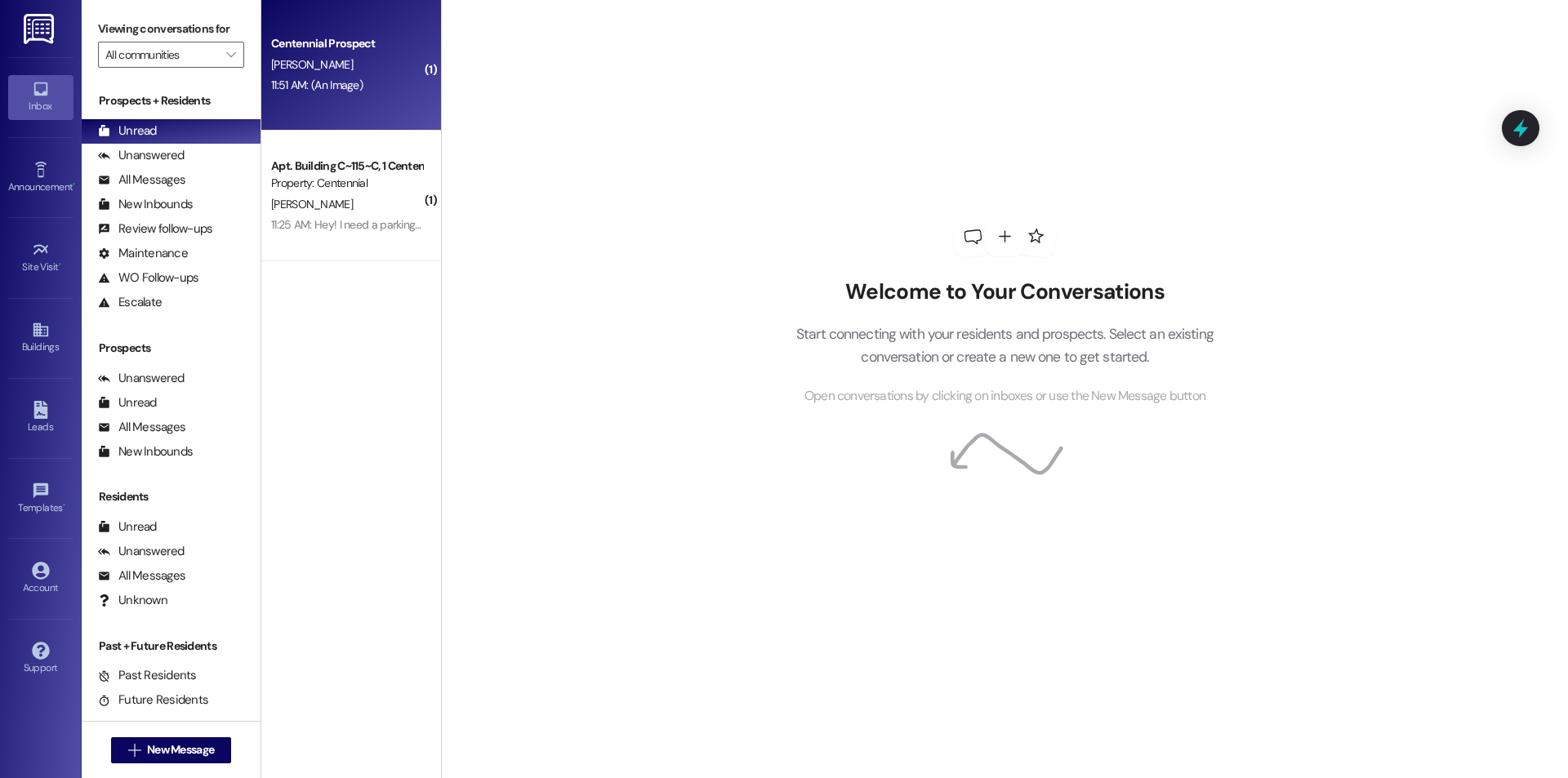
click at [409, 90] on div "11:51 AM: (An Image) 11:51 AM: (An Image)" at bounding box center [346, 85] width 154 height 21
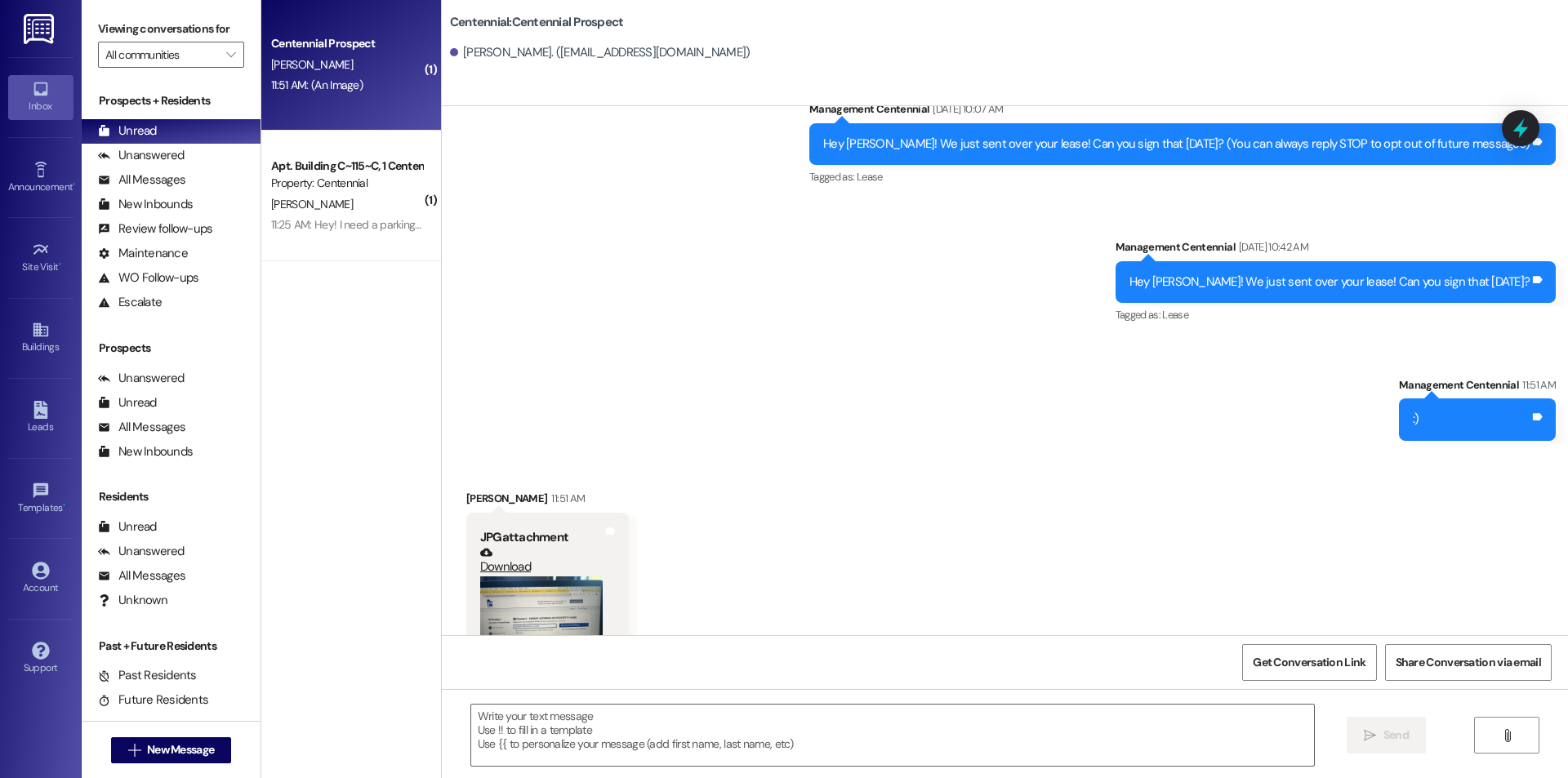
scroll to position [136, 0]
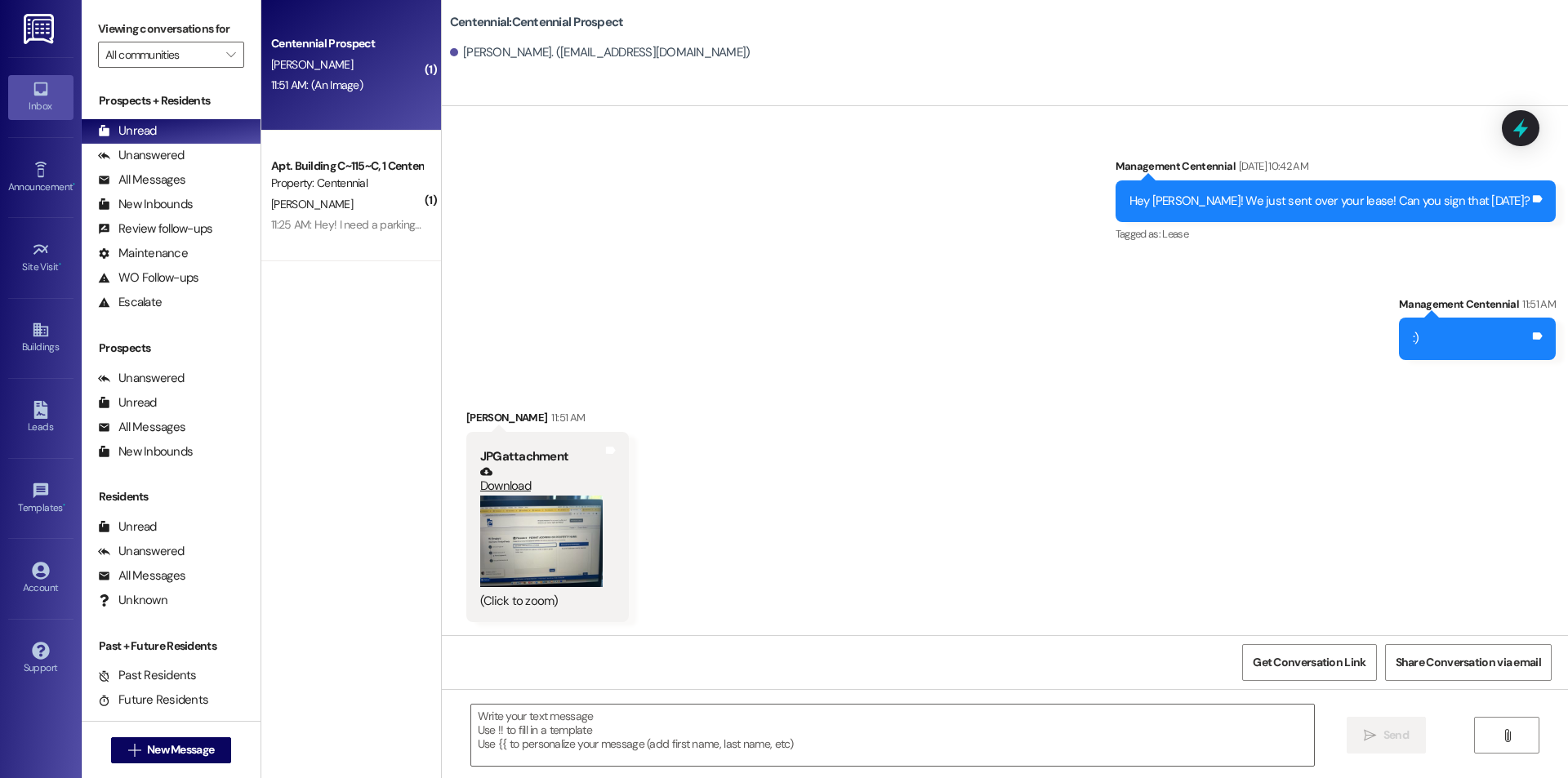
click at [503, 554] on button "Zoom image" at bounding box center [541, 542] width 122 height 92
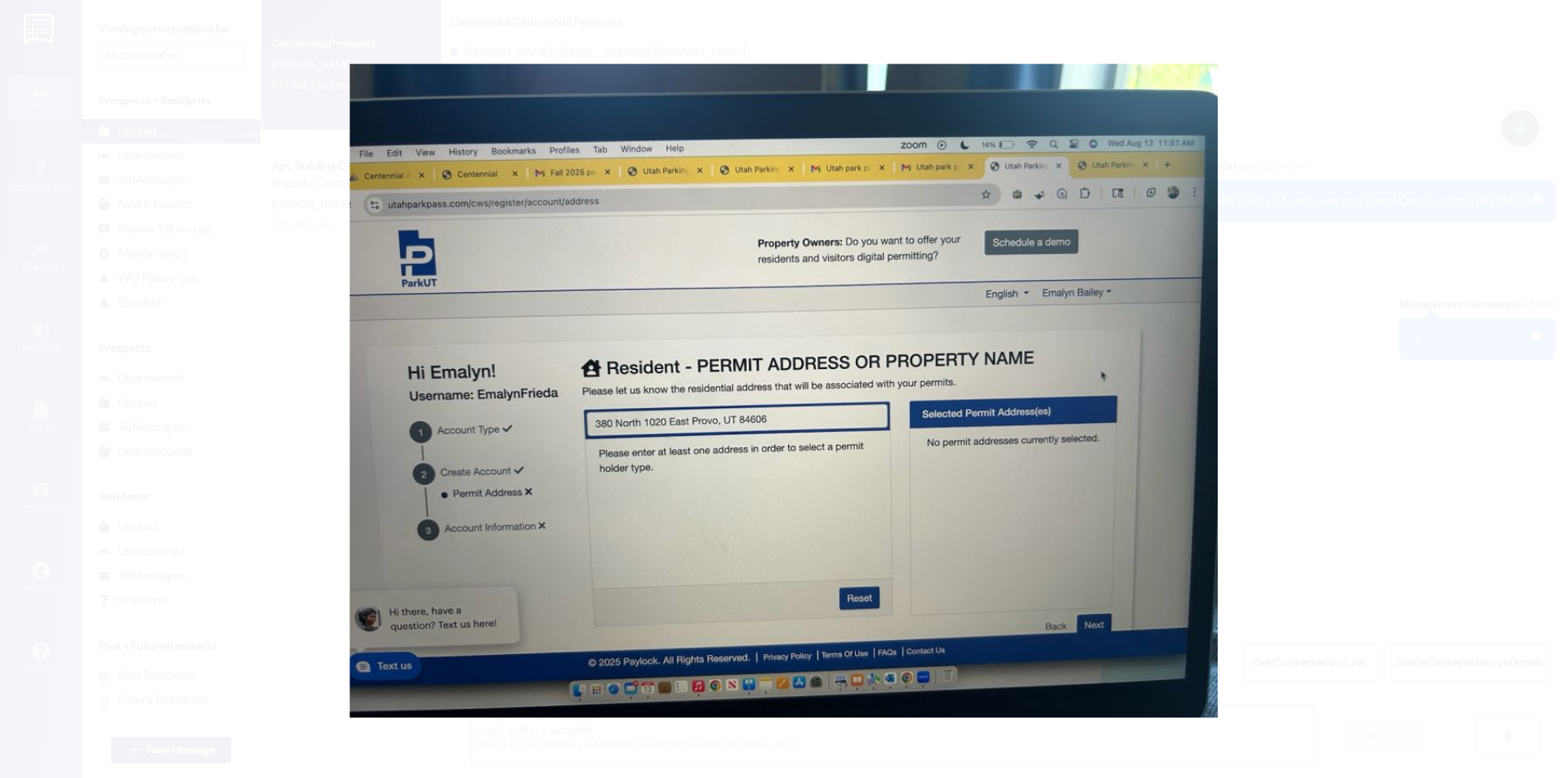
click at [925, 474] on button "Unzoom image" at bounding box center [784, 389] width 1568 height 778
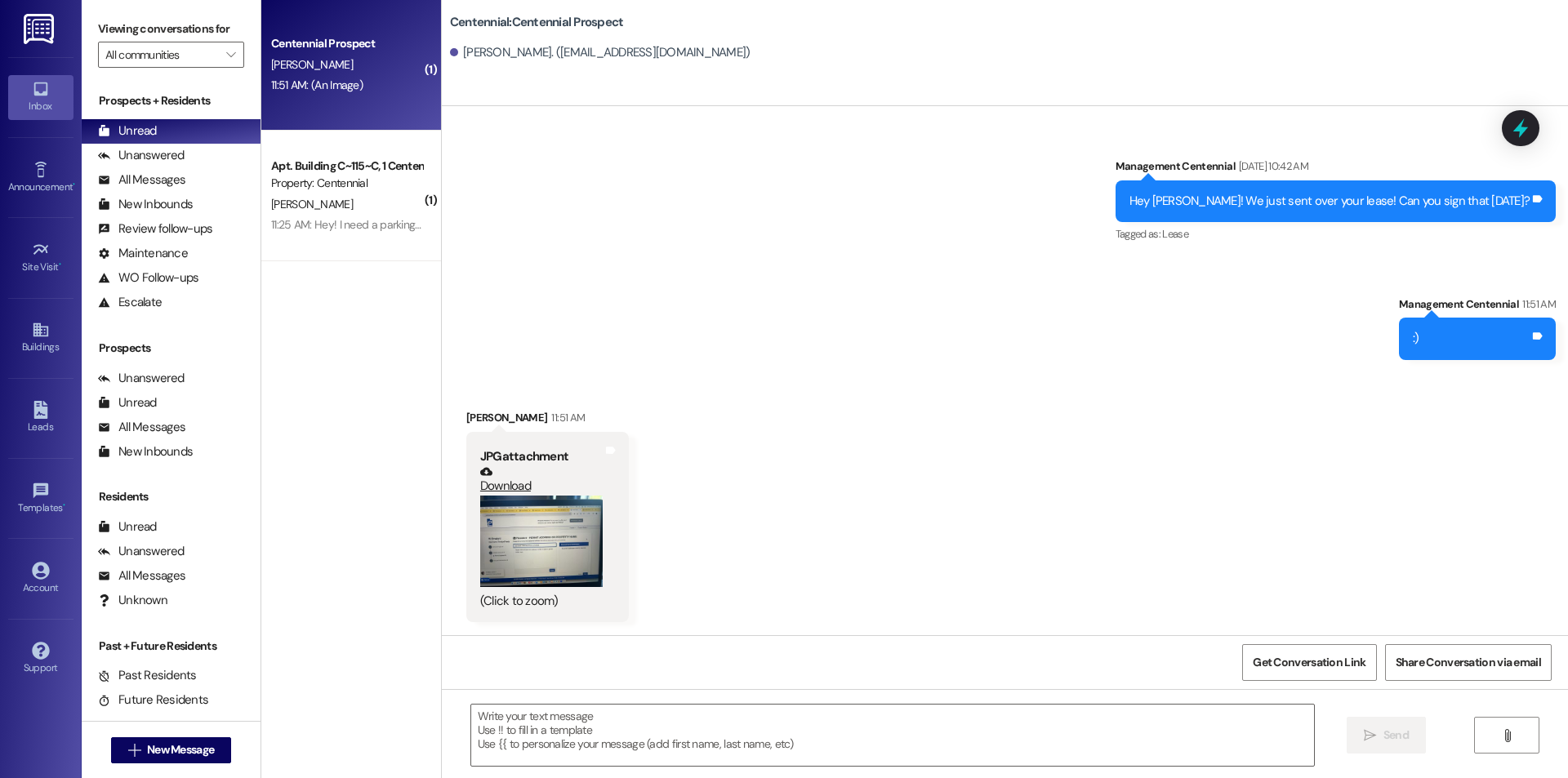
click at [547, 529] on button "Zoom image" at bounding box center [541, 542] width 122 height 92
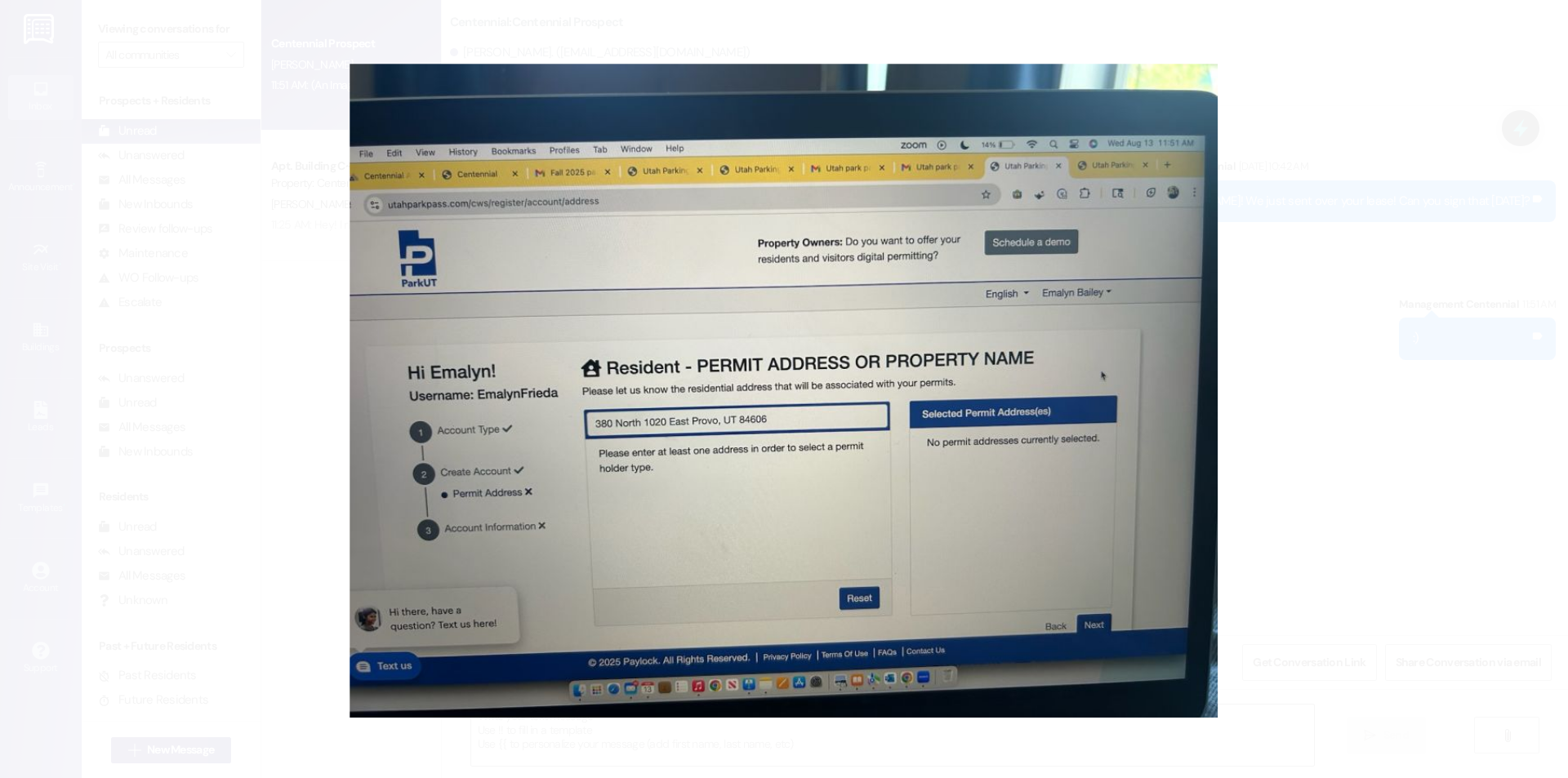
click at [1253, 374] on button "Unzoom image" at bounding box center [784, 389] width 1568 height 778
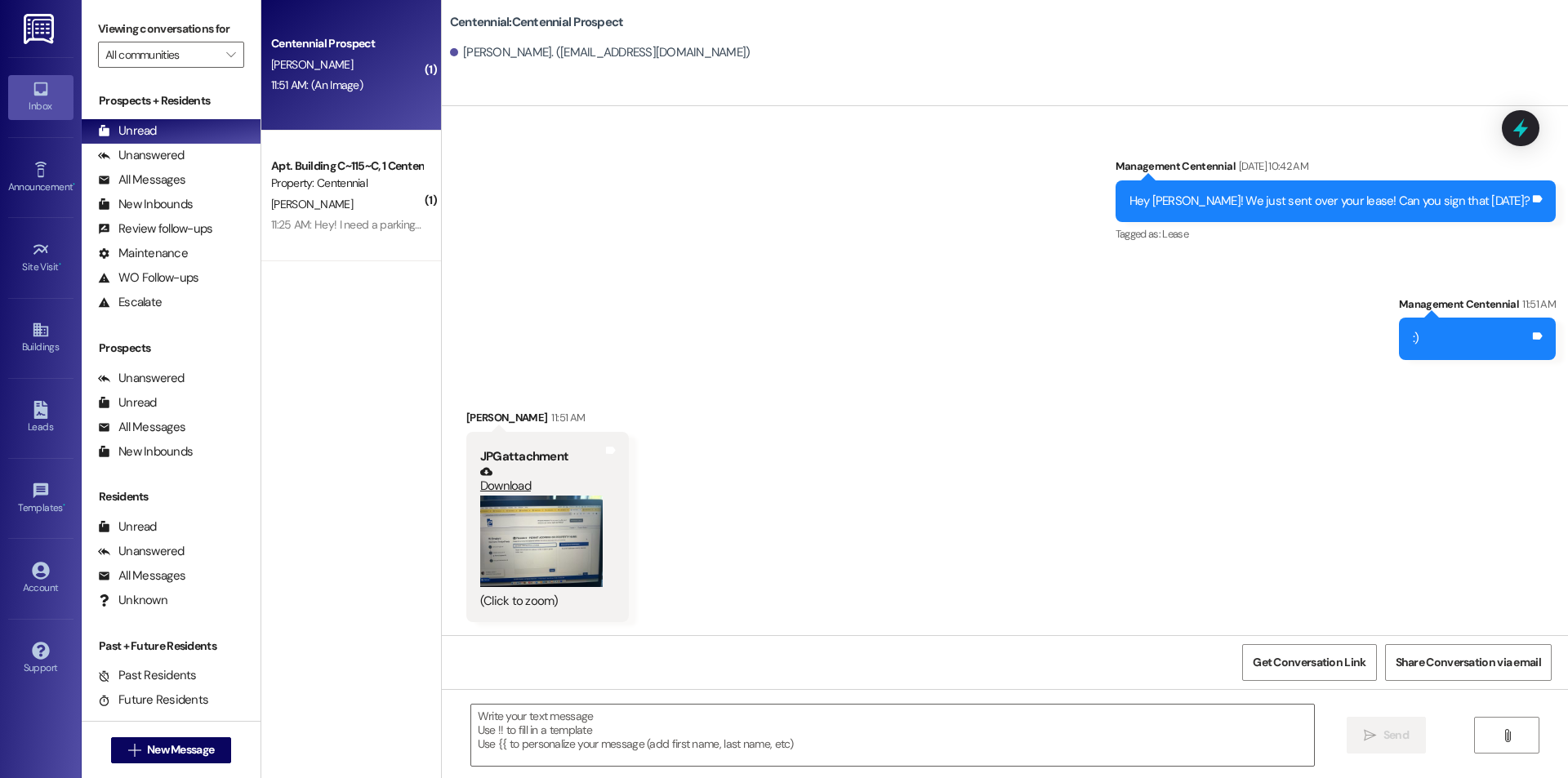
click at [567, 554] on button "Zoom image" at bounding box center [541, 542] width 122 height 92
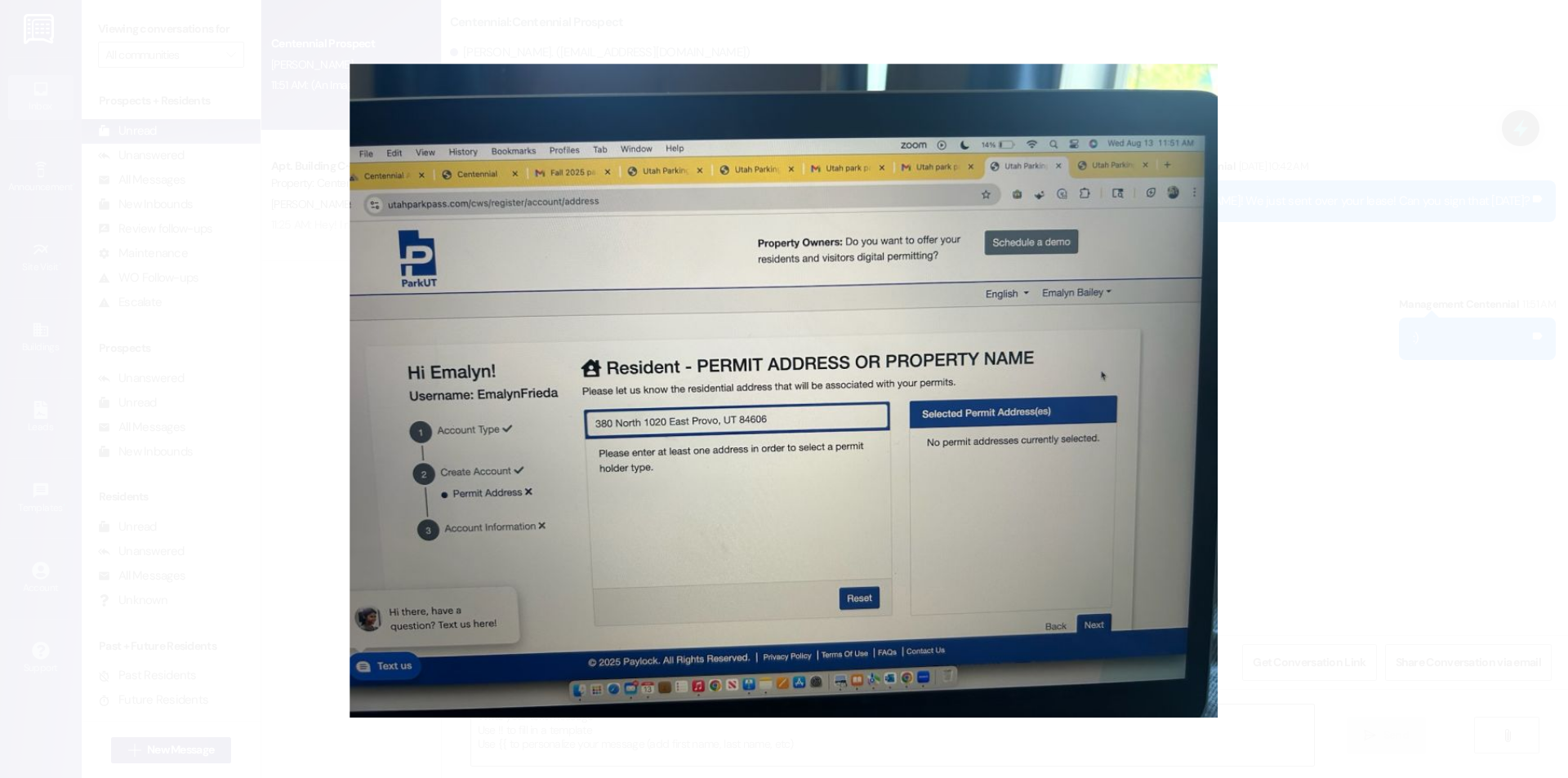
click at [818, 419] on button "Unzoom image" at bounding box center [784, 389] width 1568 height 778
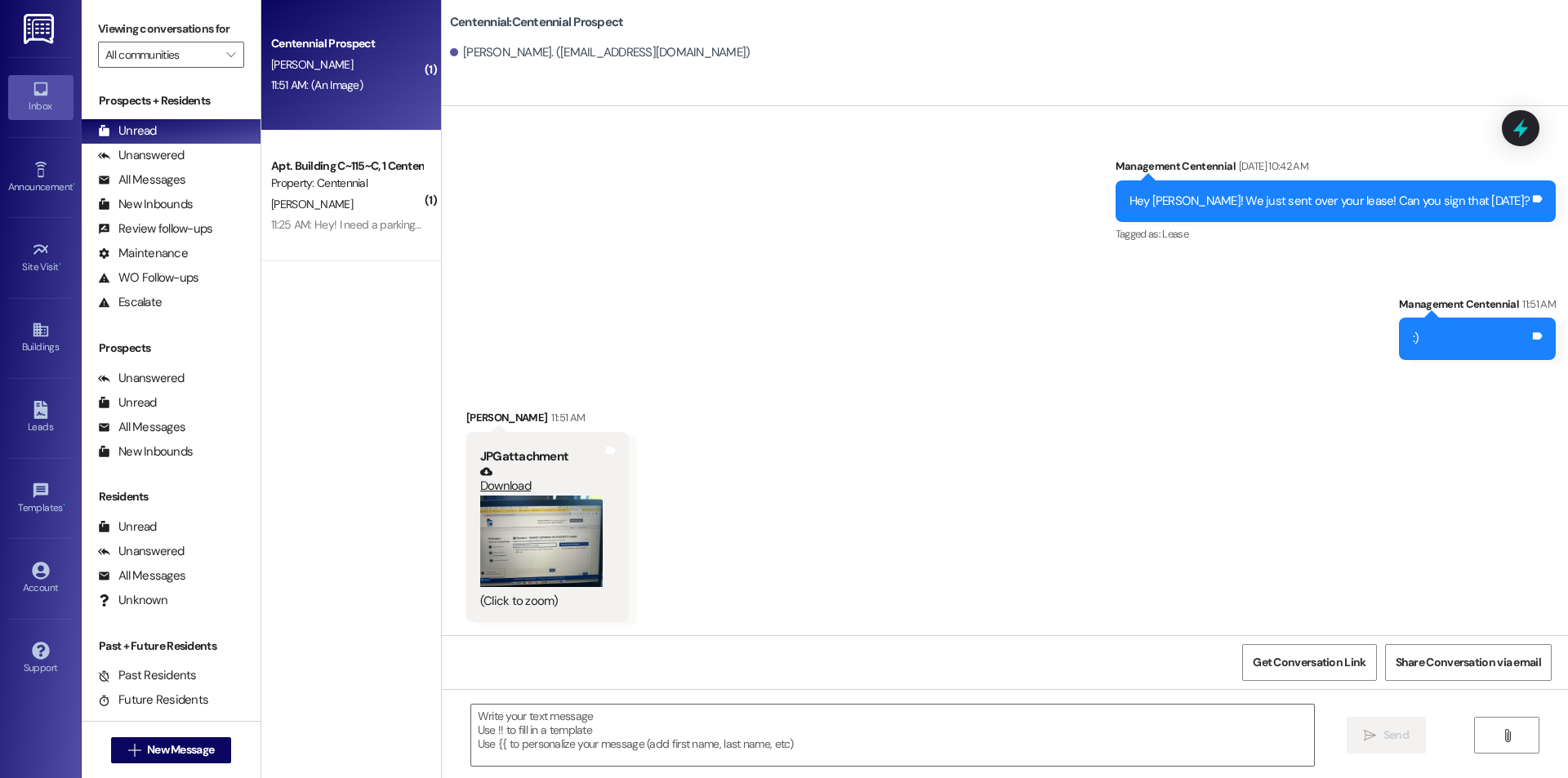
click at [535, 526] on button "Zoom image" at bounding box center [541, 542] width 122 height 92
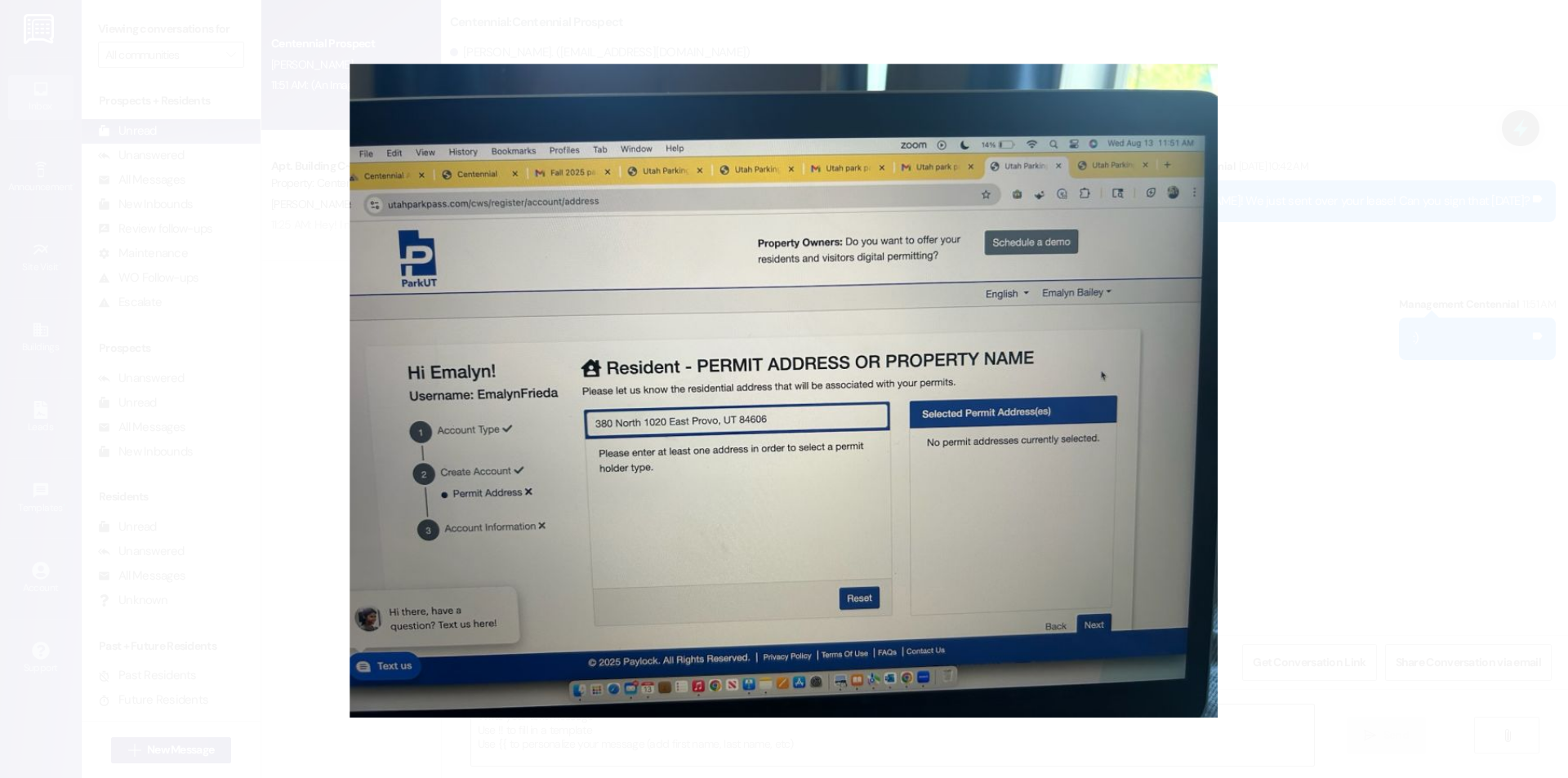
click at [1348, 264] on button "Unzoom image" at bounding box center [784, 389] width 1568 height 778
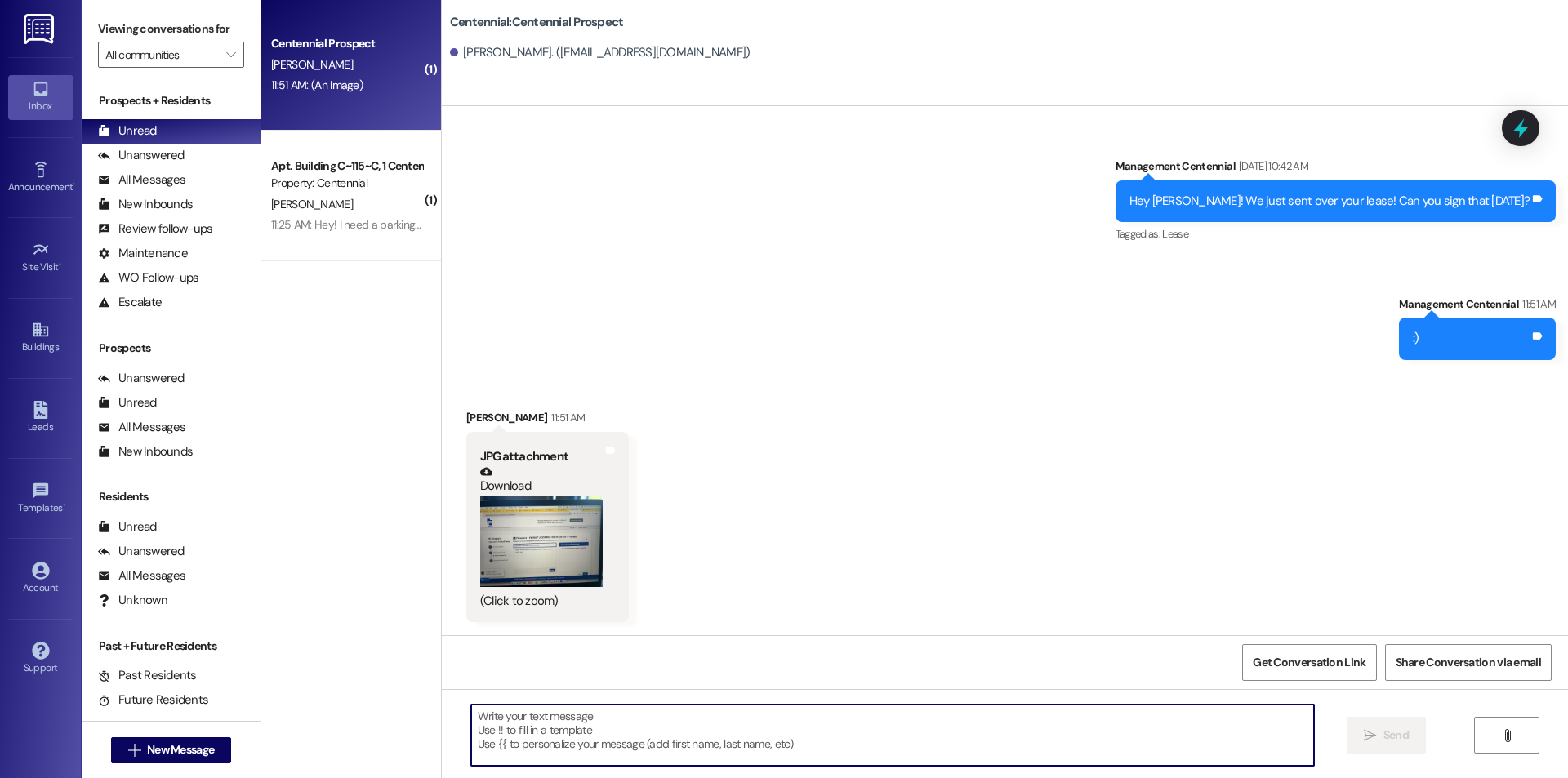
click at [717, 756] on textarea at bounding box center [892, 736] width 843 height 62
click at [540, 735] on textarea at bounding box center [892, 736] width 843 height 62
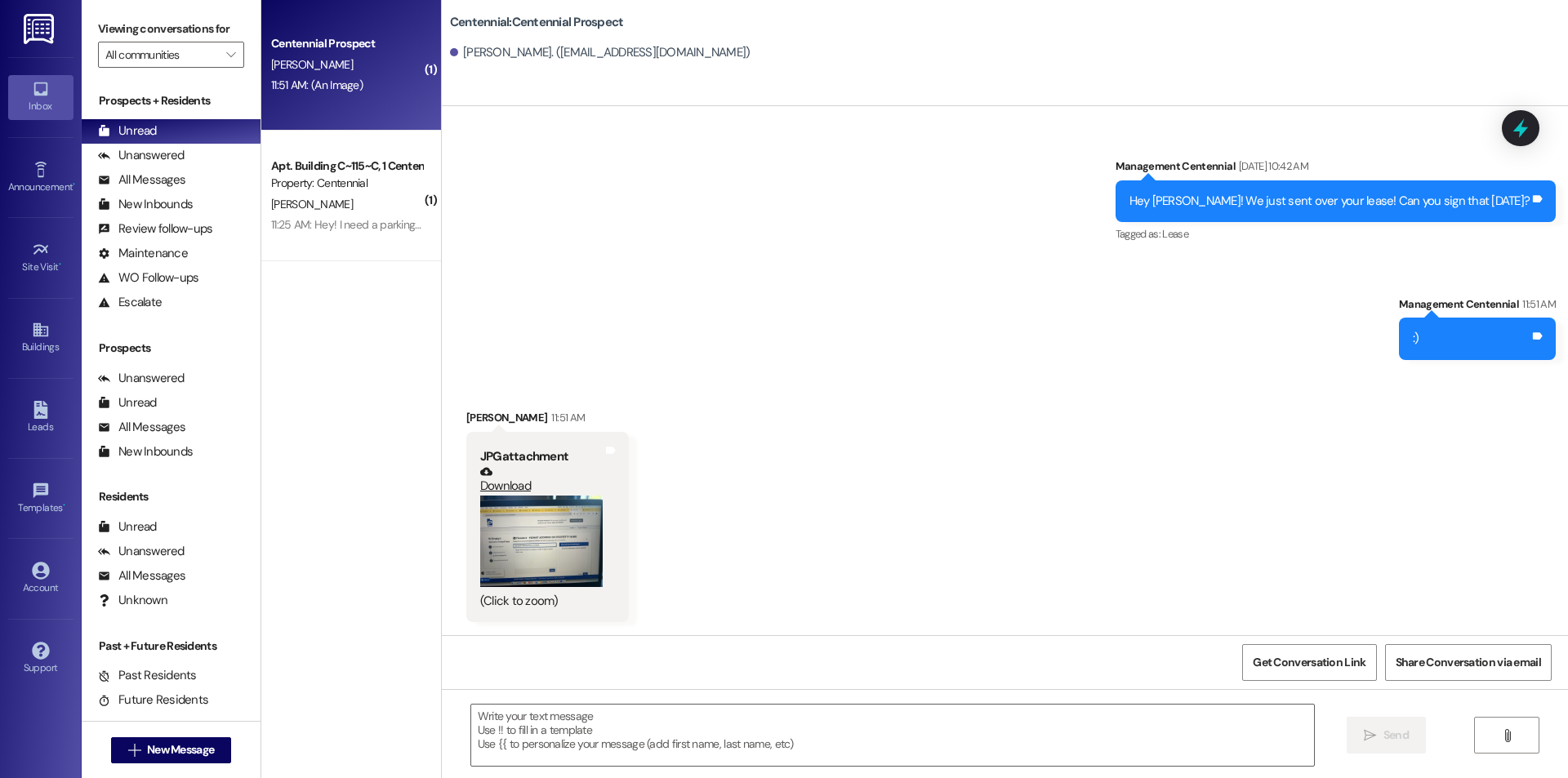
click at [558, 571] on button "Zoom image" at bounding box center [541, 542] width 122 height 92
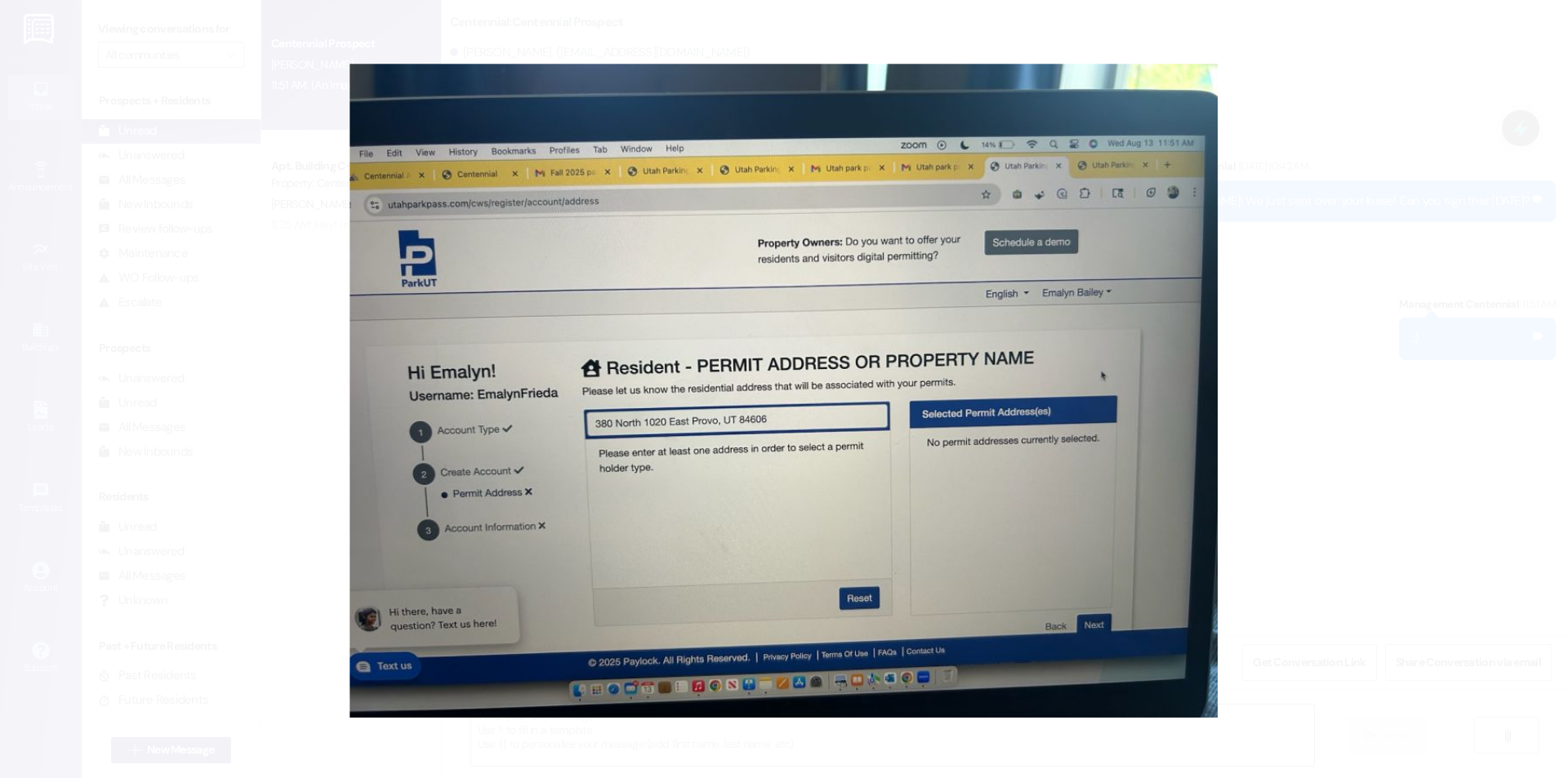
click at [1357, 447] on button "Unzoom image" at bounding box center [784, 389] width 1568 height 778
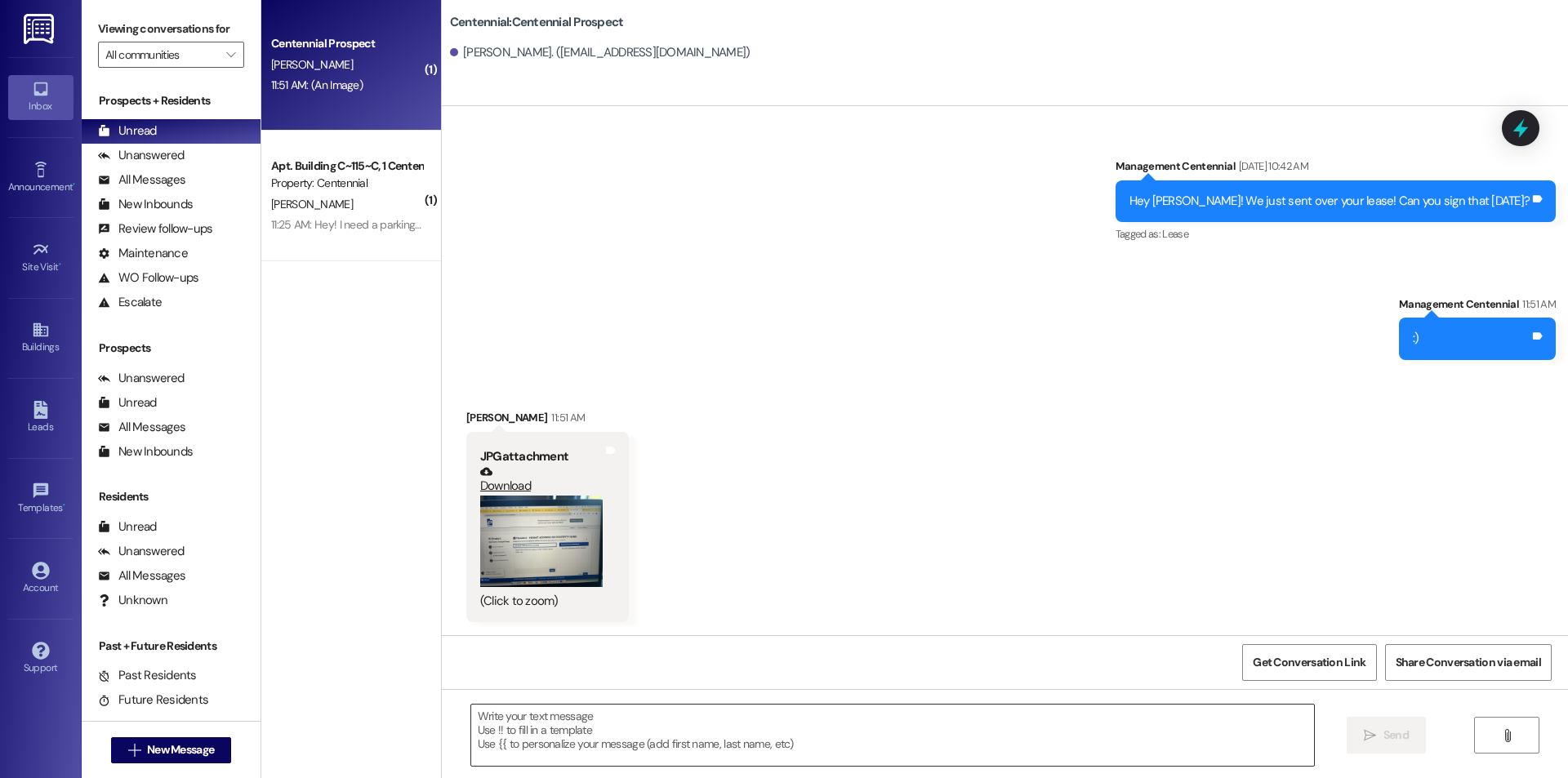
click at [700, 737] on textarea at bounding box center [892, 736] width 843 height 62
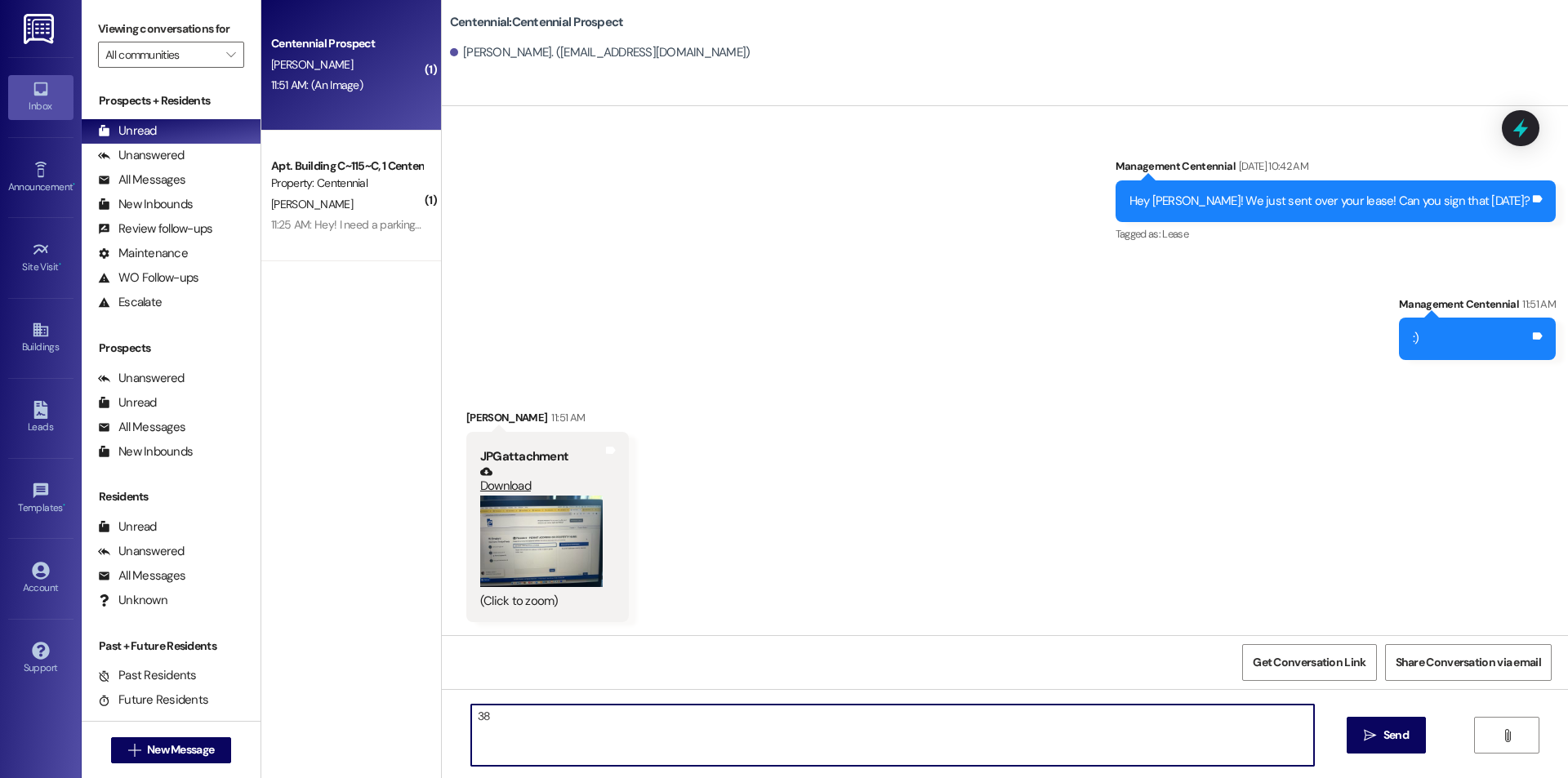
type textarea "3"
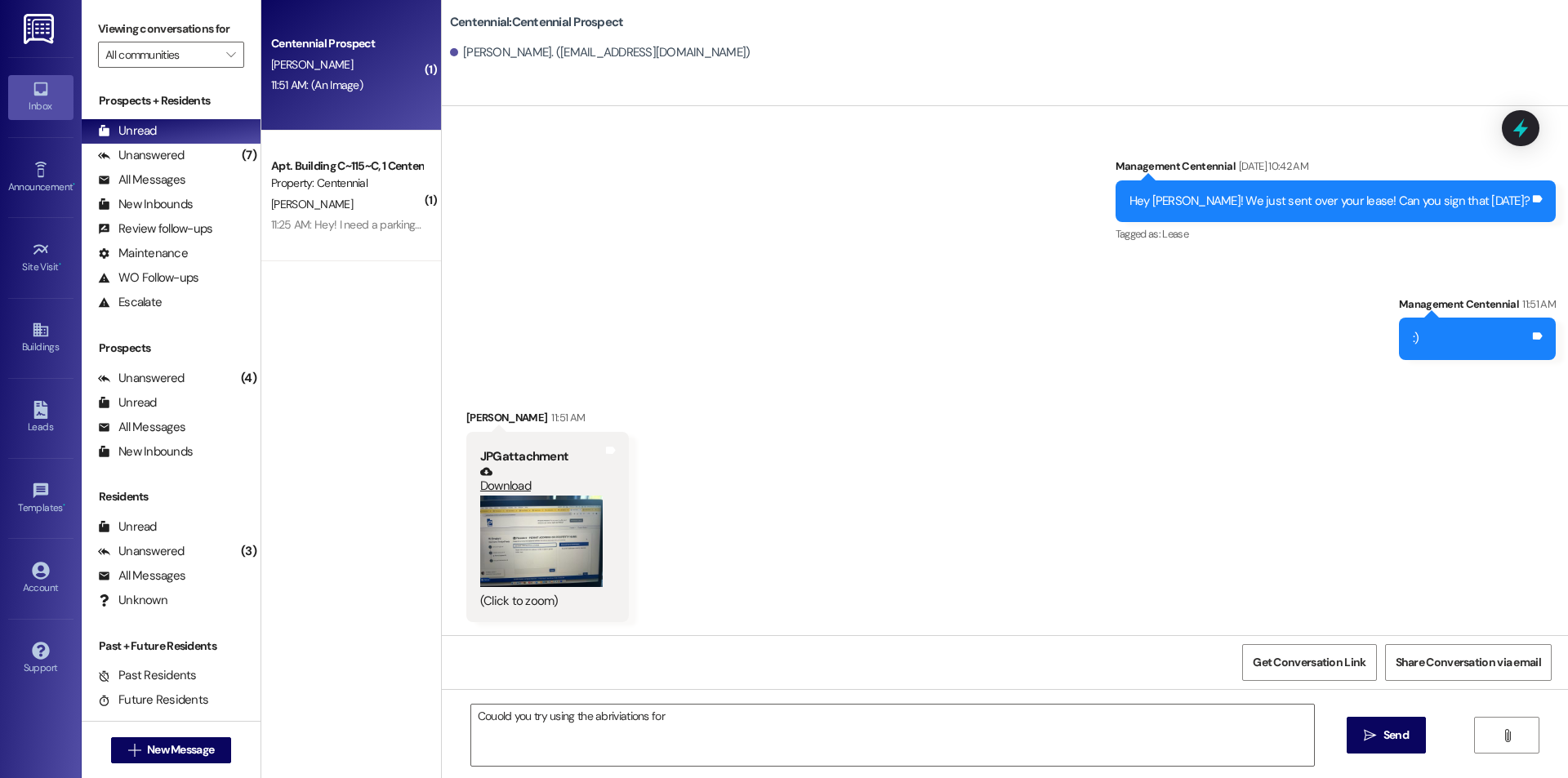
click at [495, 548] on button "Zoom image" at bounding box center [541, 542] width 122 height 92
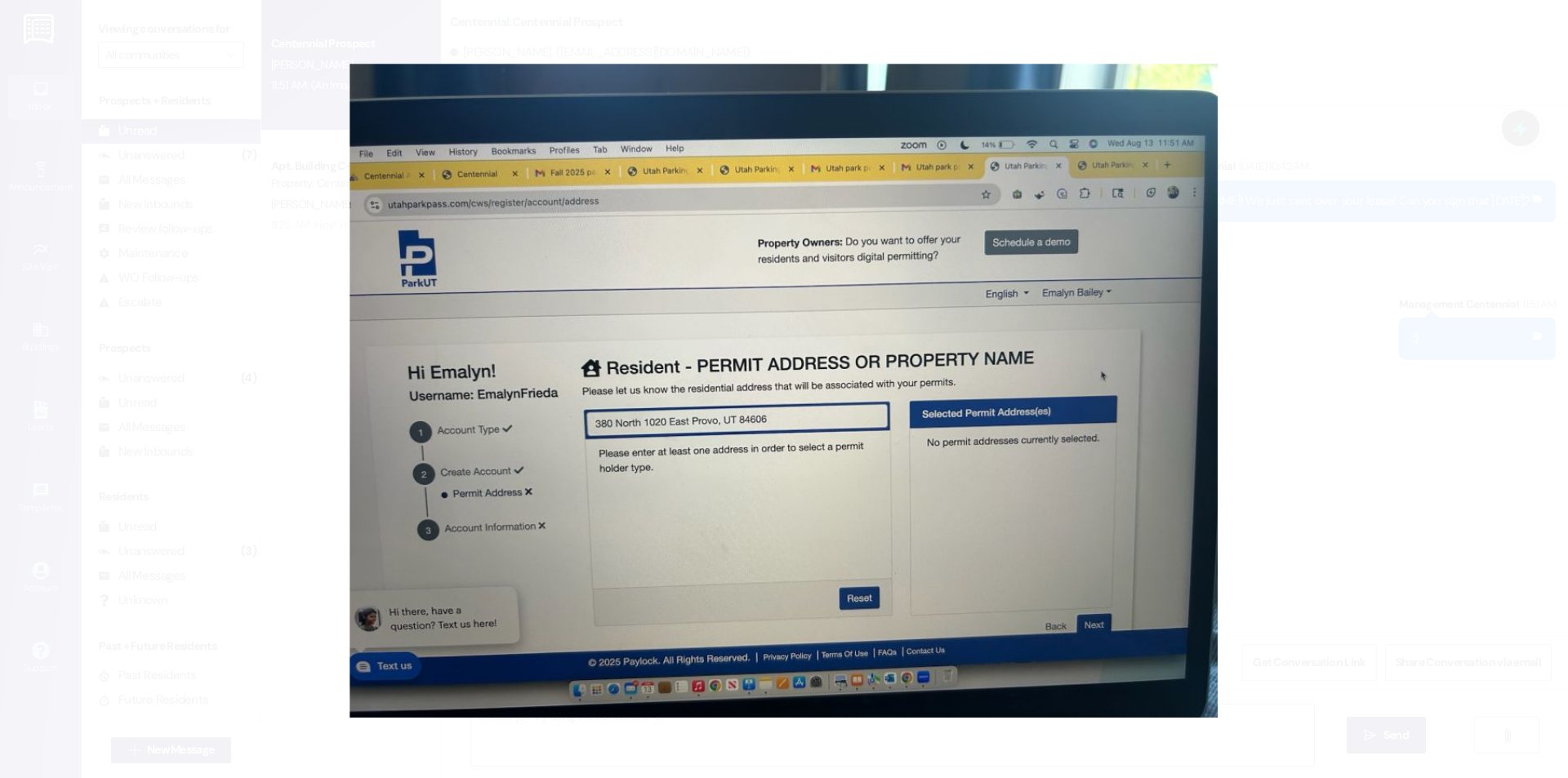
click at [1211, 463] on button "Unzoom image" at bounding box center [784, 389] width 1568 height 778
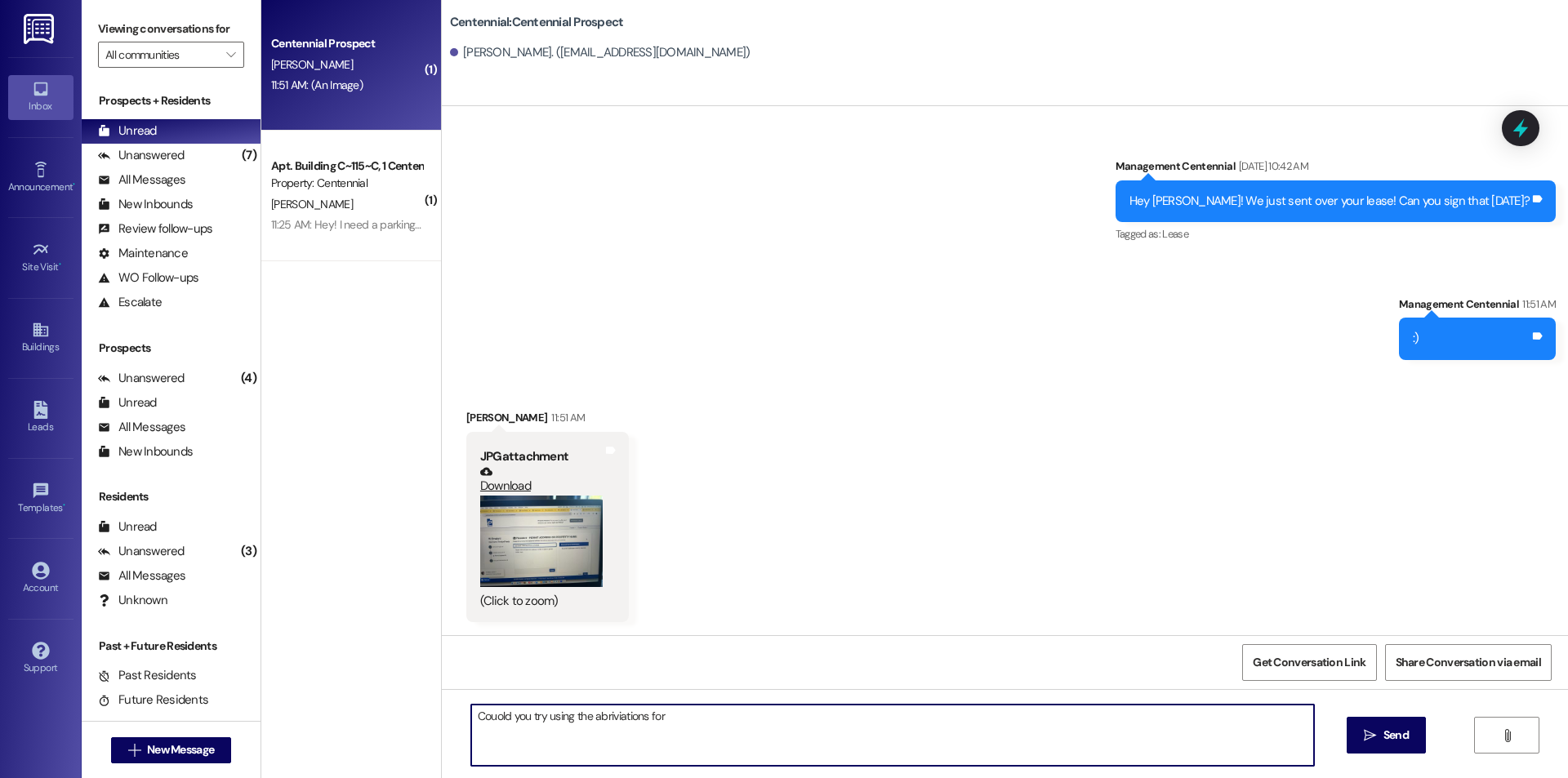
click at [819, 725] on textarea "Couold you try using the abriviations for" at bounding box center [892, 736] width 843 height 62
click at [722, 721] on textarea "Could you try using the abbreviations for north and east?" at bounding box center [892, 736] width 843 height 62
click at [732, 719] on textarea "Could you try using the abbreviations for north and east?" at bounding box center [892, 736] width 843 height 62
click at [732, 722] on textarea "Could you try using the abbreviations for north and east?" at bounding box center [892, 736] width 843 height 62
click at [843, 747] on textarea "Could you try using the abbreviations for north and east?" at bounding box center [892, 736] width 843 height 62
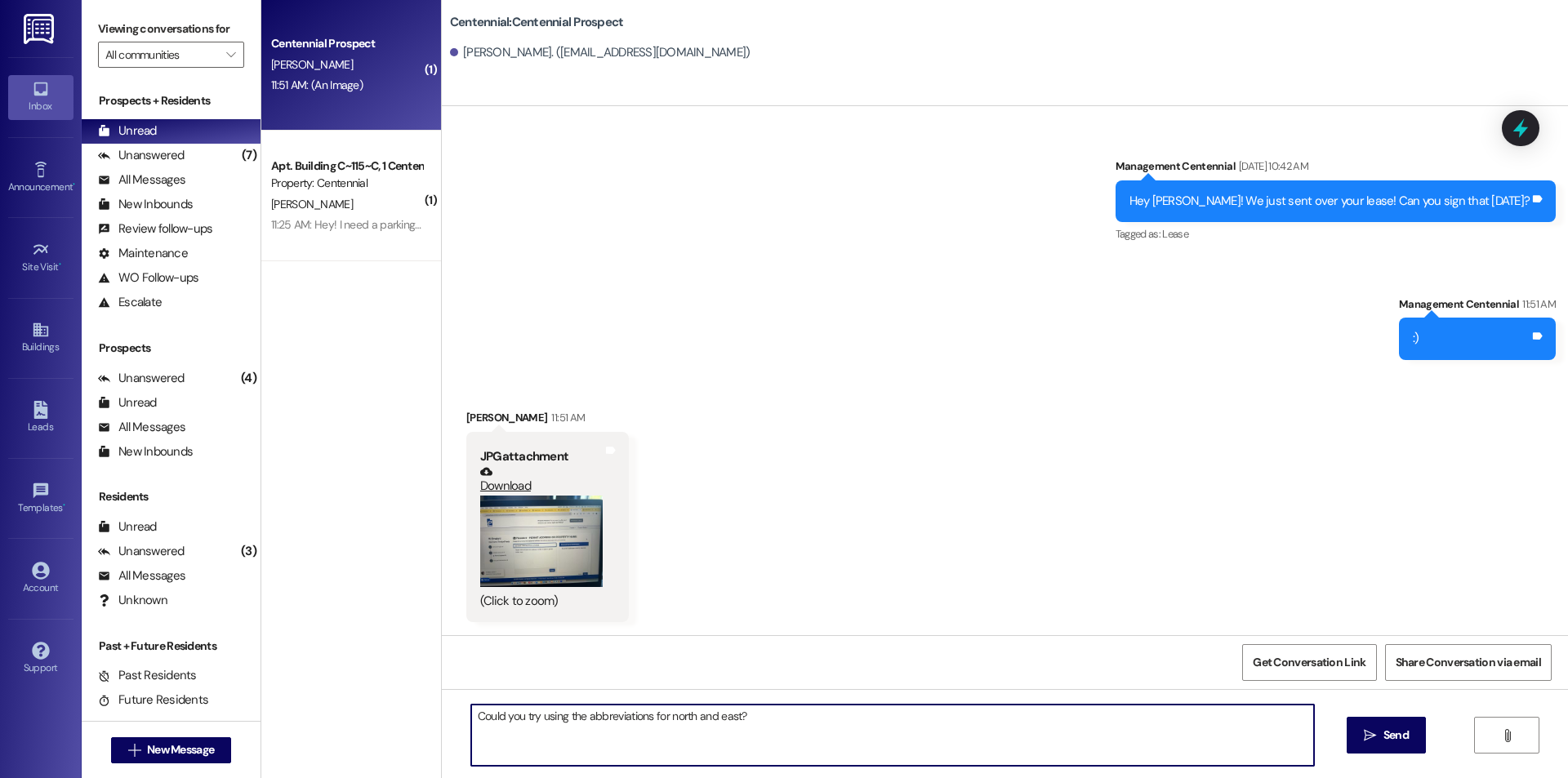
type textarea "Could you try using the abbreviations for north and east?"
drag, startPoint x: 816, startPoint y: 721, endPoint x: 395, endPoint y: 742, distance: 421.5
click at [396, 742] on div "( 1 ) Centennial Prospect [PERSON_NAME] 11:51 AM: (An Image) 11:51 AM: (An Imag…" at bounding box center [915, 389] width 1307 height 778
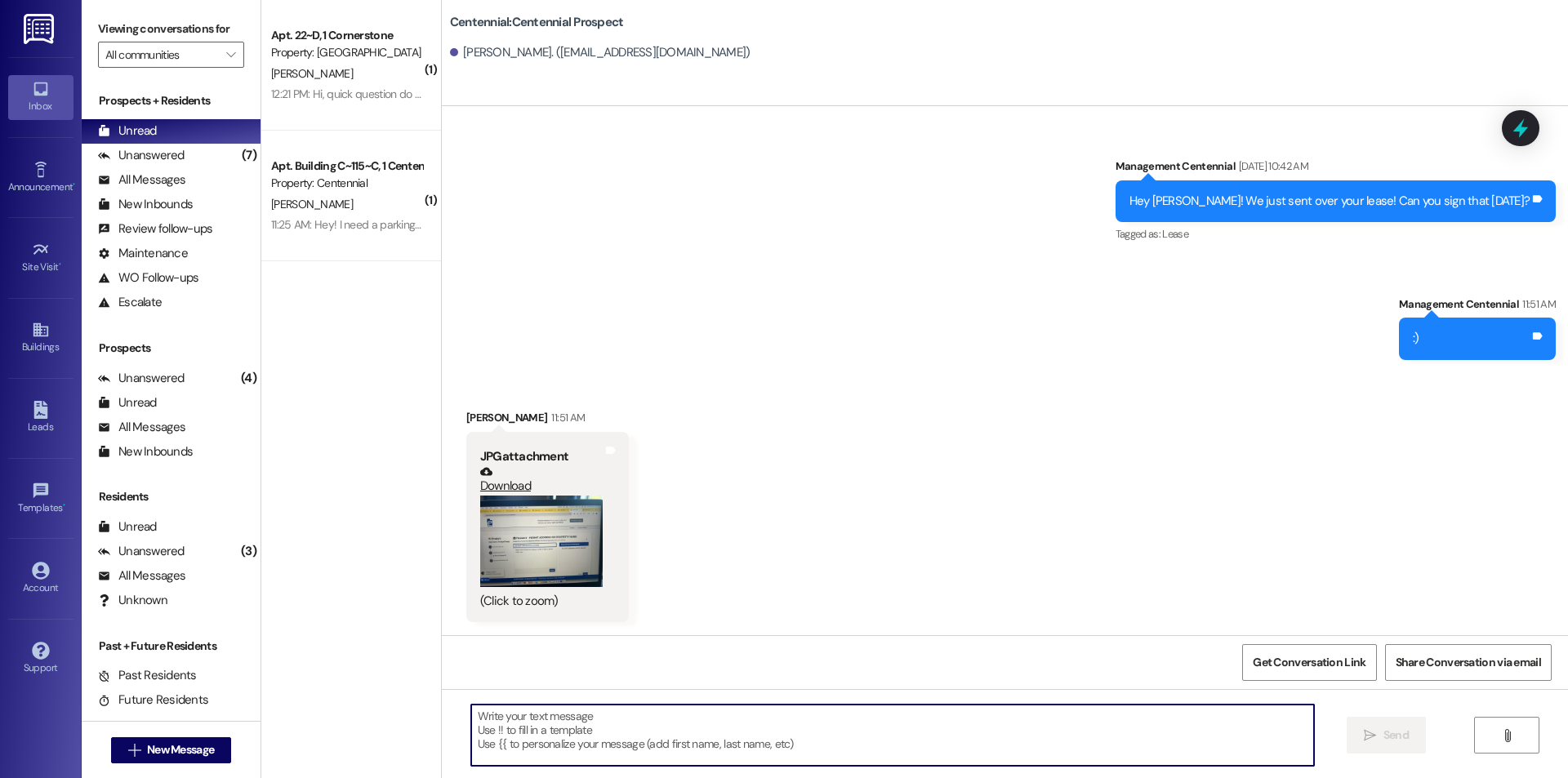
scroll to position [136, 0]
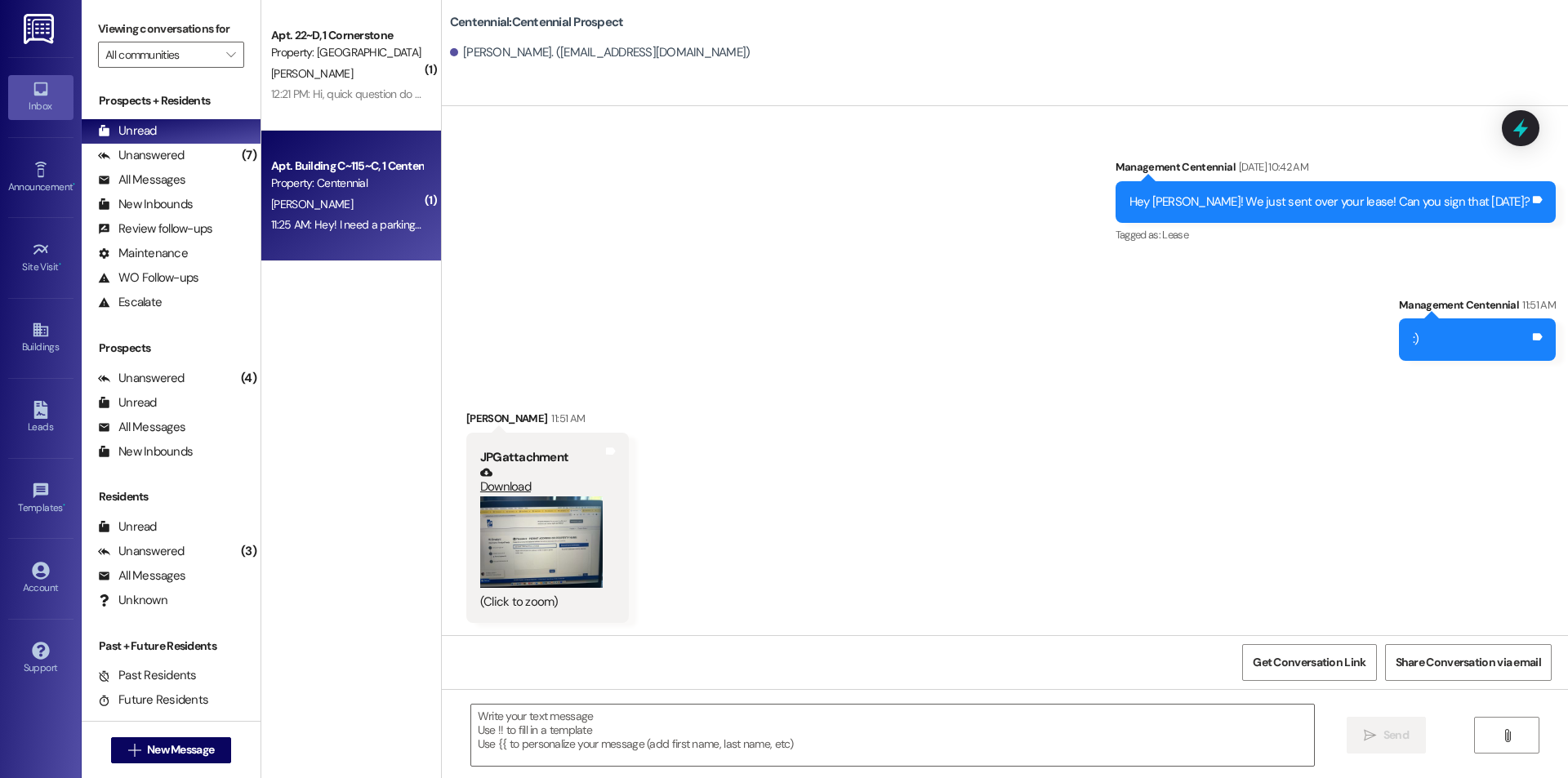
drag, startPoint x: 276, startPoint y: 194, endPoint x: 728, endPoint y: 208, distance: 452.2
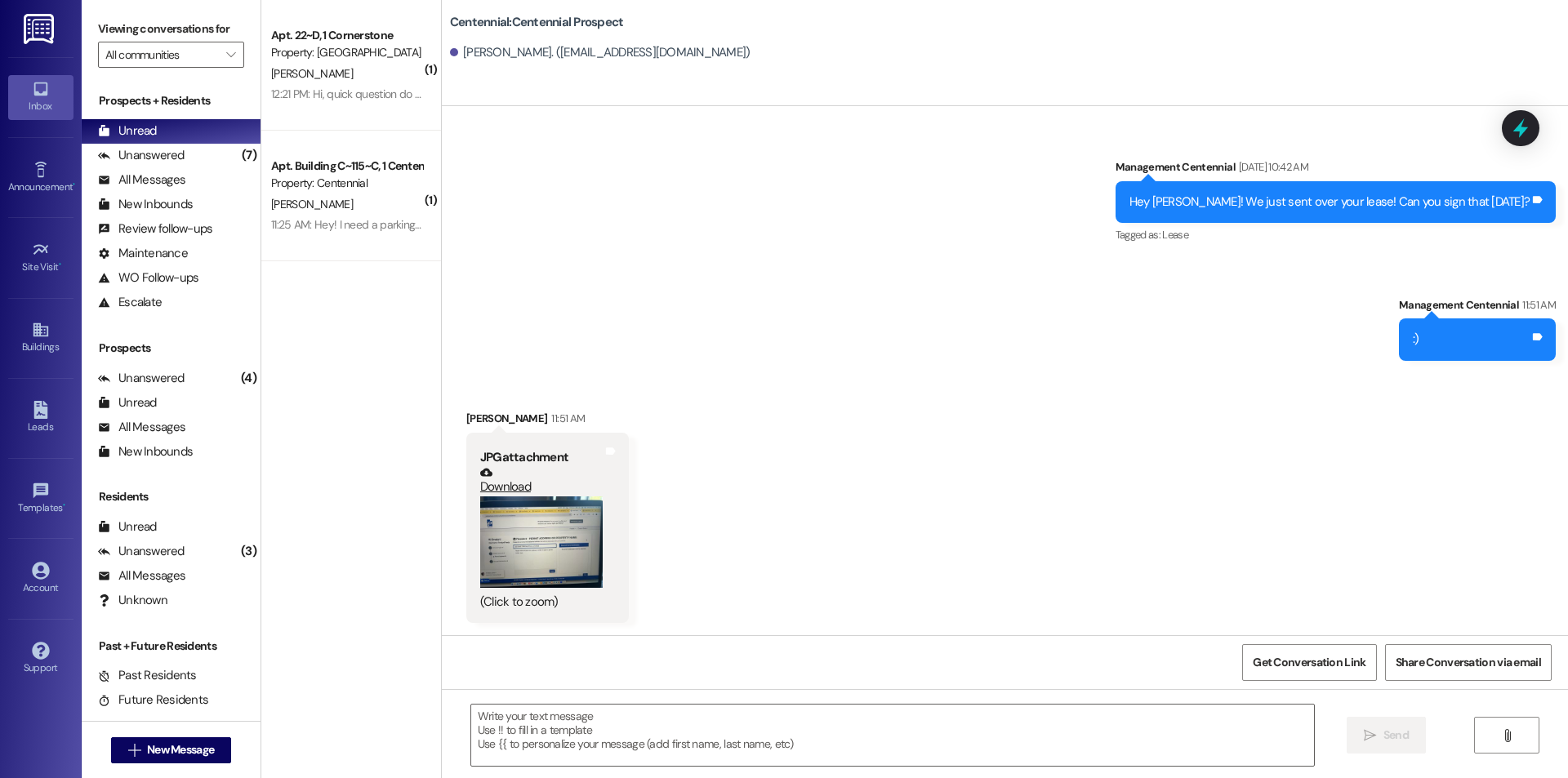
click at [277, 195] on div "[PERSON_NAME]" at bounding box center [346, 205] width 154 height 21
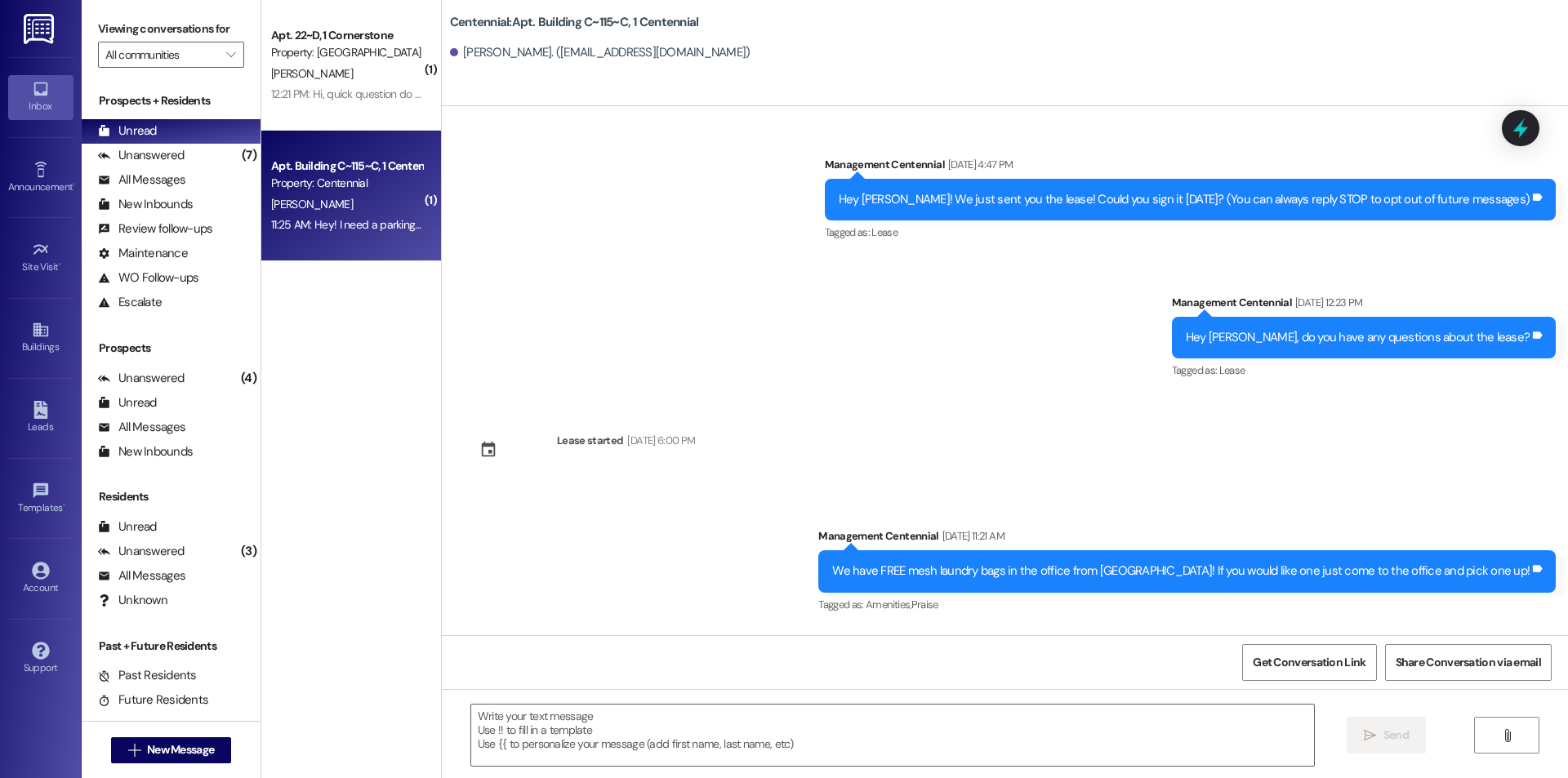
scroll to position [16262, 0]
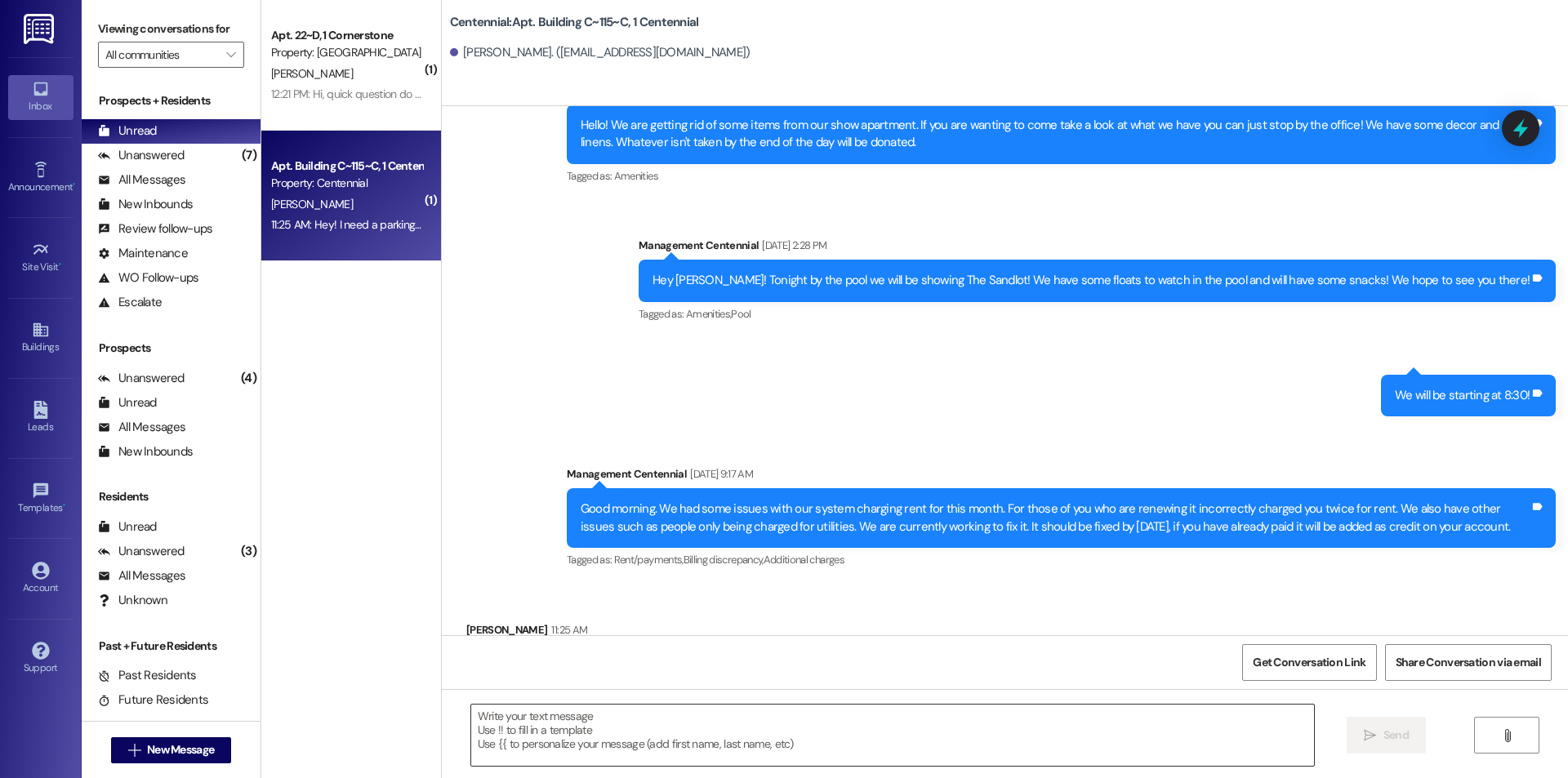
click at [697, 731] on textarea at bounding box center [892, 736] width 843 height 62
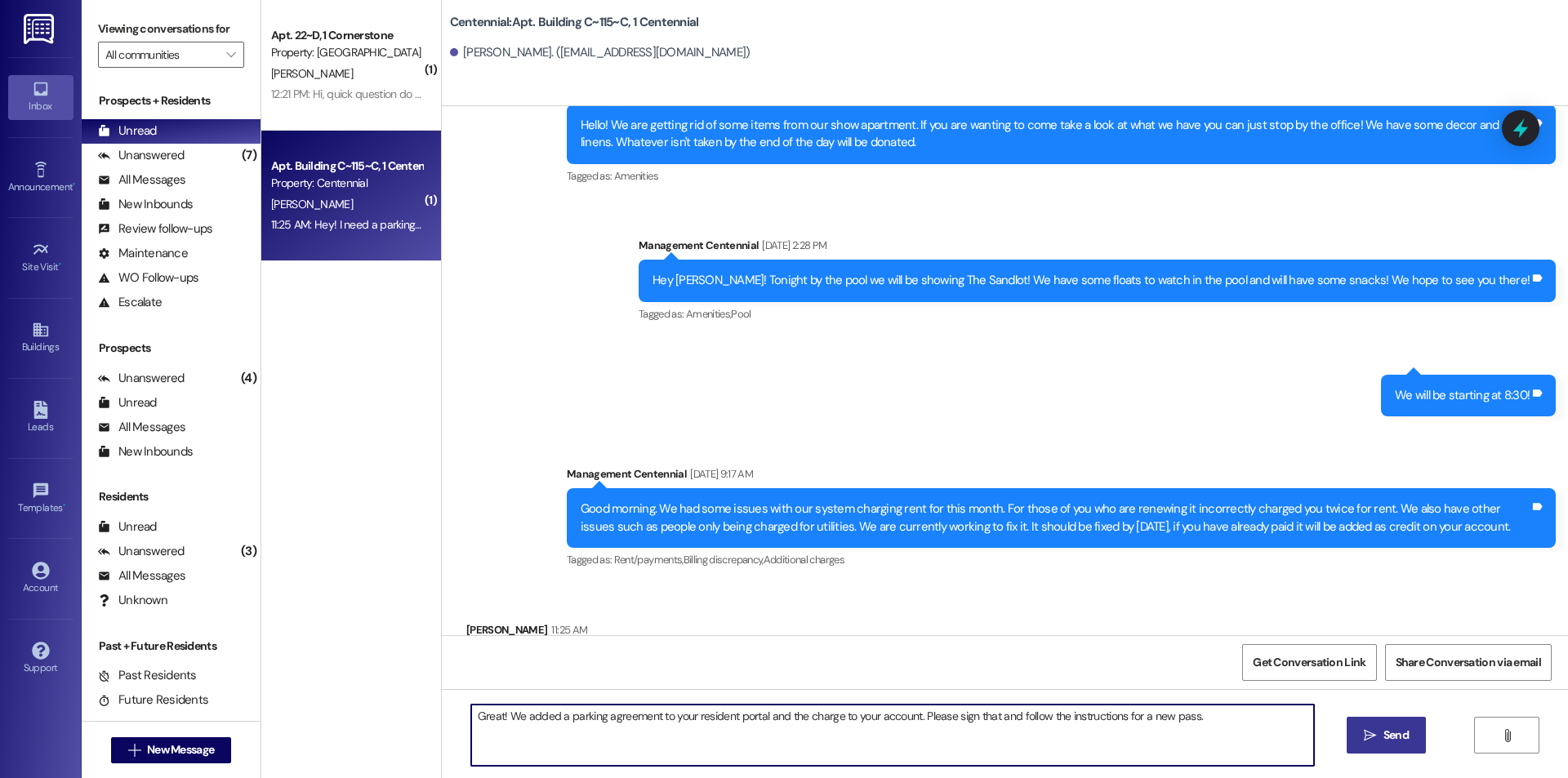
type textarea "Great! We added a parking agreement to your resident portal and the charge to y…"
click at [1402, 741] on span "Send" at bounding box center [1396, 735] width 25 height 17
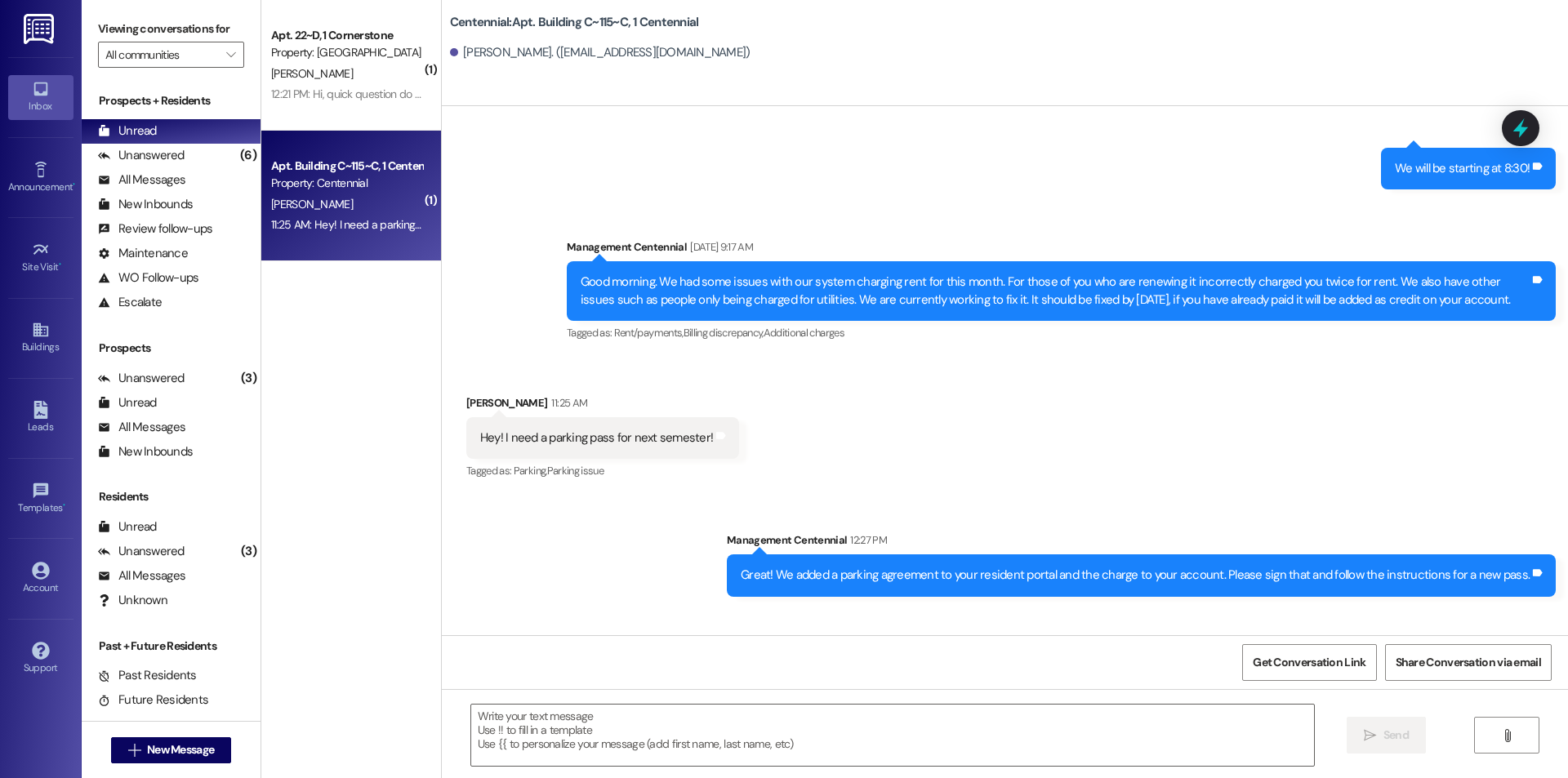
scroll to position [16489, 0]
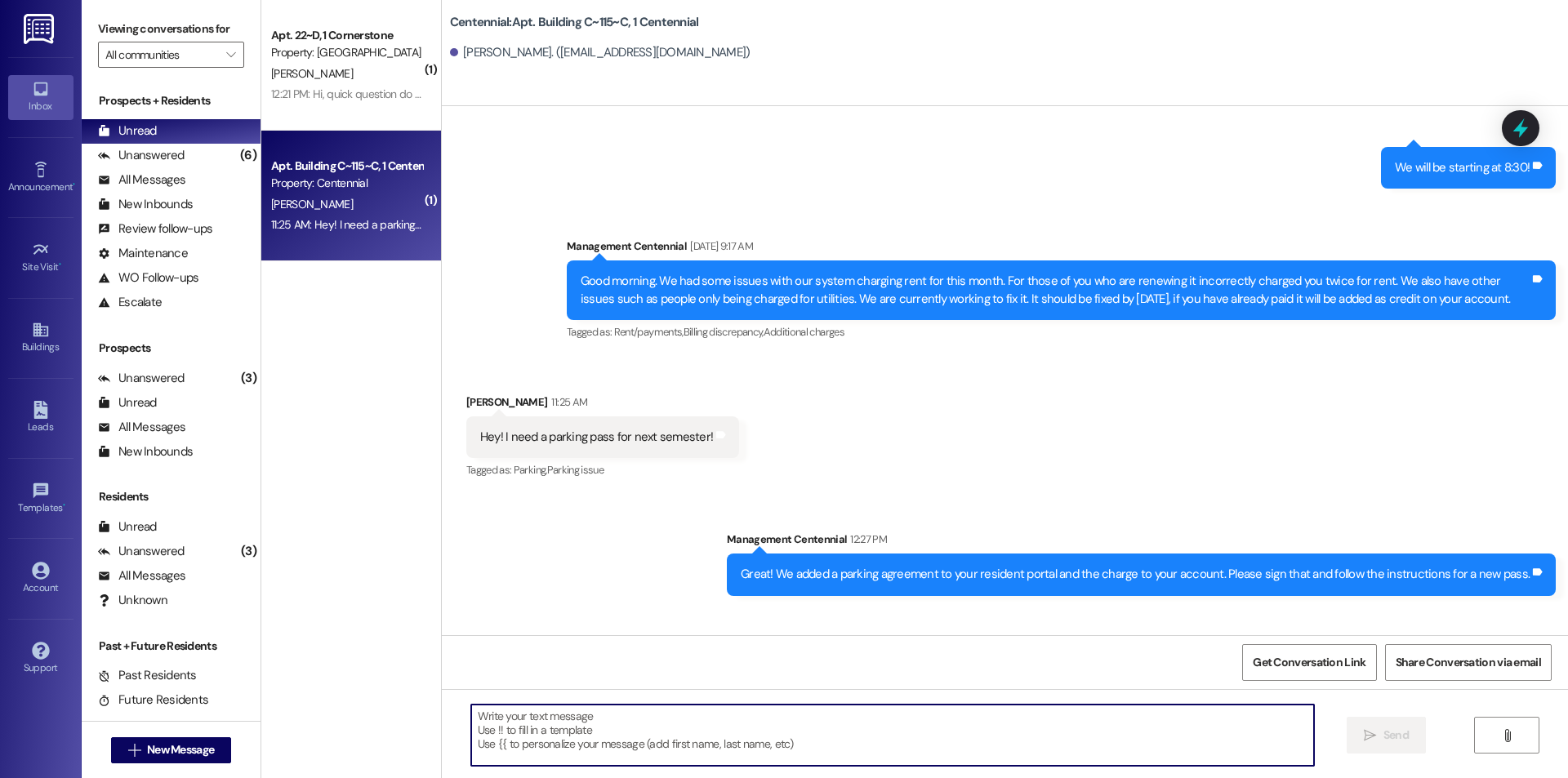
click at [630, 744] on textarea at bounding box center [892, 736] width 843 height 62
type textarea "You bet!"
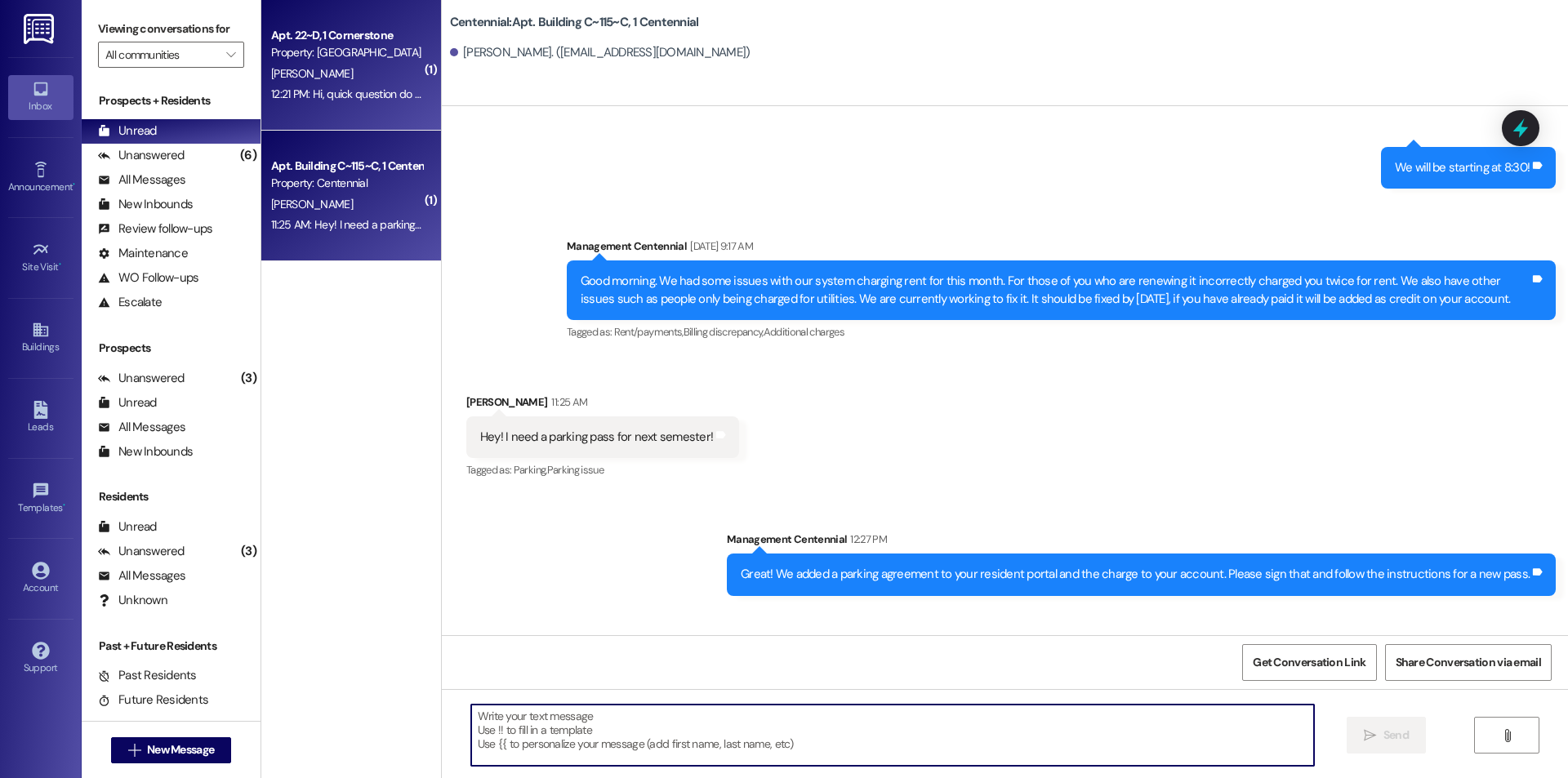
scroll to position [16489, 0]
click at [343, 82] on div "[PERSON_NAME]" at bounding box center [346, 74] width 154 height 21
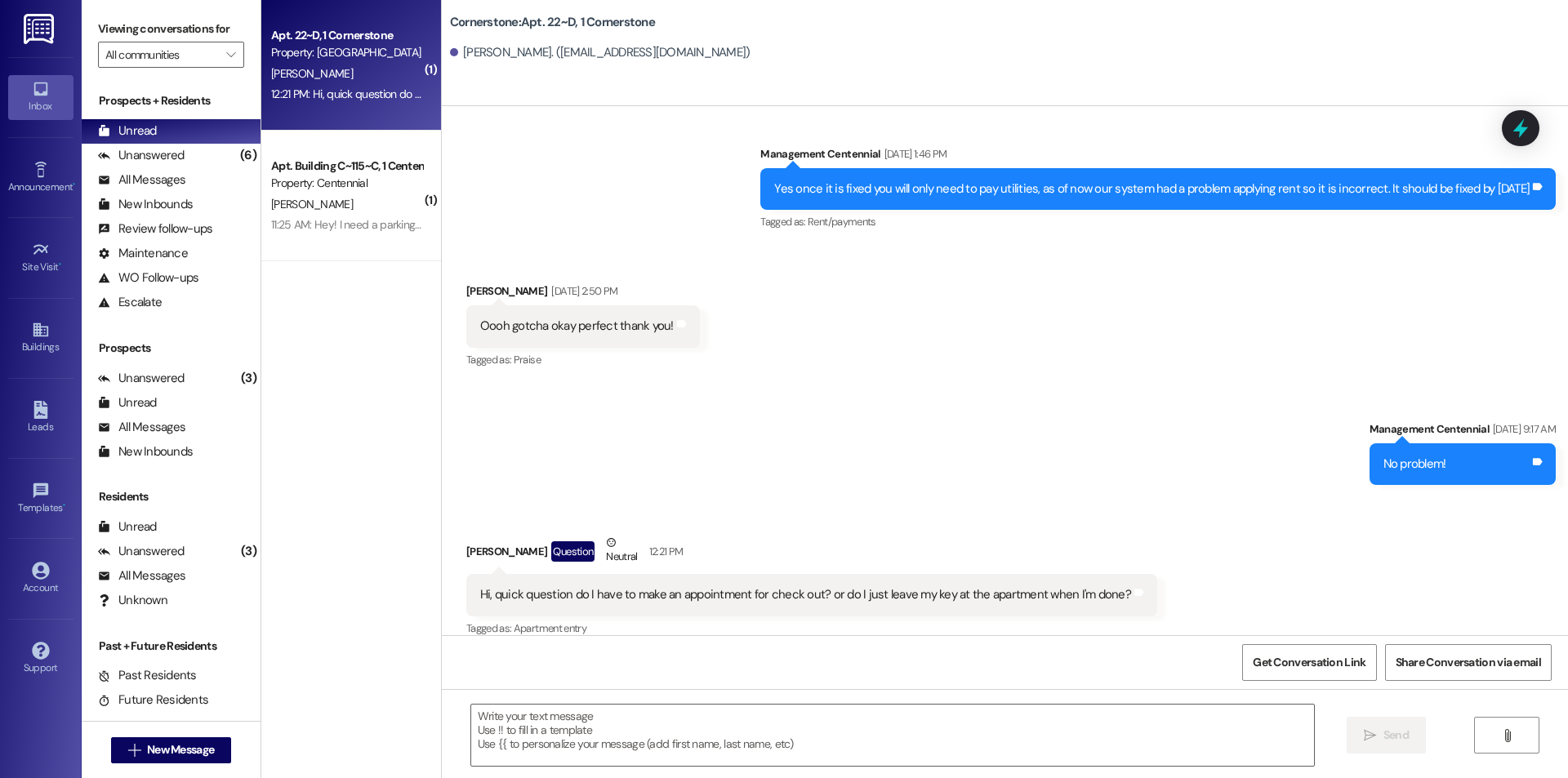
scroll to position [17236, 0]
click at [820, 715] on textarea at bounding box center [892, 736] width 843 height 62
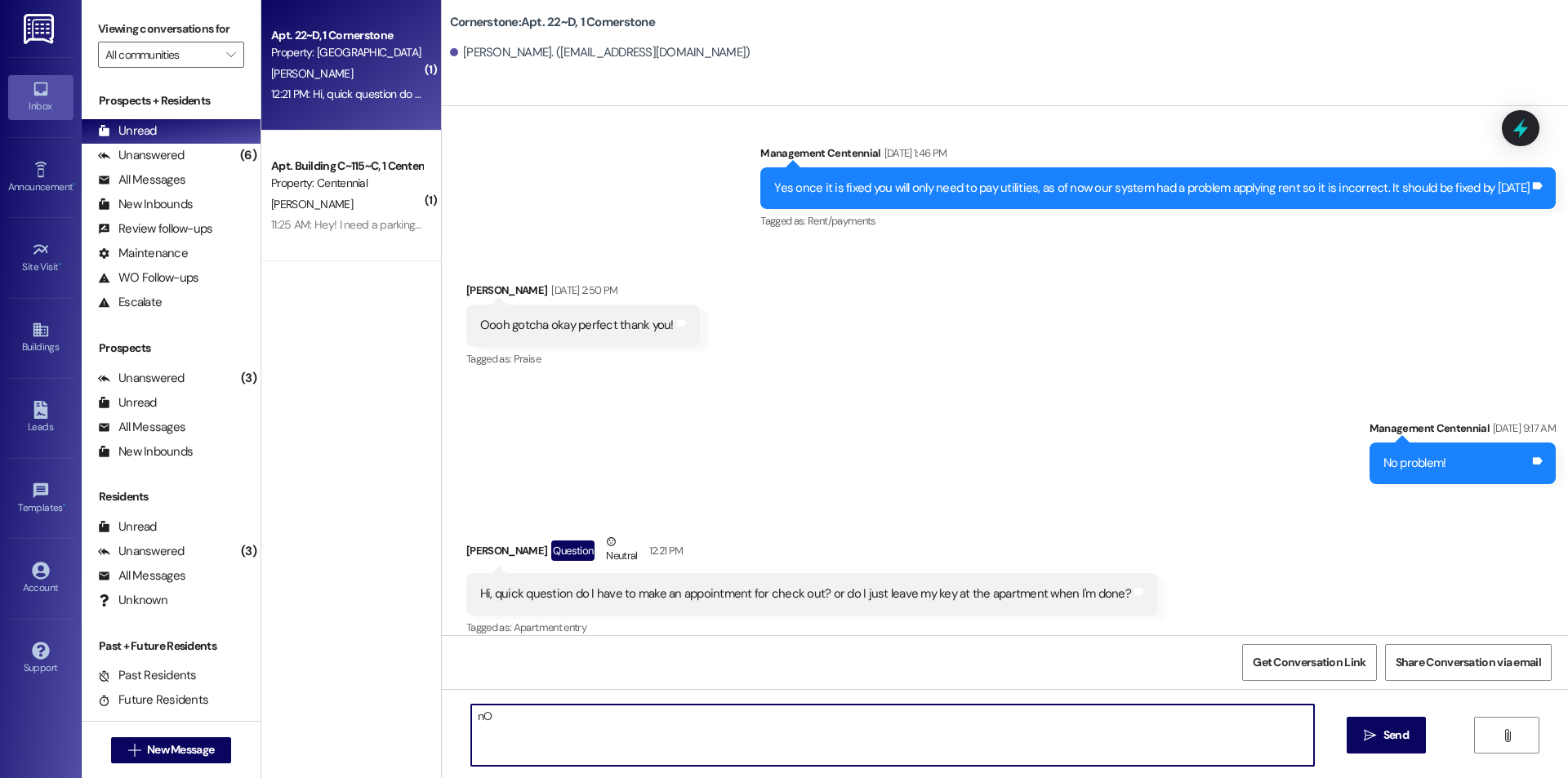
type textarea "n"
type textarea "y"
type textarea "You will just bring your final move out packet and keys o the office and we wil…"
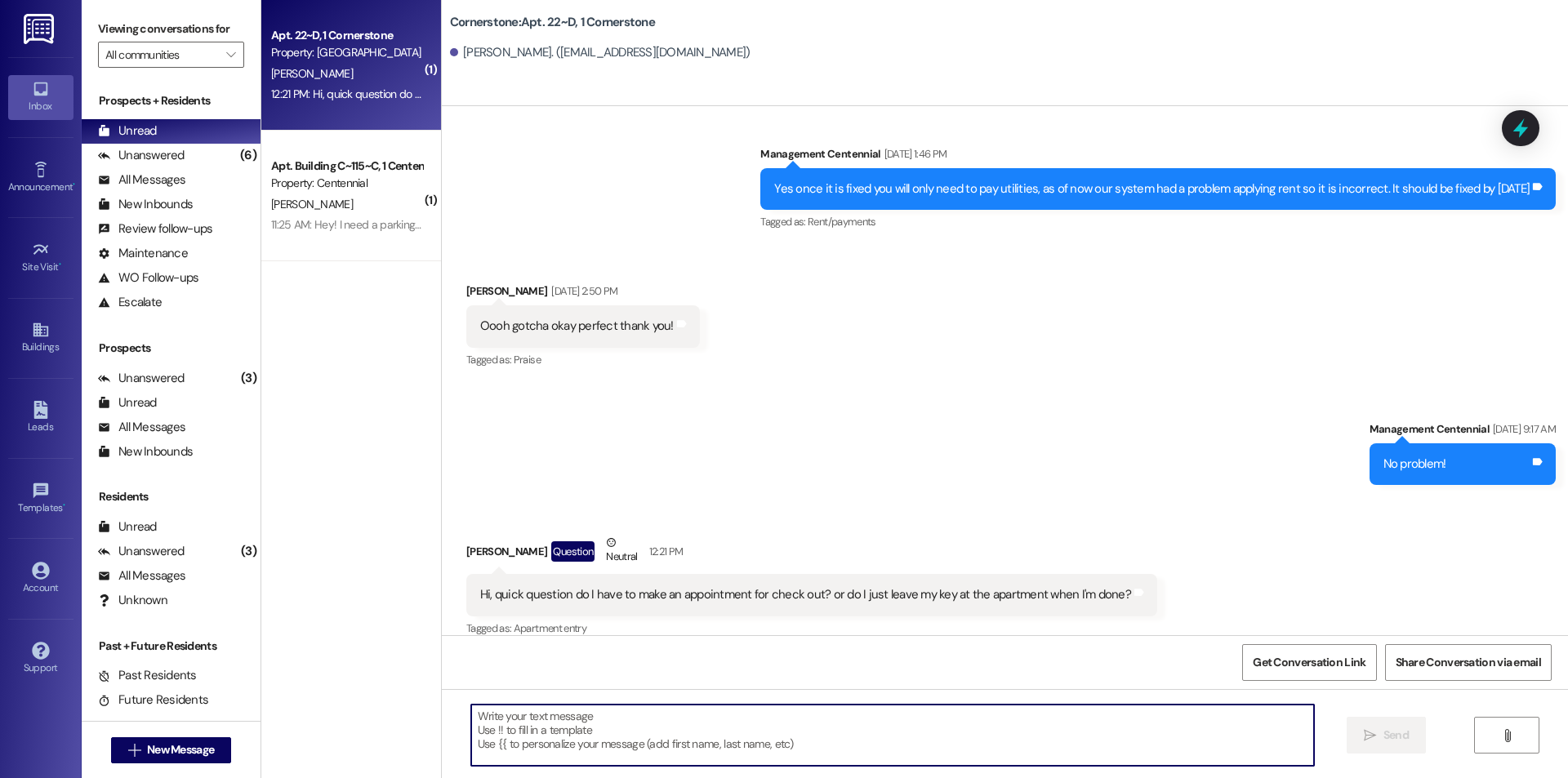
scroll to position [17349, 0]
